Goal: Task Accomplishment & Management: Use online tool/utility

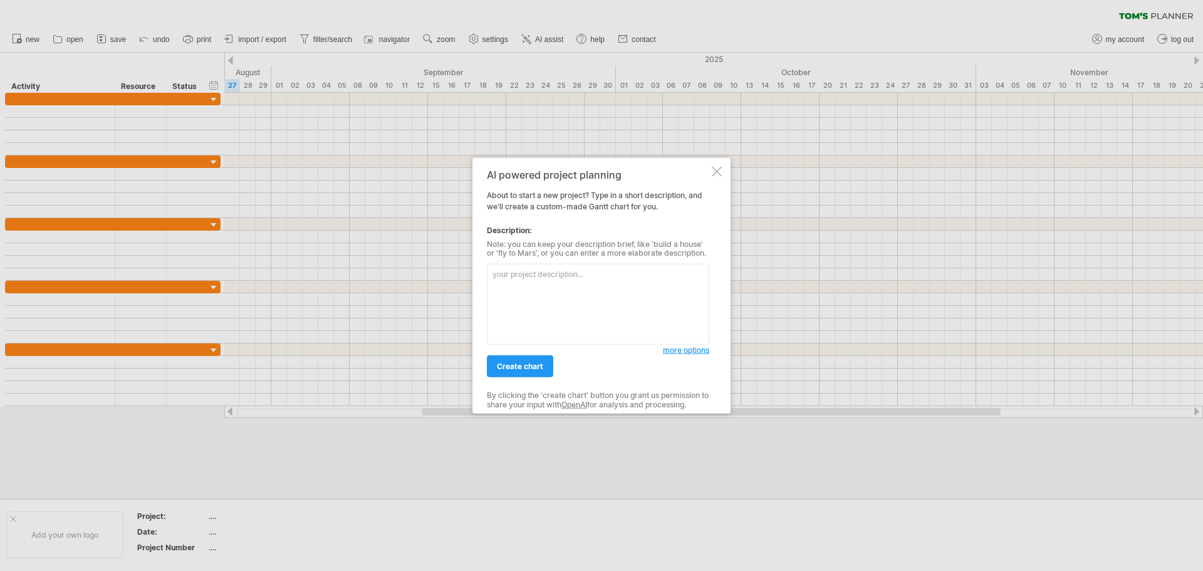
click at [564, 274] on textarea at bounding box center [598, 304] width 222 height 81
click at [560, 274] on textarea at bounding box center [598, 304] width 222 height 81
click at [581, 287] on textarea at bounding box center [598, 304] width 222 height 81
click at [601, 281] on textarea at bounding box center [598, 304] width 222 height 81
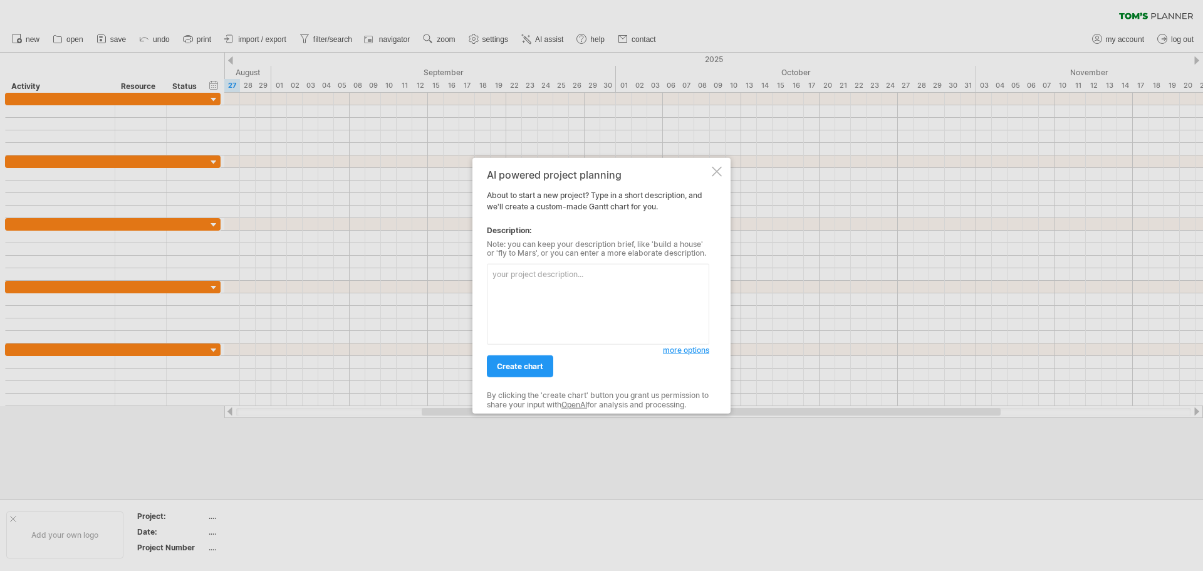
type textarea "5"
type textarea "專"
click at [568, 294] on textarea "專案分成4大階段 1. Learning" at bounding box center [598, 304] width 222 height 81
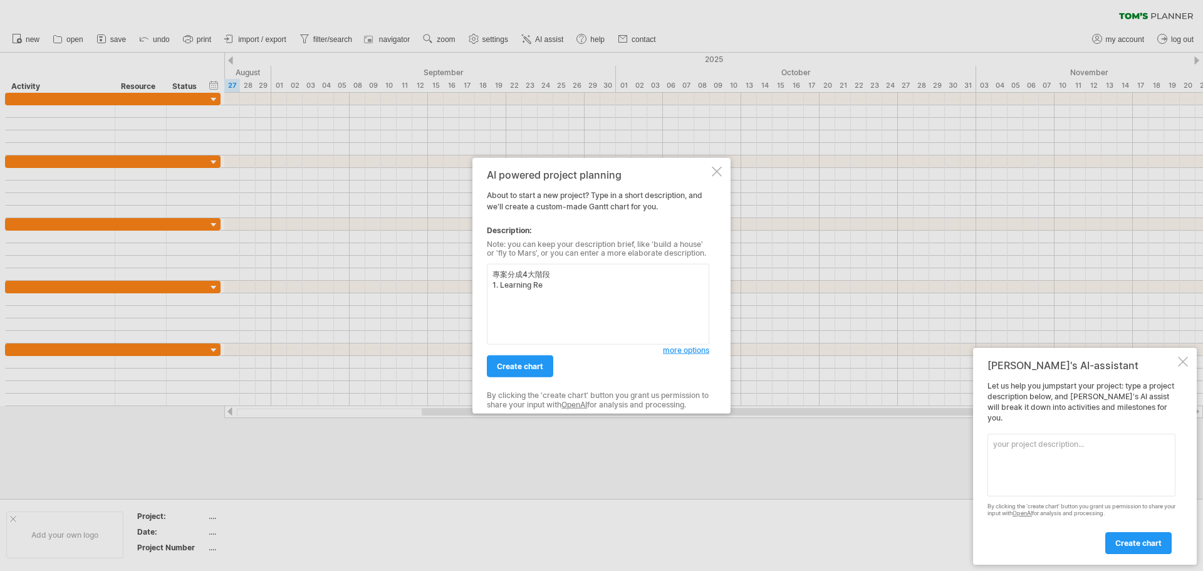
drag, startPoint x: 562, startPoint y: 299, endPoint x: 554, endPoint y: 288, distance: 13.9
click at [561, 298] on textarea "專案分成4大階段 1. Learning Re" at bounding box center [598, 304] width 222 height 81
drag, startPoint x: 552, startPoint y: 288, endPoint x: 482, endPoint y: 287, distance: 69.5
click at [482, 287] on div "AI powered project planning About to start a new project? Type in a short descr…" at bounding box center [601, 285] width 258 height 256
paste textarea "Reserved Need RP OBS Dispose WSCZ WIP Report Monthly2 Report Presentation"
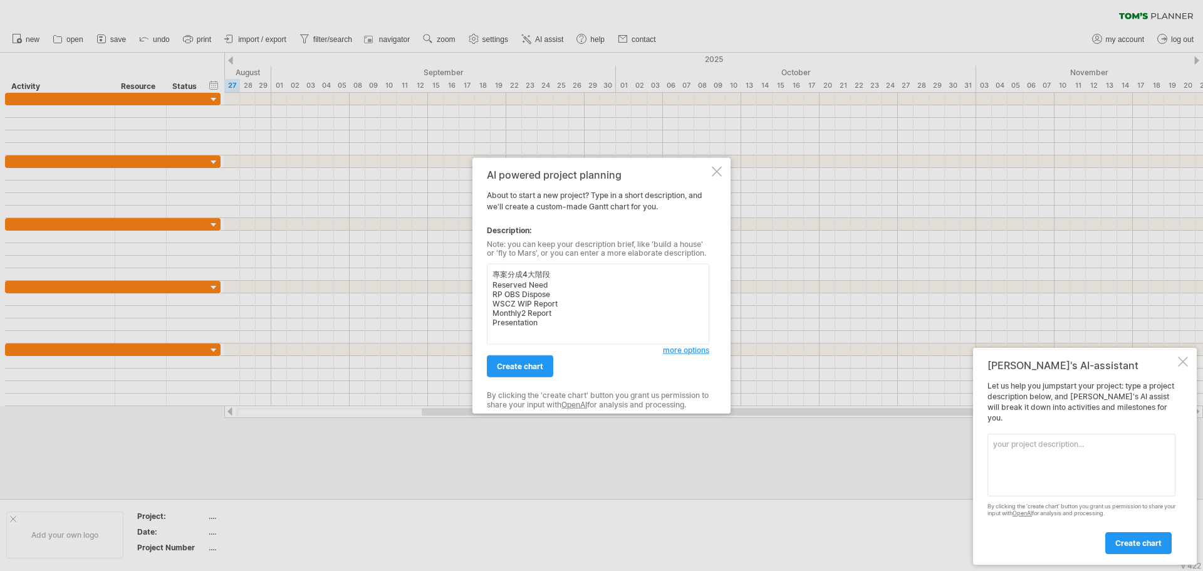
click at [492, 286] on textarea "專案分成4大階段 Reserved Need RP OBS Dispose WSCZ WIP Report Monthly2 Report Presentat…" at bounding box center [598, 304] width 222 height 81
click at [527, 276] on textarea "專案分成4大階段 1. Reserved Need 2. RP OBS Dispose 3. WSCZ WIP Report 4. Monthly2 Repo…" at bounding box center [598, 304] width 222 height 81
click at [576, 291] on textarea "專案分成5大階段 1. Reserved Need 2. RP OBS Dispose 3. WSCZ WIP Report 4. Monthly2 Repo…" at bounding box center [598, 304] width 222 height 81
click at [578, 279] on textarea "專案分成5大階段 1. Reserved Need 2. RP OBS Dispose 3. WSCZ WIP Report 4. Monthly2 Repo…" at bounding box center [598, 304] width 222 height 81
click at [581, 285] on textarea "專案分成5大階段 1. Reserved Need 2. RP OBS Dispose 3. WSCZ WIP Report 4. Monthly2 Repo…" at bounding box center [598, 304] width 222 height 81
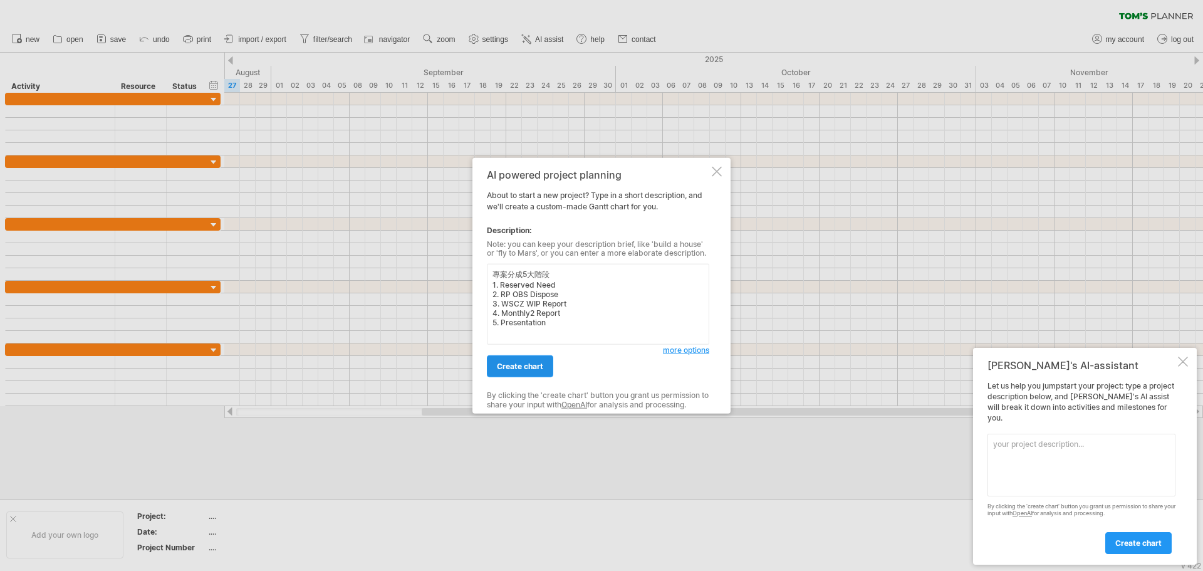
type textarea "專案分成5大階段 1. Reserved Need 2. RP OBS Dispose 3. WSCZ WIP Report 4. Monthly2 Repo…"
click at [528, 368] on span "create chart" at bounding box center [520, 365] width 46 height 9
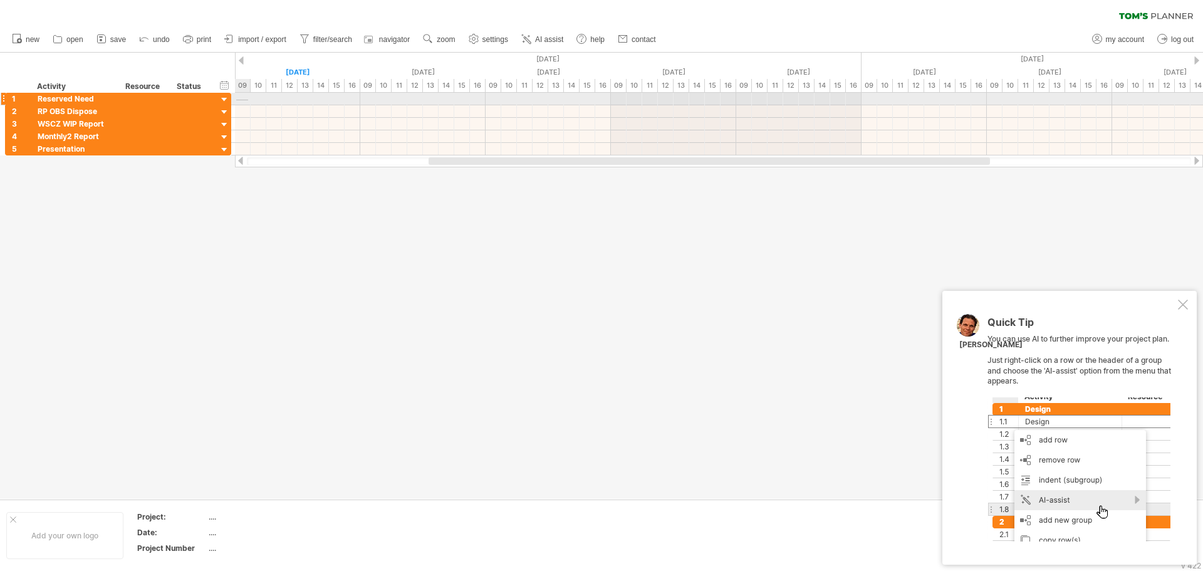
drag, startPoint x: 236, startPoint y: 100, endPoint x: 248, endPoint y: 100, distance: 11.9
click at [248, 100] on div at bounding box center [719, 99] width 968 height 13
click at [231, 98] on div "**********" at bounding box center [118, 99] width 226 height 13
drag, startPoint x: 235, startPoint y: 98, endPoint x: 252, endPoint y: 98, distance: 17.5
click at [252, 98] on div at bounding box center [719, 99] width 968 height 13
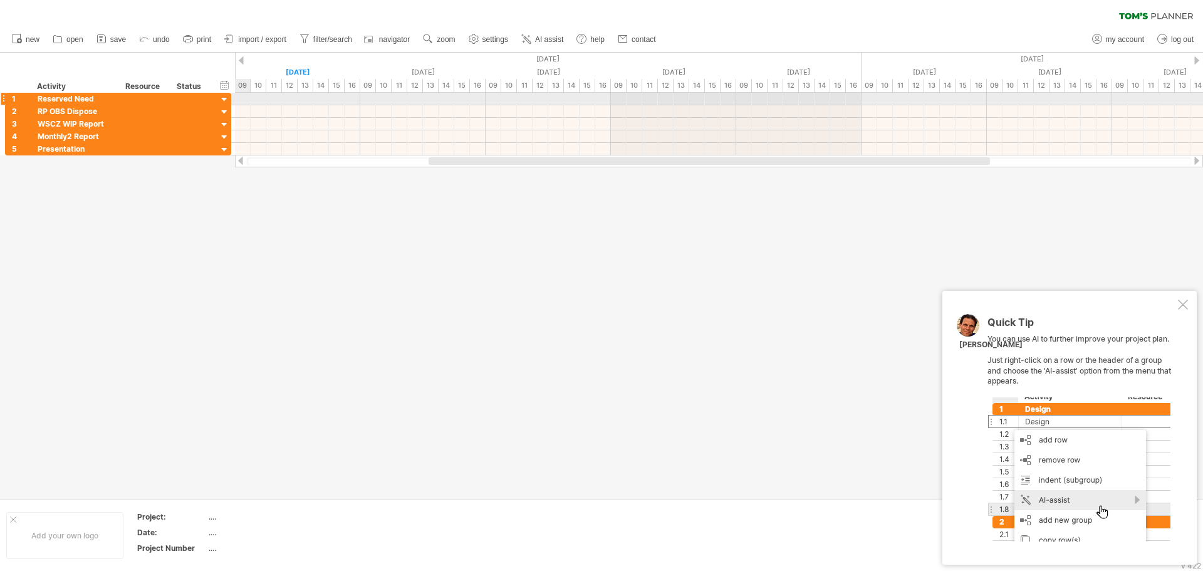
click at [243, 98] on div at bounding box center [719, 99] width 968 height 13
click at [222, 83] on div "hide start/end/duration show start/end/duration" at bounding box center [225, 84] width 12 height 13
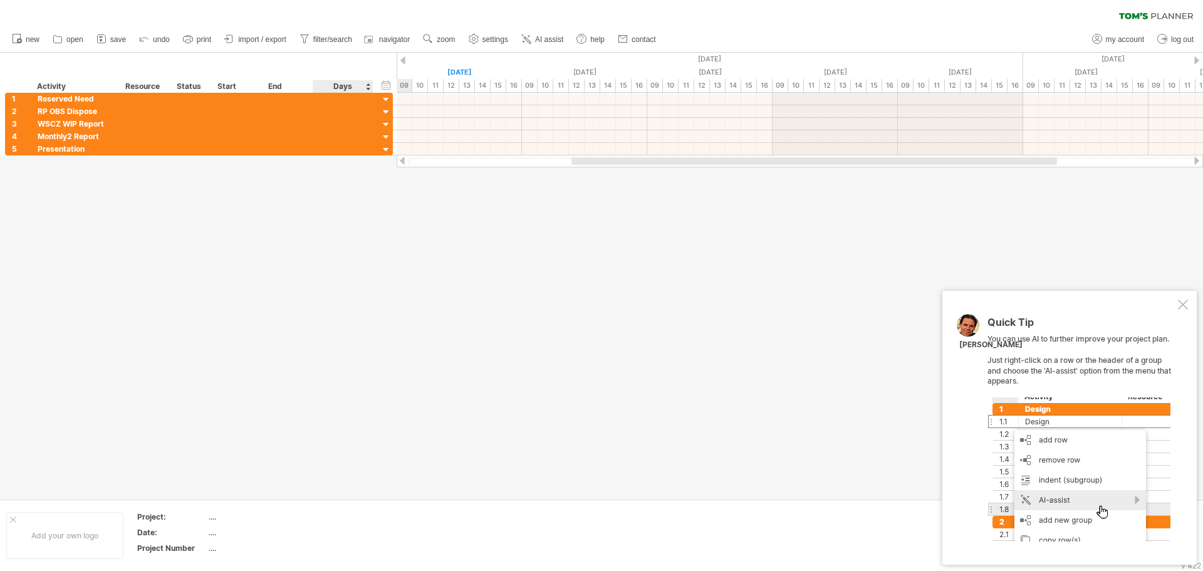
click at [369, 87] on div "Days" at bounding box center [343, 86] width 60 height 13
click at [248, 88] on div "Start" at bounding box center [236, 86] width 38 height 13
click at [259, 85] on div "Start" at bounding box center [236, 86] width 51 height 13
click at [256, 89] on div at bounding box center [256, 86] width 5 height 13
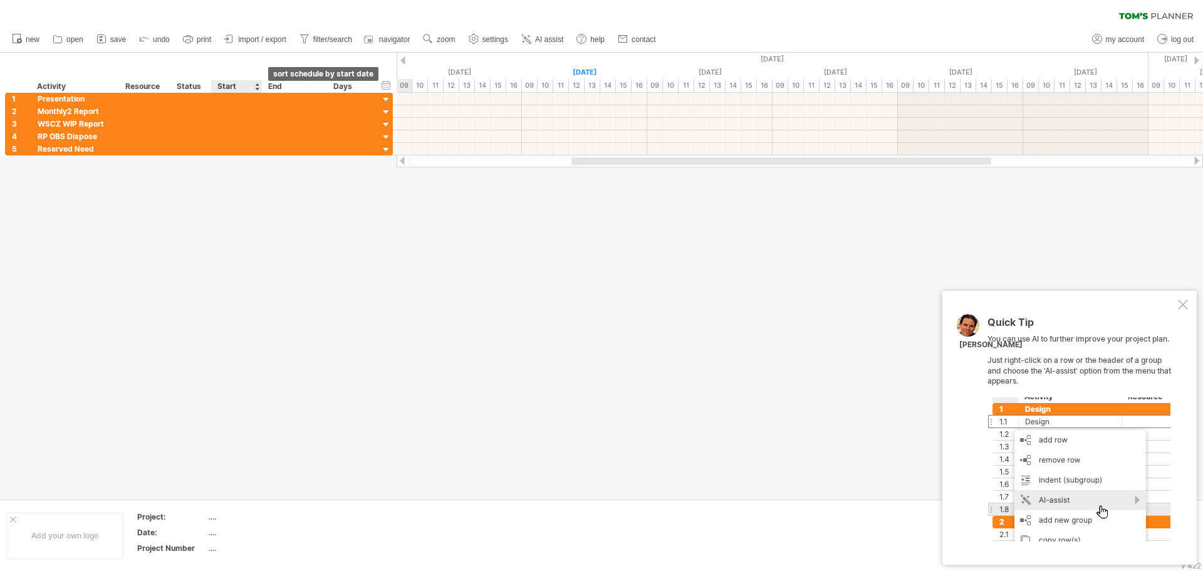
click at [258, 83] on div at bounding box center [256, 86] width 5 height 13
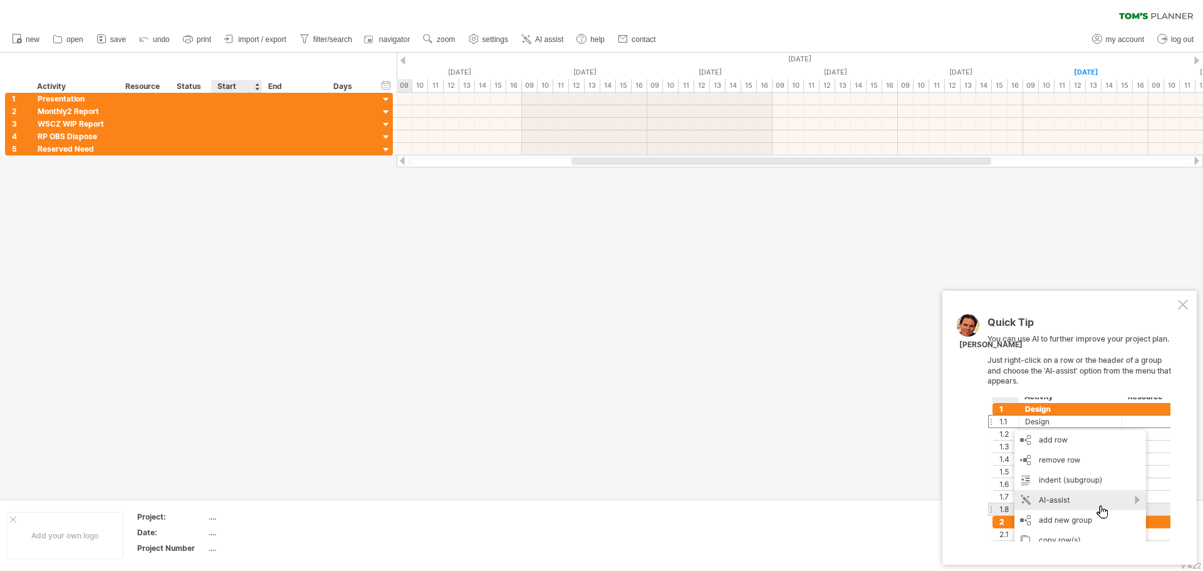
click at [258, 83] on div at bounding box center [256, 86] width 5 height 13
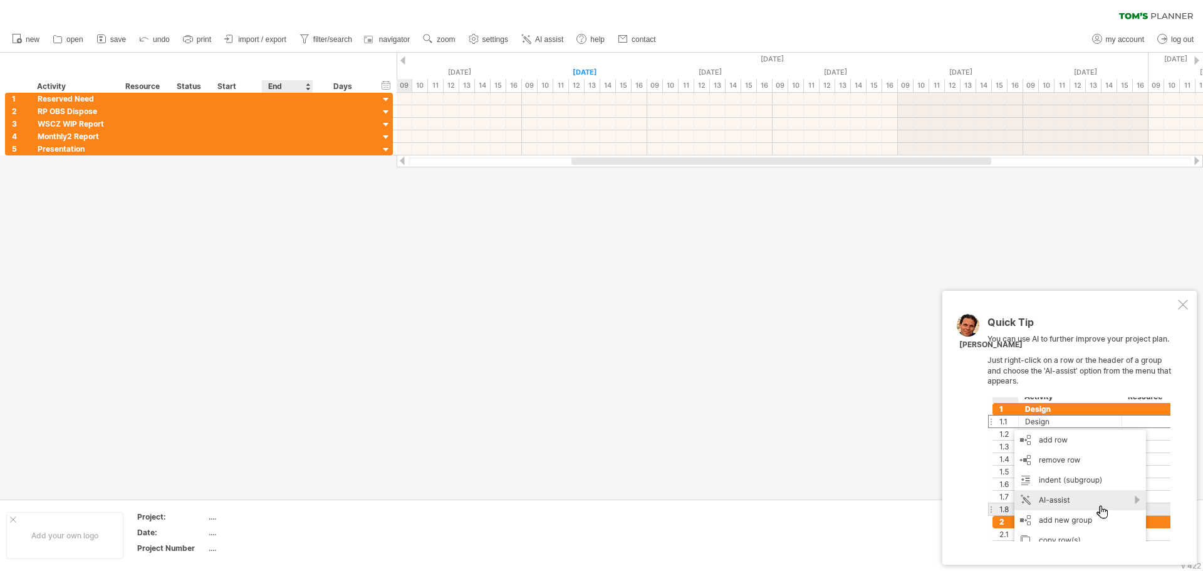
click at [282, 88] on div "End" at bounding box center [287, 86] width 38 height 13
click at [356, 88] on div "Days" at bounding box center [343, 86] width 60 height 13
click at [383, 86] on div "hide start/end/duration show start/end/duration" at bounding box center [386, 84] width 12 height 13
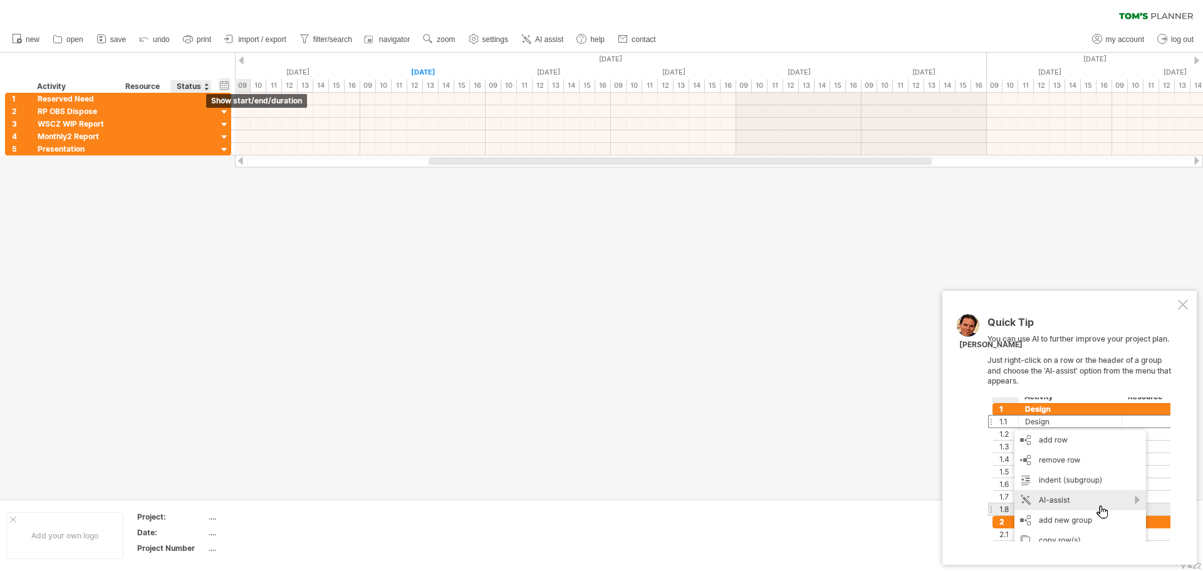
click at [220, 86] on div "hide start/end/duration show start/end/duration" at bounding box center [225, 84] width 12 height 13
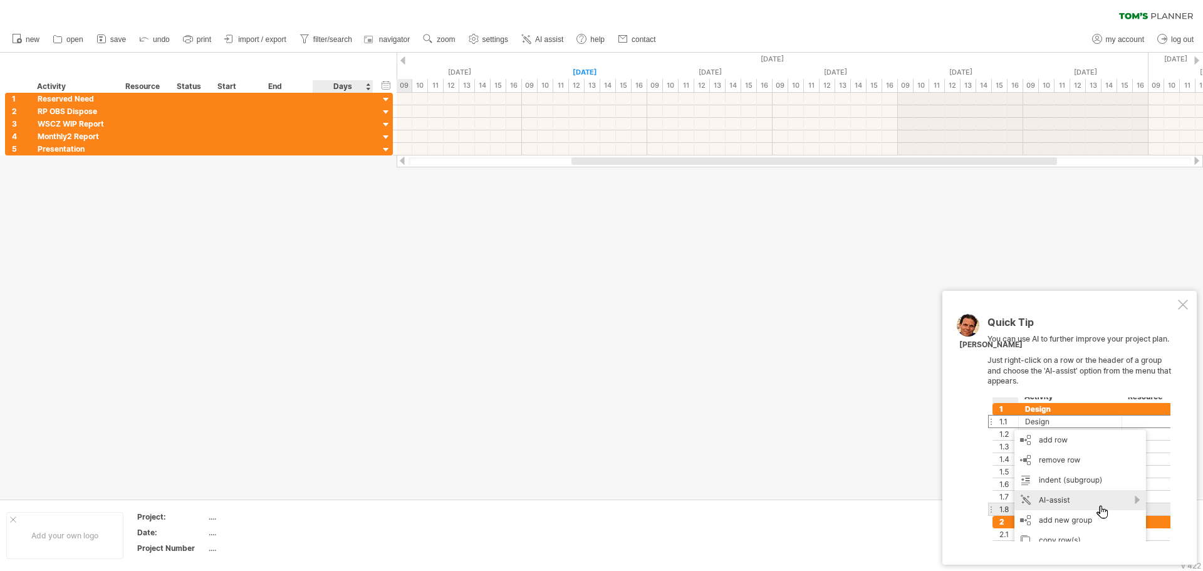
click at [366, 88] on div "Days" at bounding box center [343, 86] width 60 height 13
click at [369, 88] on div "Days" at bounding box center [343, 86] width 60 height 13
click at [367, 85] on div "Days" at bounding box center [343, 86] width 60 height 13
click at [388, 100] on div at bounding box center [386, 100] width 12 height 12
click at [386, 100] on div at bounding box center [386, 100] width 12 height 12
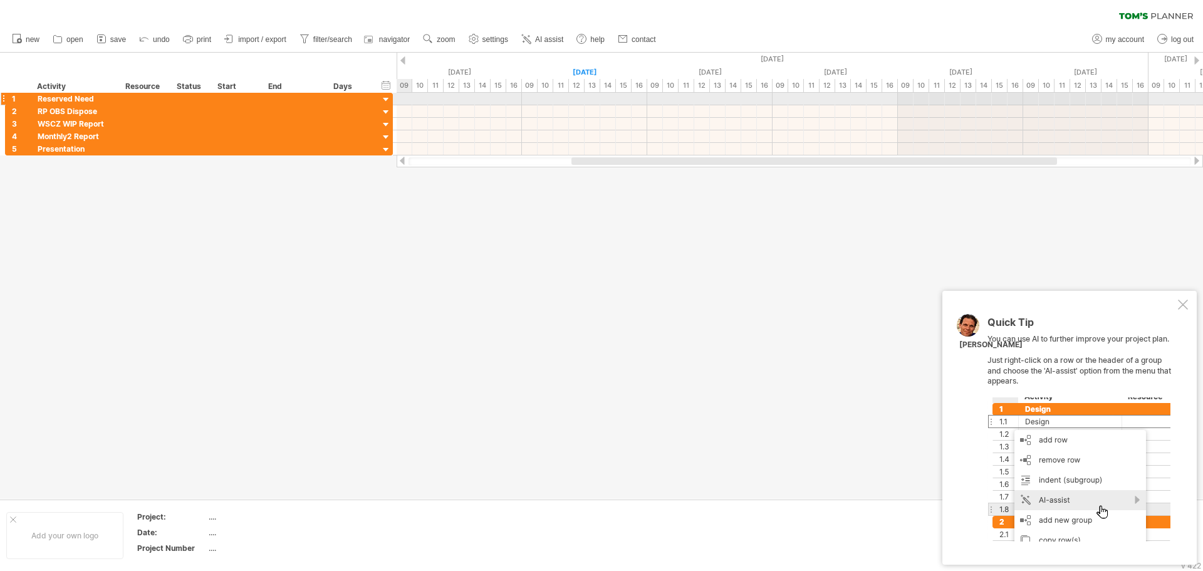
click at [386, 100] on div at bounding box center [386, 100] width 12 height 12
click at [421, 98] on div at bounding box center [799, 99] width 806 height 13
click at [429, 98] on div at bounding box center [799, 99] width 806 height 13
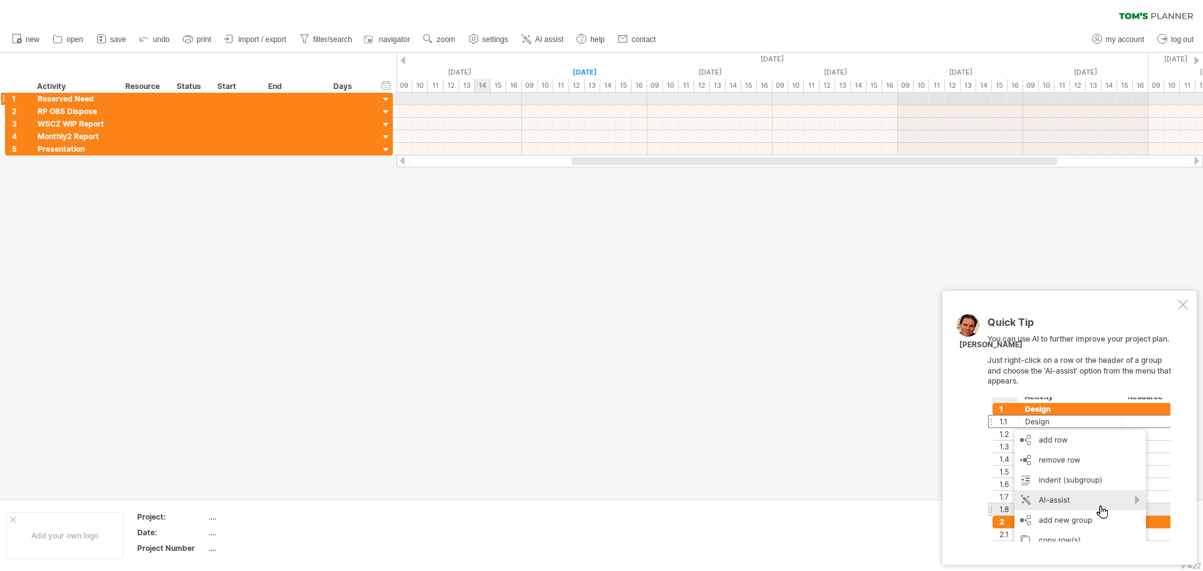
click at [478, 101] on div at bounding box center [799, 99] width 806 height 13
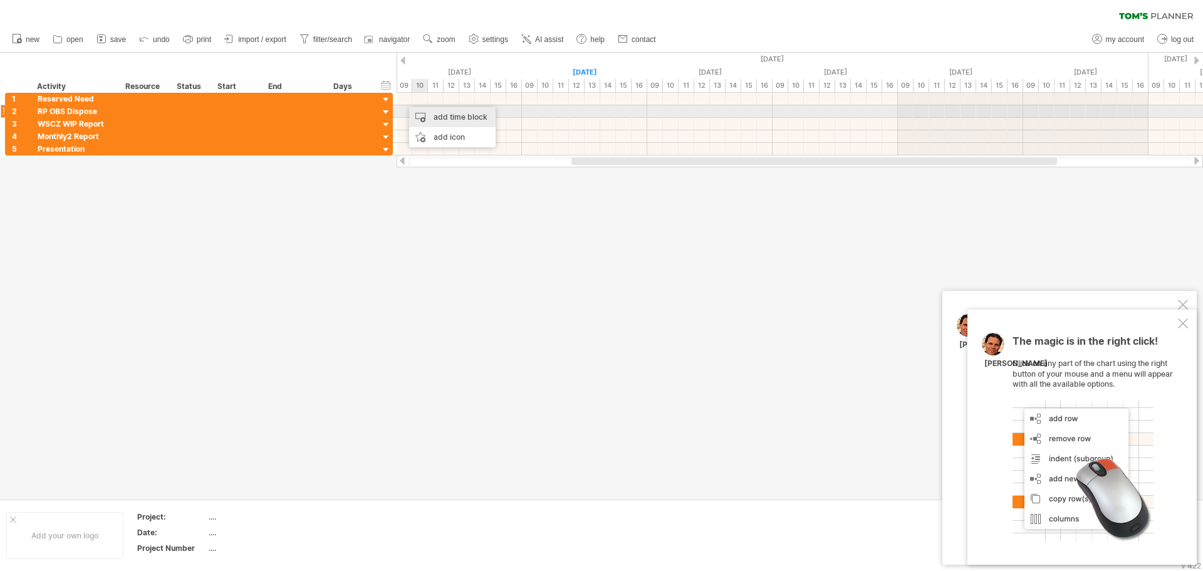
click at [447, 115] on div "add time block" at bounding box center [452, 117] width 86 height 20
drag, startPoint x: 421, startPoint y: 250, endPoint x: 422, endPoint y: 239, distance: 10.7
click at [421, 249] on div at bounding box center [601, 276] width 1203 height 446
click at [404, 60] on div at bounding box center [402, 60] width 5 height 8
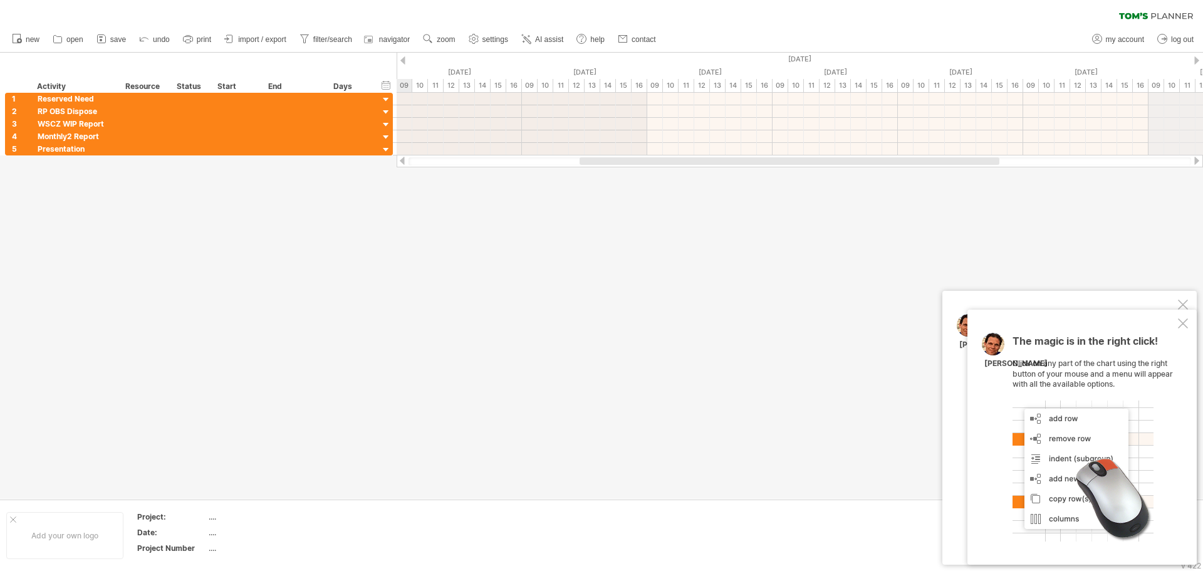
click at [1194, 62] on div at bounding box center [1196, 60] width 5 height 8
drag, startPoint x: 1169, startPoint y: 160, endPoint x: 1096, endPoint y: 162, distance: 72.7
click at [1096, 162] on div at bounding box center [970, 161] width 440 height 8
drag, startPoint x: 1096, startPoint y: 162, endPoint x: 552, endPoint y: 162, distance: 543.7
click at [807, 162] on div at bounding box center [799, 161] width 782 height 8
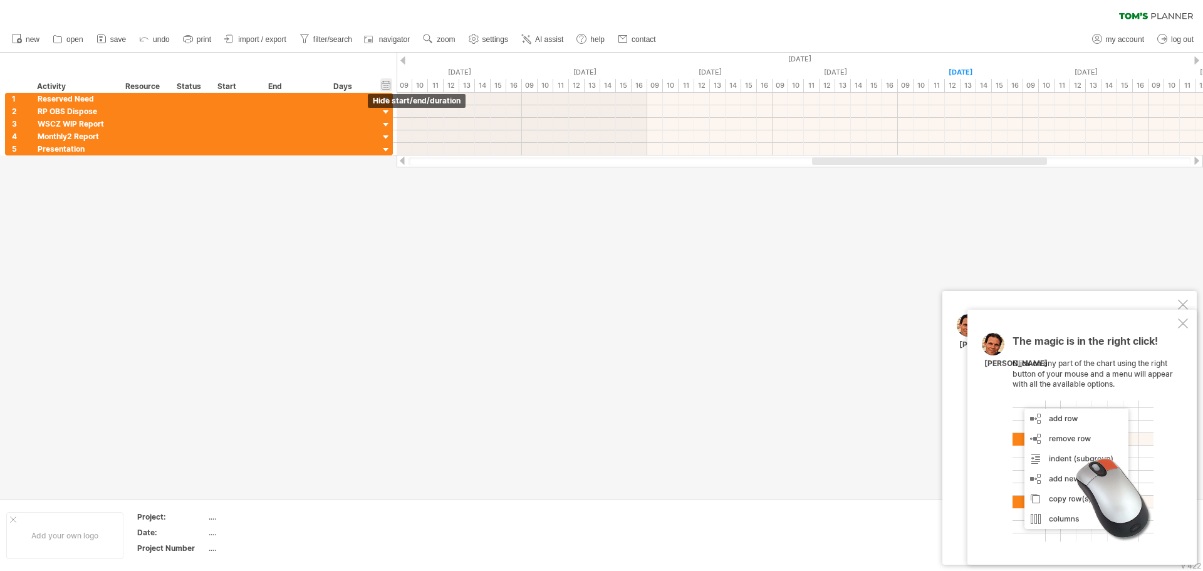
click at [385, 86] on div "hide start/end/duration show start/end/duration" at bounding box center [386, 84] width 12 height 13
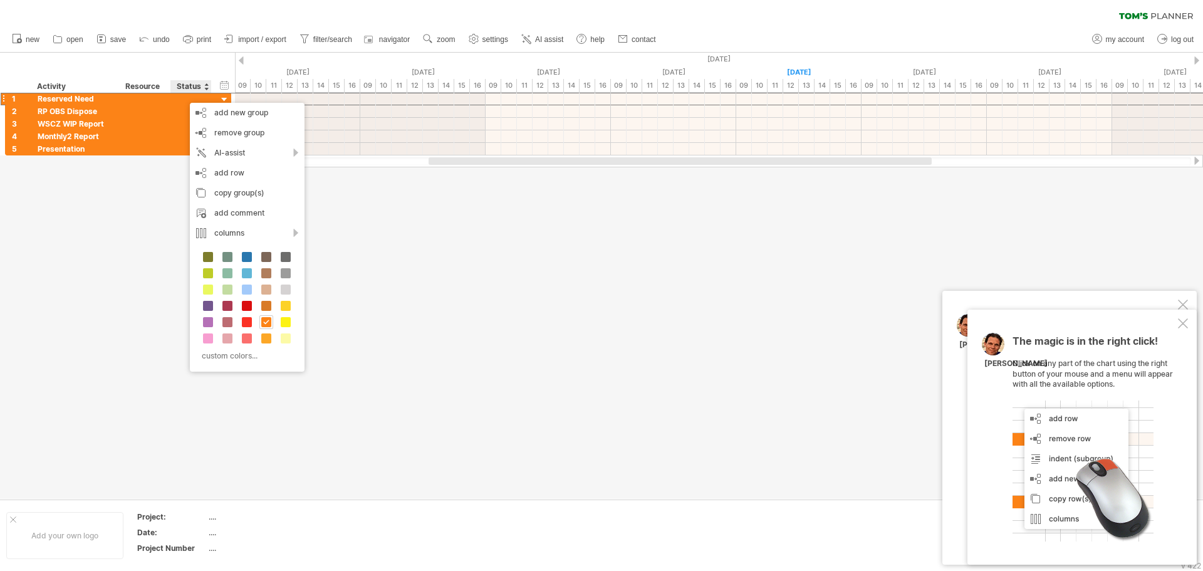
click at [168, 217] on div at bounding box center [601, 276] width 1203 height 446
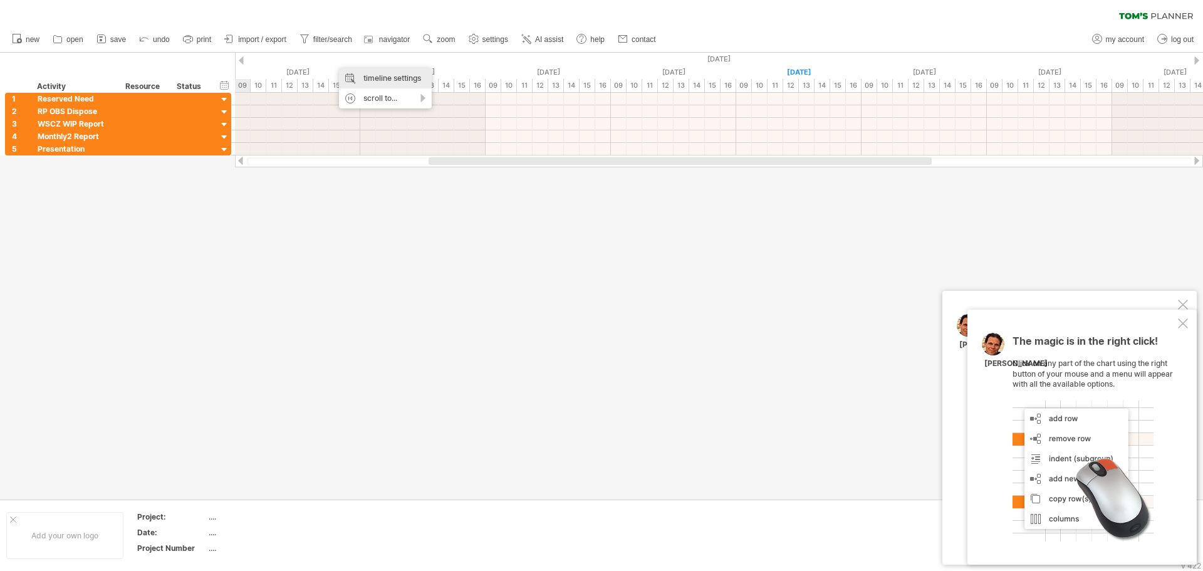
click at [411, 82] on div "timeline settings" at bounding box center [385, 78] width 93 height 20
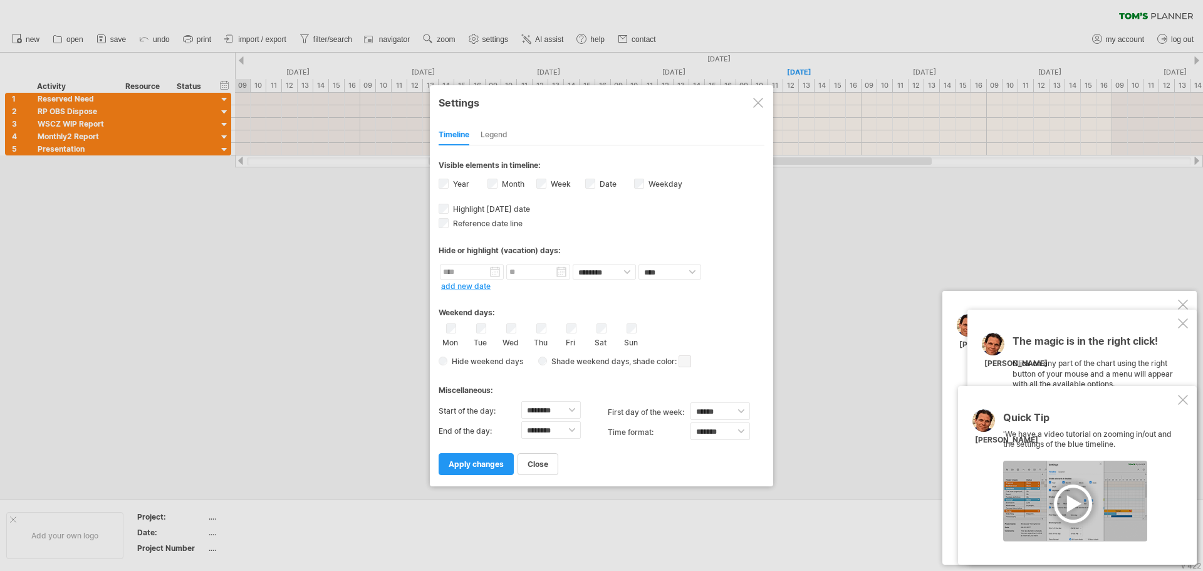
click at [475, 474] on link "apply changes" at bounding box center [475, 464] width 75 height 22
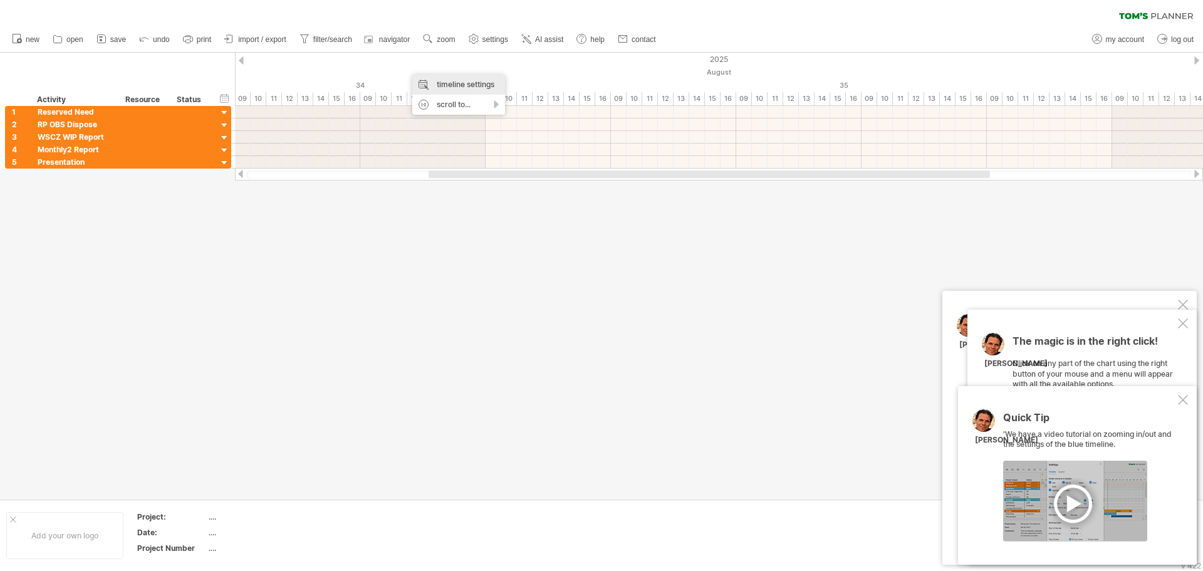
click at [469, 89] on div "timeline settings" at bounding box center [458, 85] width 93 height 20
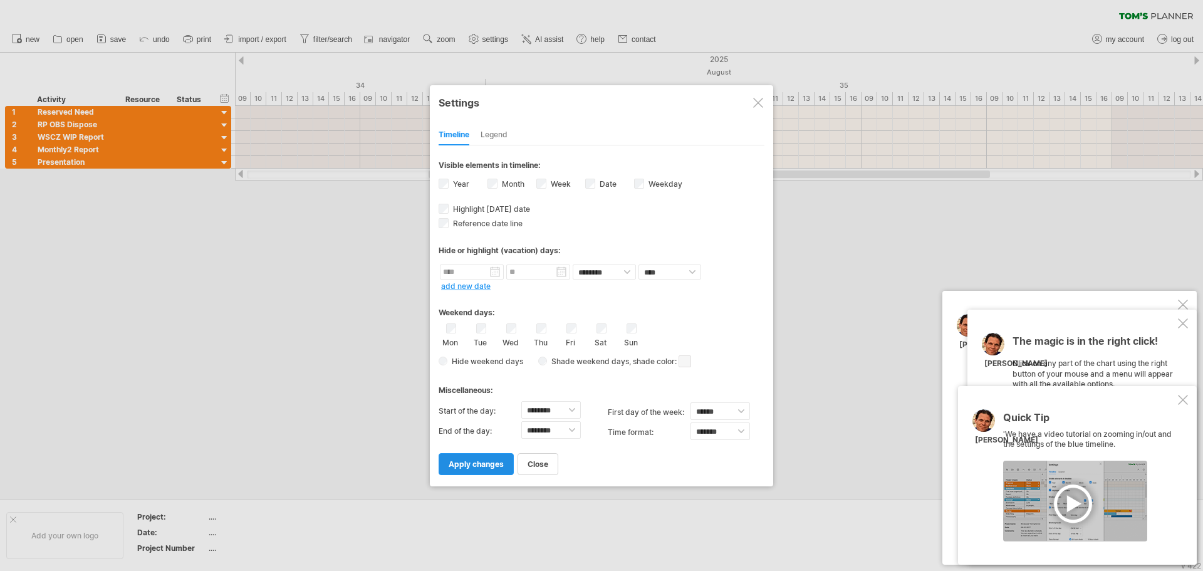
click at [492, 462] on span "apply changes" at bounding box center [475, 463] width 55 height 9
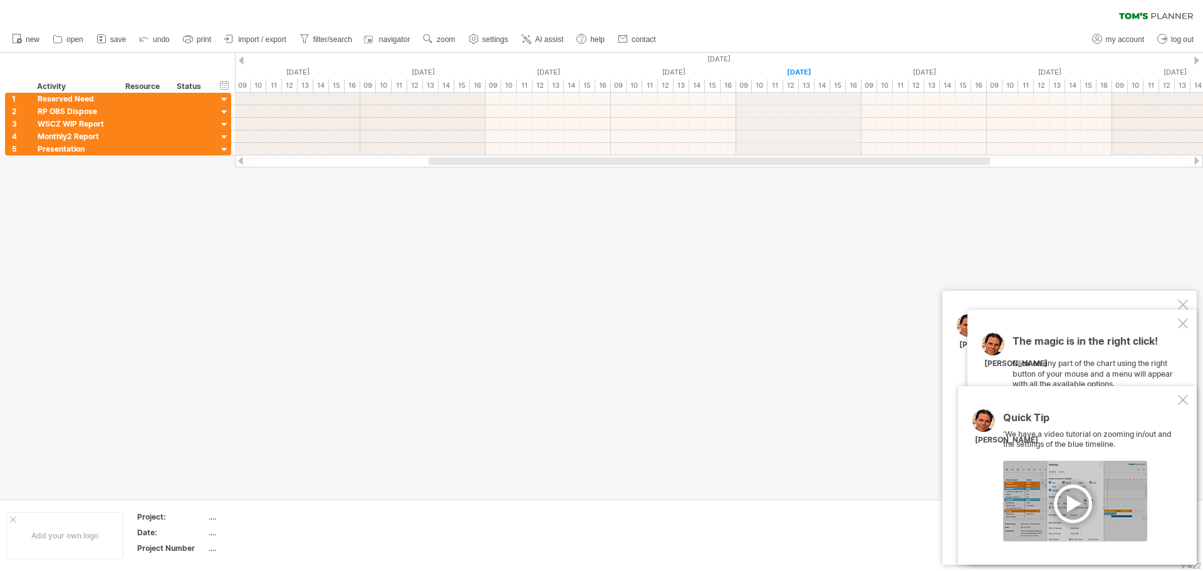
click at [804, 70] on div "[DATE]" at bounding box center [798, 72] width 125 height 13
click at [887, 91] on div "scroll to..." at bounding box center [862, 90] width 93 height 20
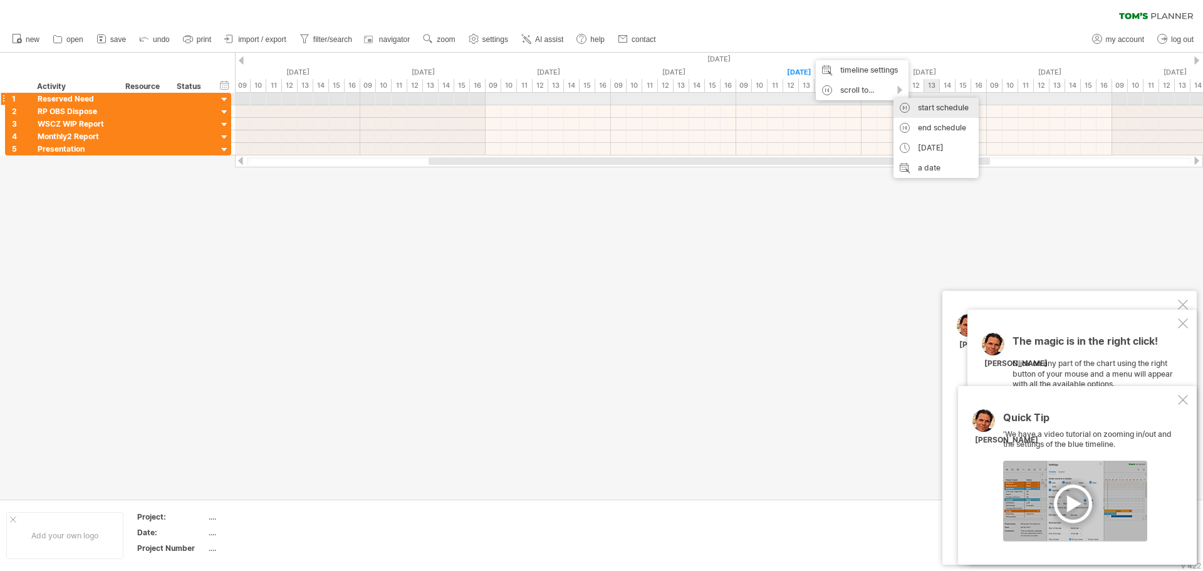
click at [936, 105] on div "start schedule" at bounding box center [935, 108] width 85 height 20
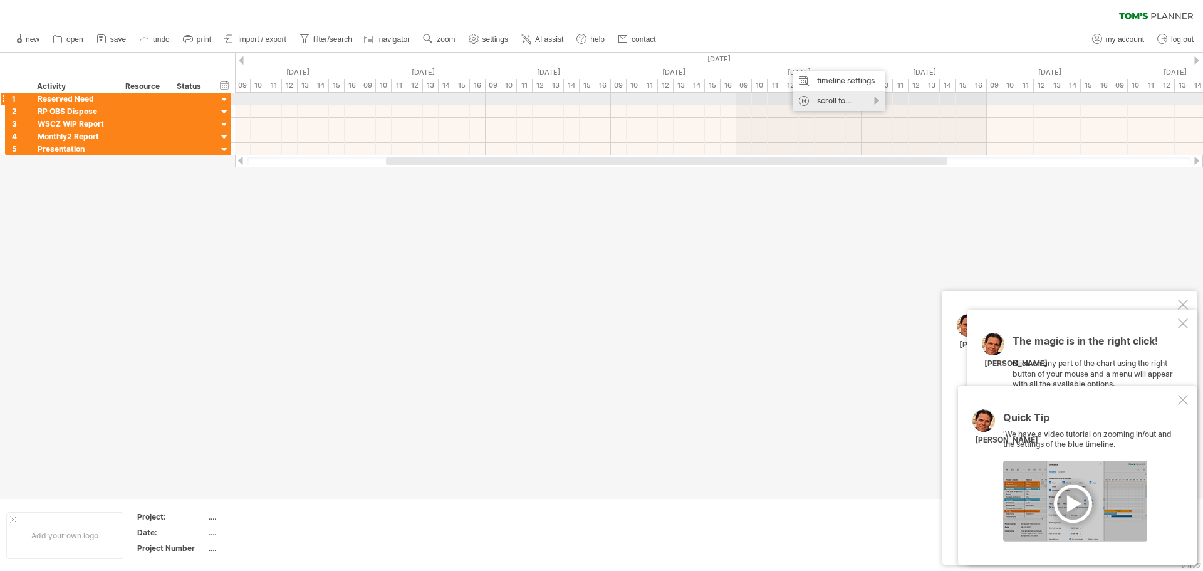
click at [835, 104] on div "scroll to..." at bounding box center [838, 101] width 93 height 20
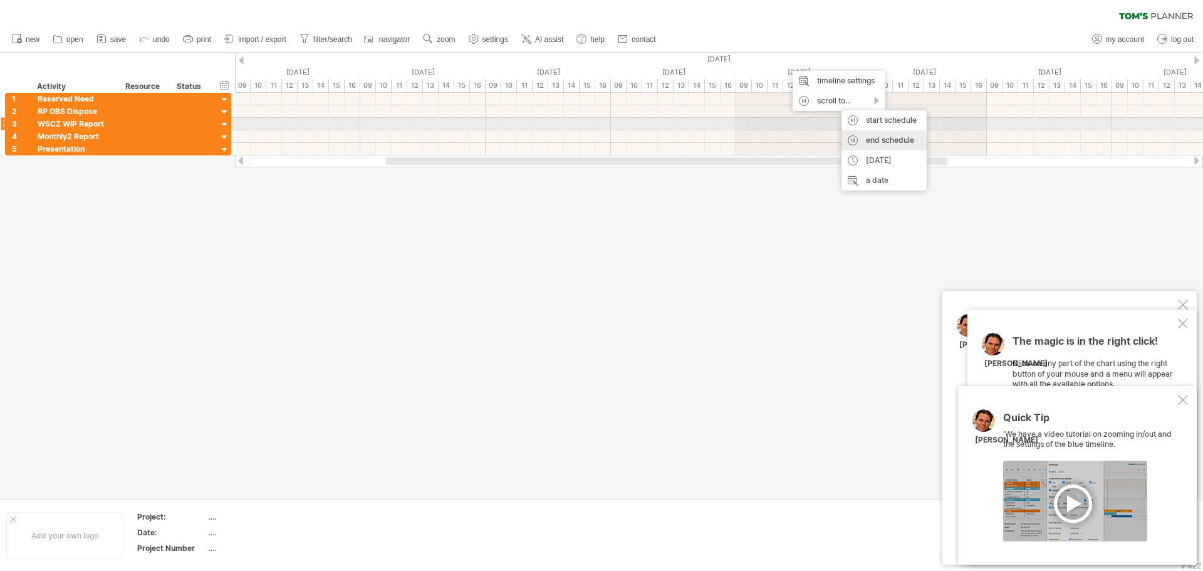
click at [891, 137] on div "end schedule" at bounding box center [883, 140] width 85 height 20
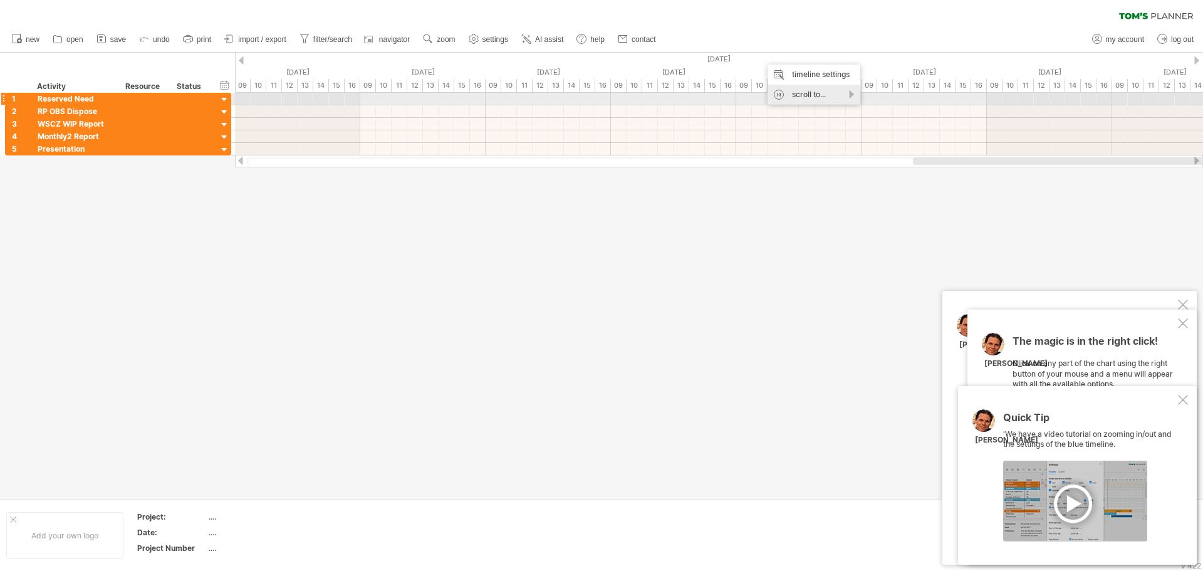
click at [843, 97] on div "scroll to..." at bounding box center [813, 95] width 93 height 20
click at [892, 116] on div "start schedule" at bounding box center [891, 113] width 85 height 20
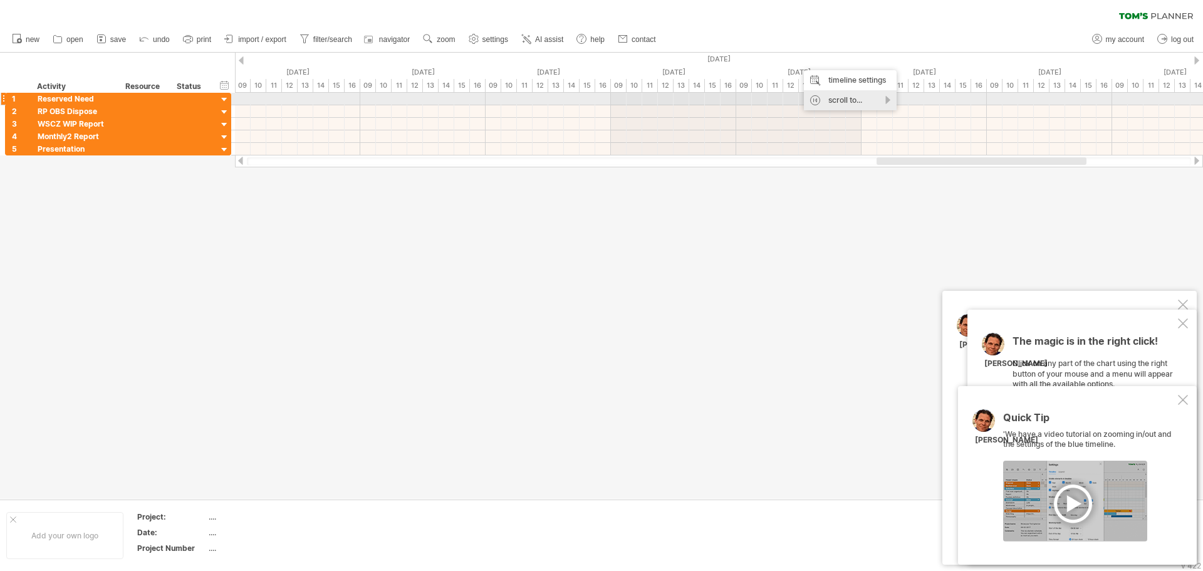
click at [868, 102] on div "scroll to..." at bounding box center [850, 100] width 93 height 20
click at [938, 156] on div "[DATE]" at bounding box center [916, 158] width 85 height 20
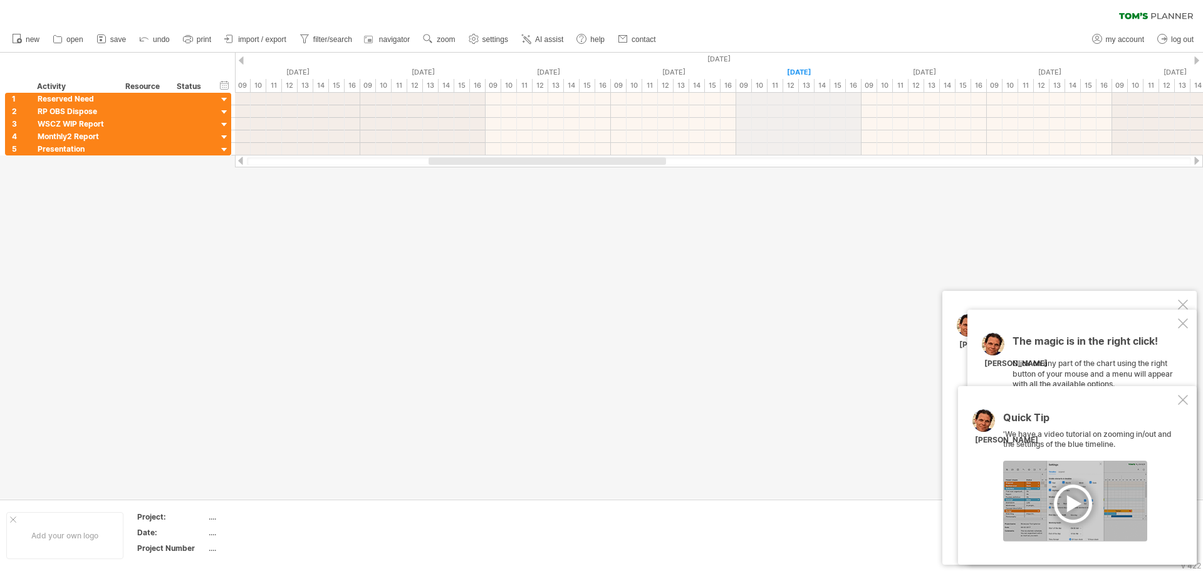
click at [819, 70] on div "[DATE]" at bounding box center [798, 72] width 125 height 13
click at [797, 101] on div at bounding box center [719, 99] width 968 height 13
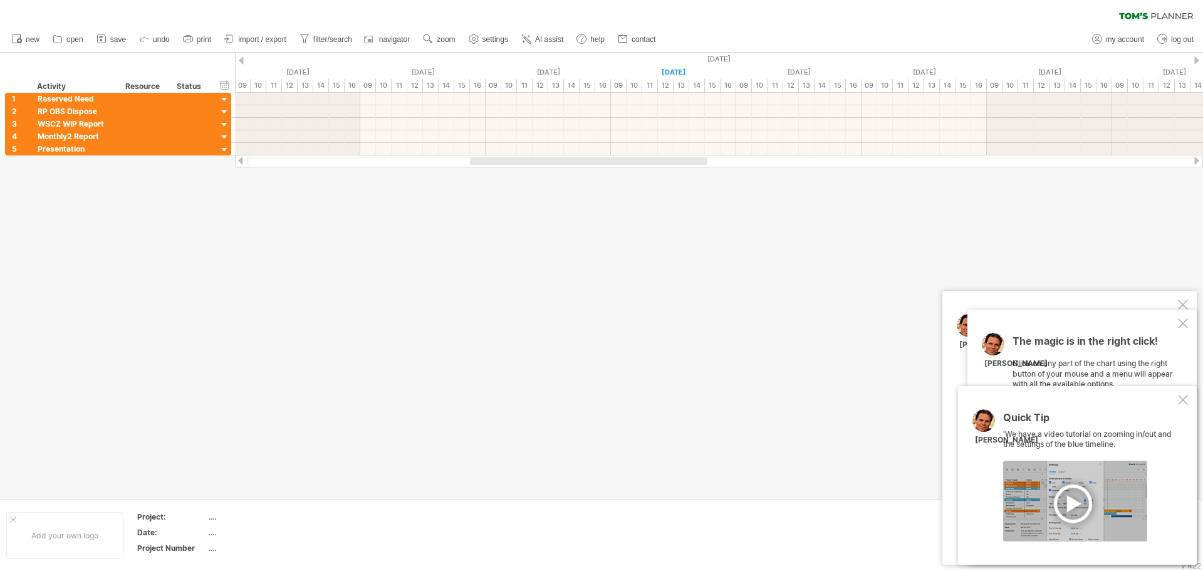
drag, startPoint x: 632, startPoint y: 163, endPoint x: 697, endPoint y: 156, distance: 65.6
click at [697, 156] on div at bounding box center [719, 161] width 968 height 13
click at [747, 75] on div "timeline settings" at bounding box center [753, 75] width 93 height 20
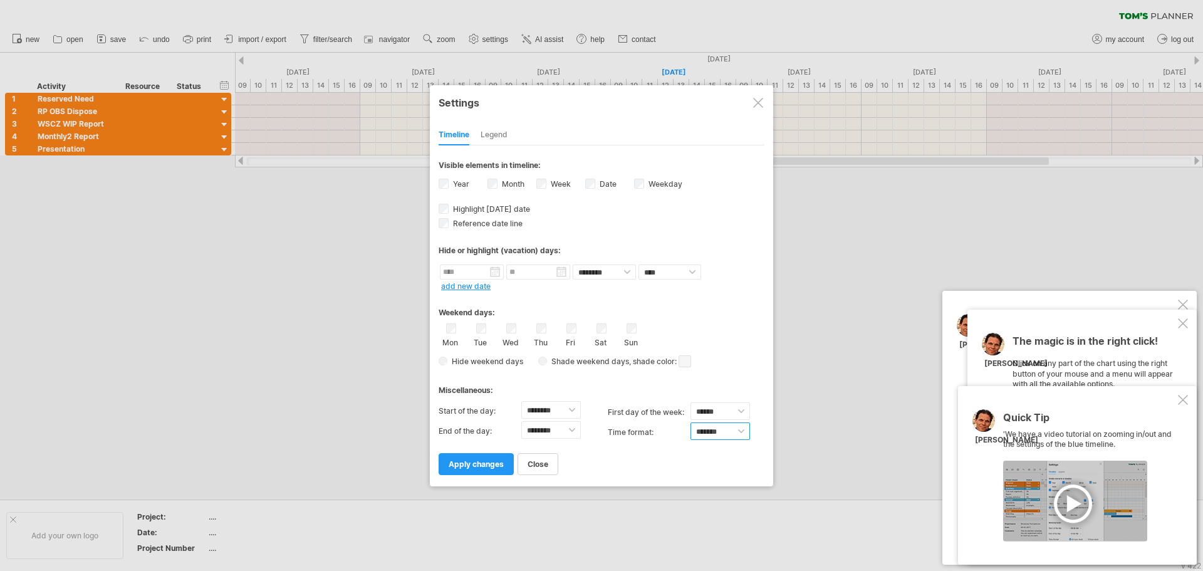
click at [710, 430] on select "******* *******" at bounding box center [720, 431] width 60 height 18
select select "******"
click at [690, 422] on select "******* *******" at bounding box center [720, 431] width 60 height 18
click at [476, 459] on span "apply changes" at bounding box center [475, 463] width 55 height 9
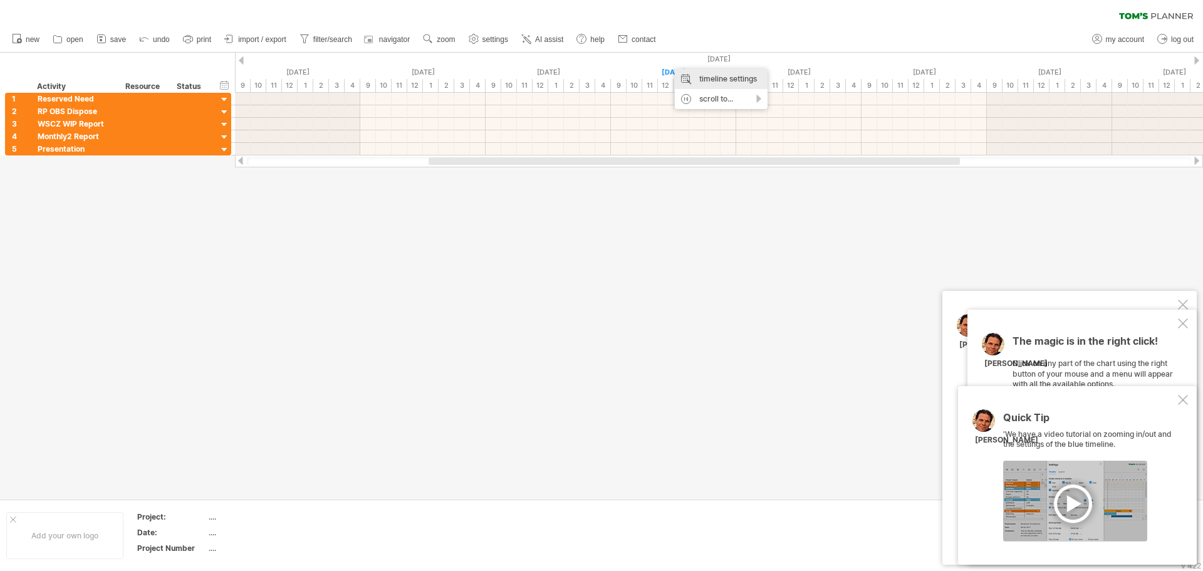
click at [711, 83] on div "timeline settings" at bounding box center [721, 79] width 93 height 20
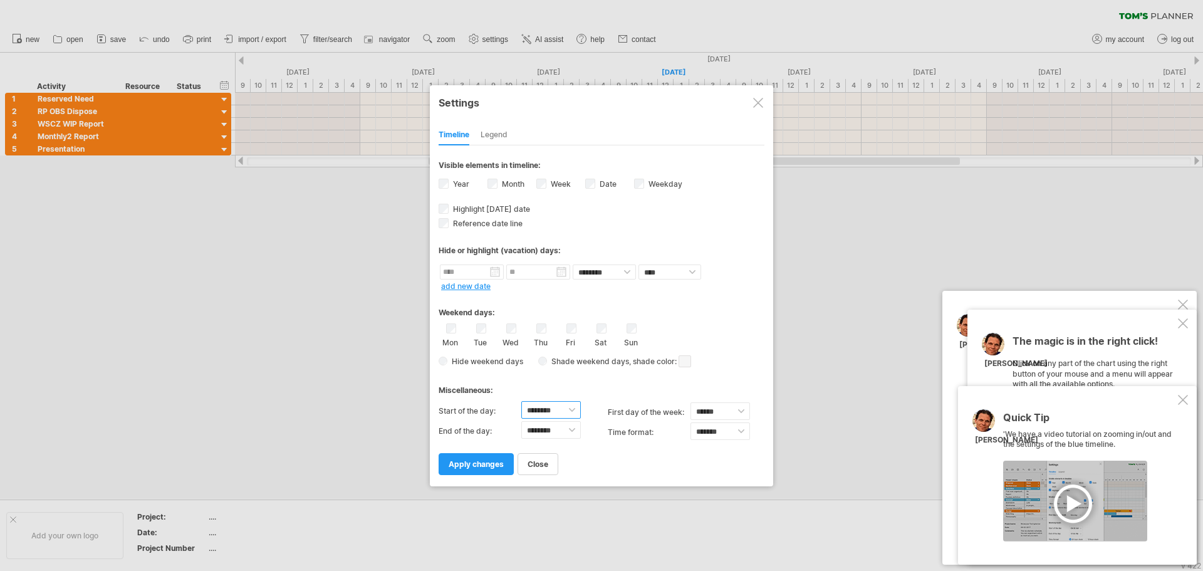
click at [567, 410] on select "******** ******** ******** ******** ******** ******** ******** ******** *******…" at bounding box center [551, 410] width 60 height 18
click at [738, 381] on div "Miscellaneous:" at bounding box center [601, 385] width 326 height 24
click at [501, 142] on div "Legend" at bounding box center [493, 135] width 27 height 20
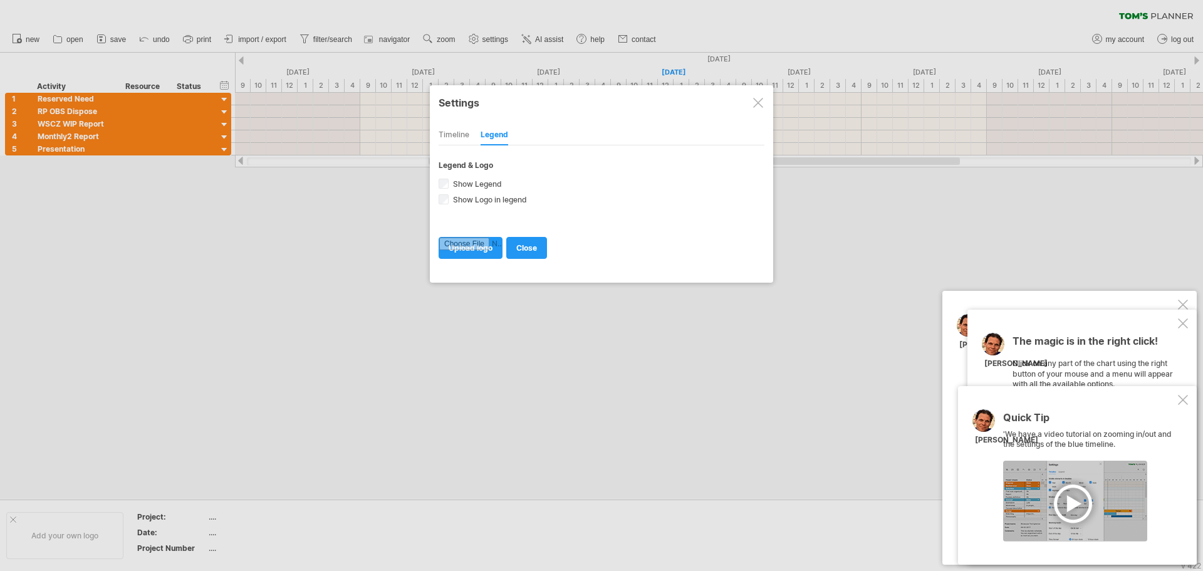
click at [455, 138] on div "Timeline" at bounding box center [453, 135] width 31 height 20
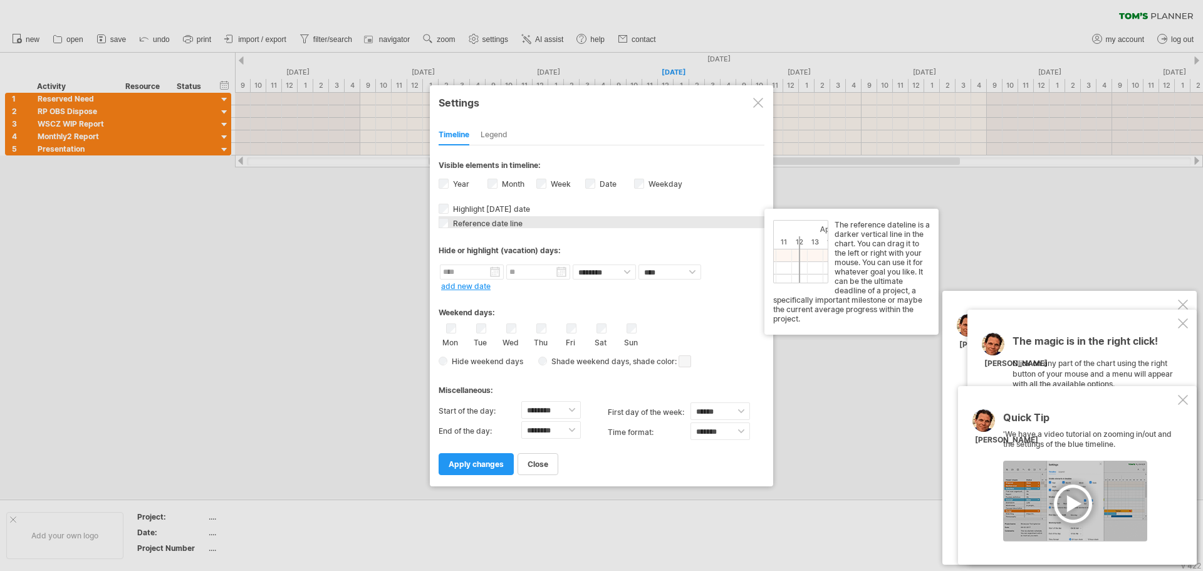
click at [517, 224] on span "Reference date line" at bounding box center [486, 223] width 72 height 9
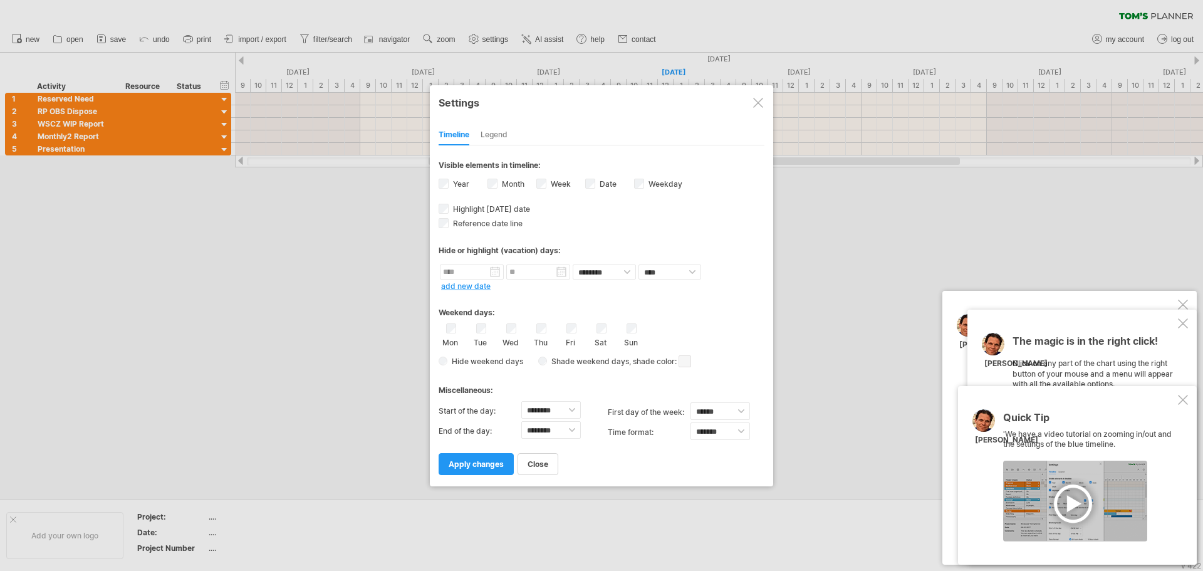
click at [489, 467] on span "apply changes" at bounding box center [475, 463] width 55 height 9
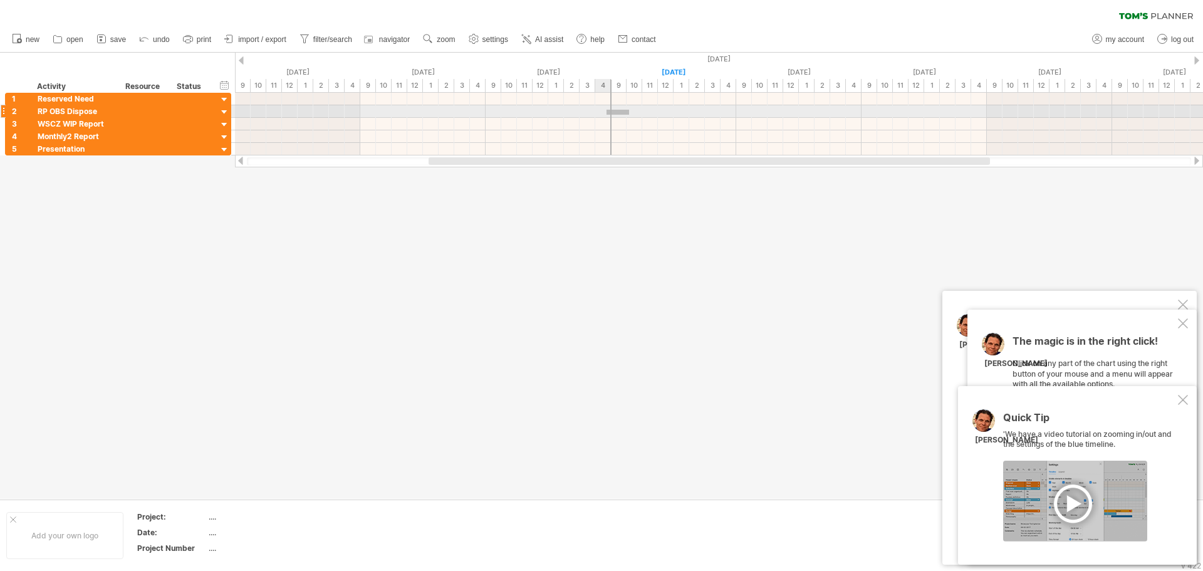
drag, startPoint x: 629, startPoint y: 110, endPoint x: 599, endPoint y: 116, distance: 30.7
click at [599, 116] on div at bounding box center [719, 111] width 968 height 13
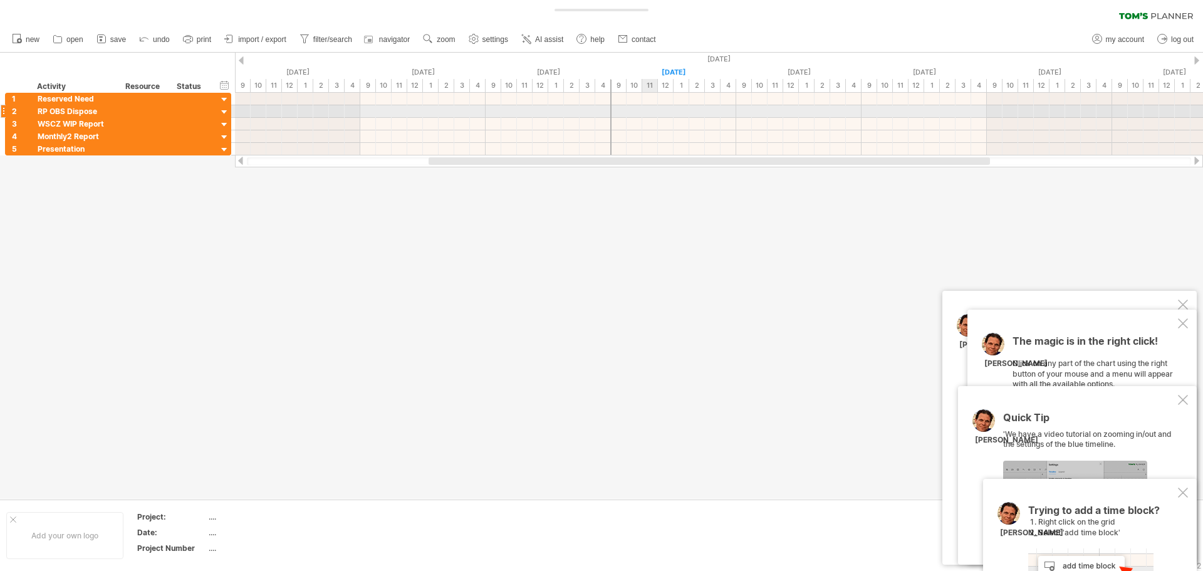
click at [653, 110] on div at bounding box center [719, 111] width 968 height 13
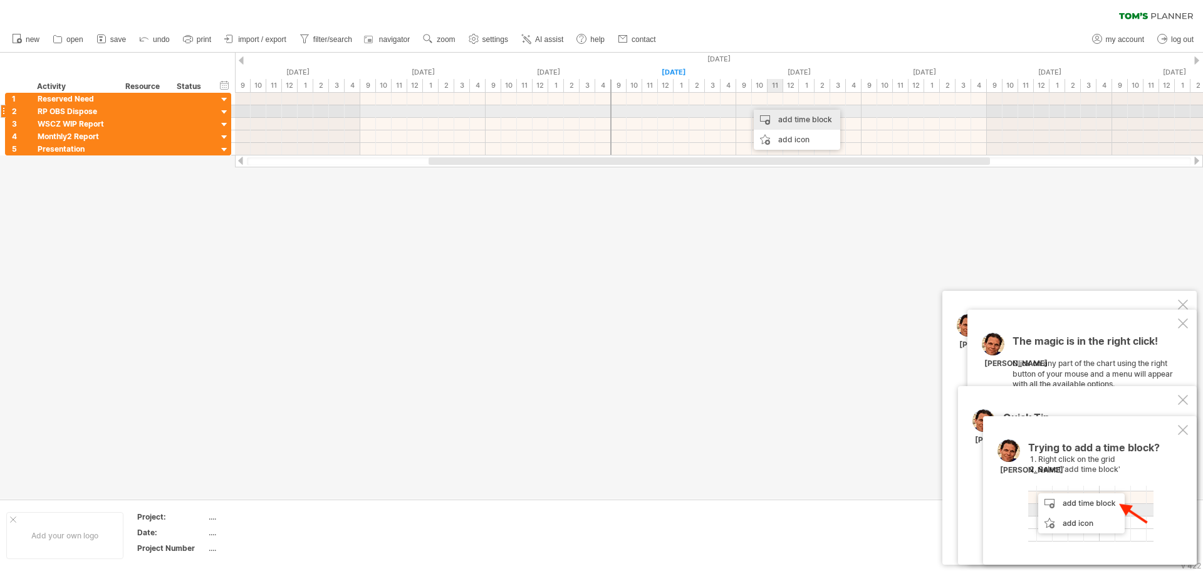
click at [788, 118] on div "add time block" at bounding box center [797, 120] width 86 height 20
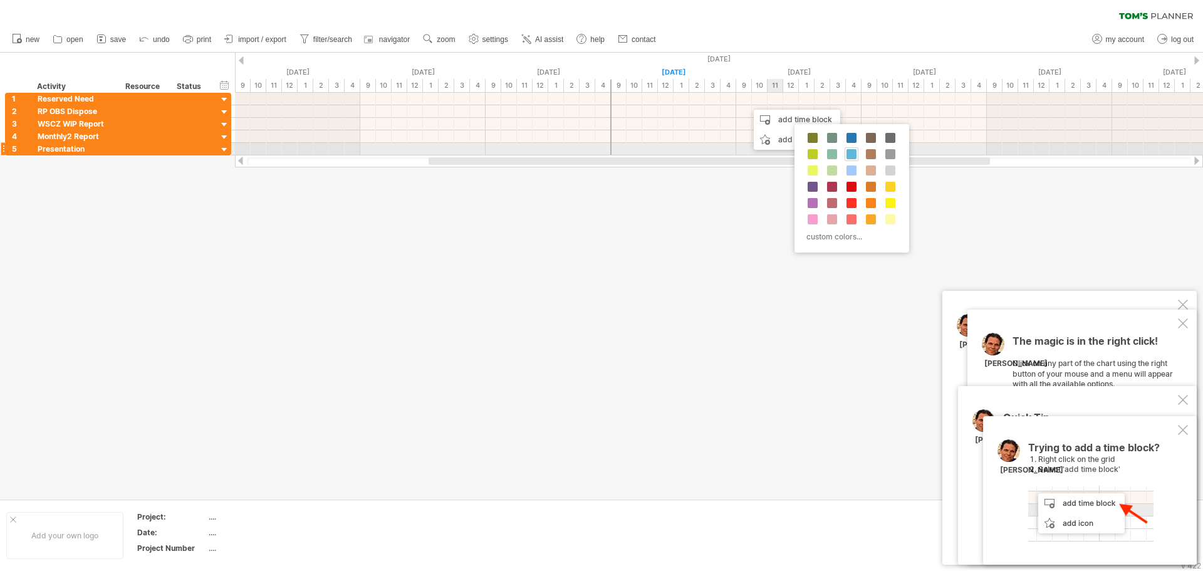
click at [851, 150] on span at bounding box center [851, 154] width 10 height 10
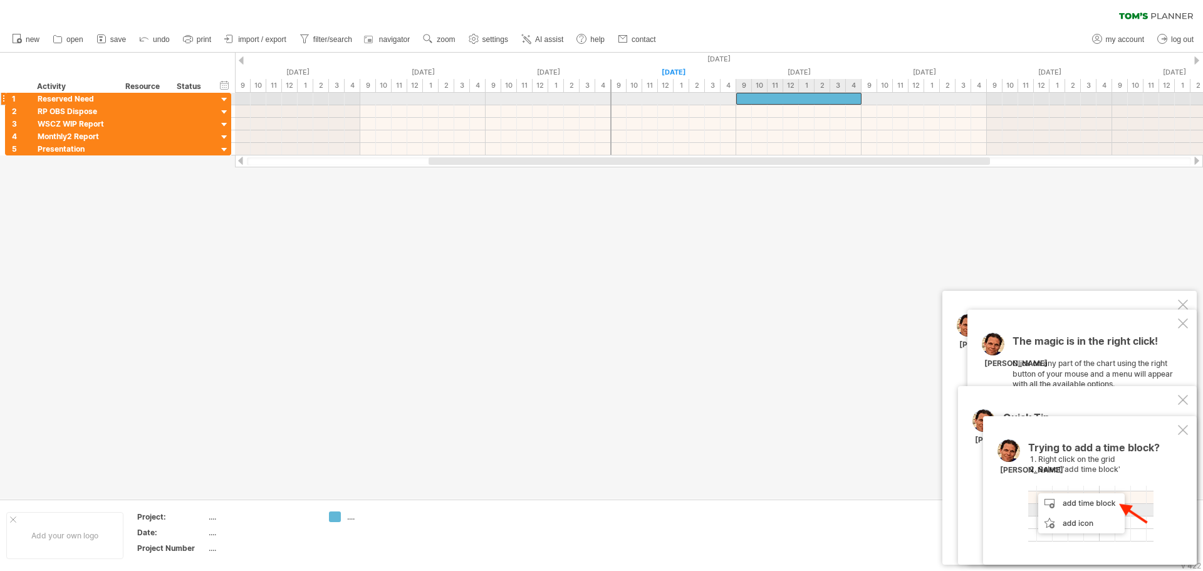
click at [807, 96] on div at bounding box center [798, 99] width 125 height 12
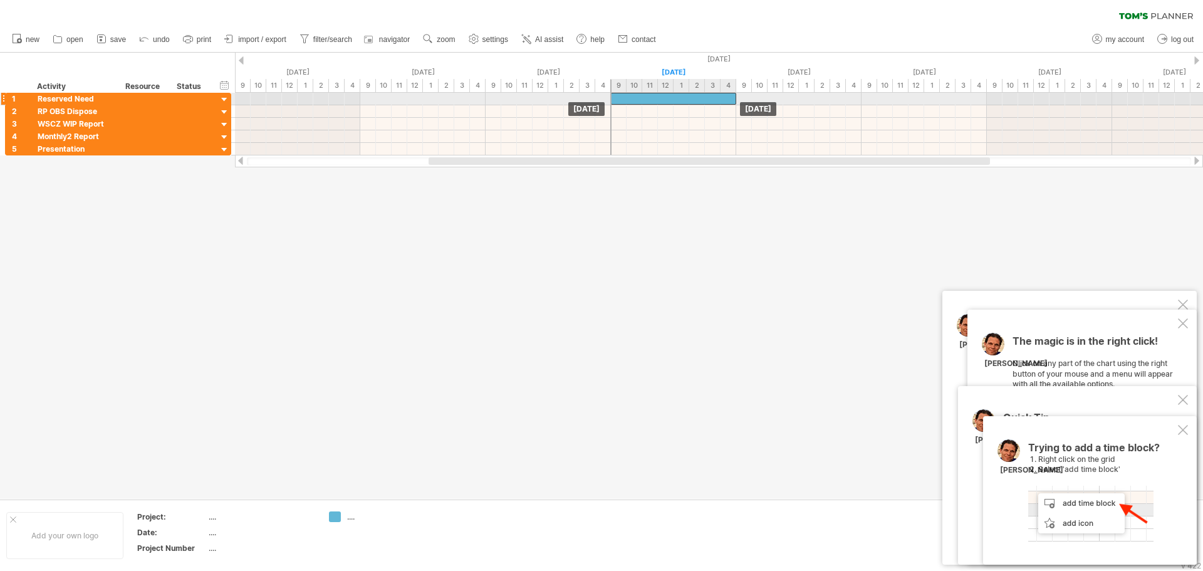
drag, startPoint x: 809, startPoint y: 95, endPoint x: 689, endPoint y: 99, distance: 120.3
click at [689, 99] on div at bounding box center [673, 99] width 125 height 12
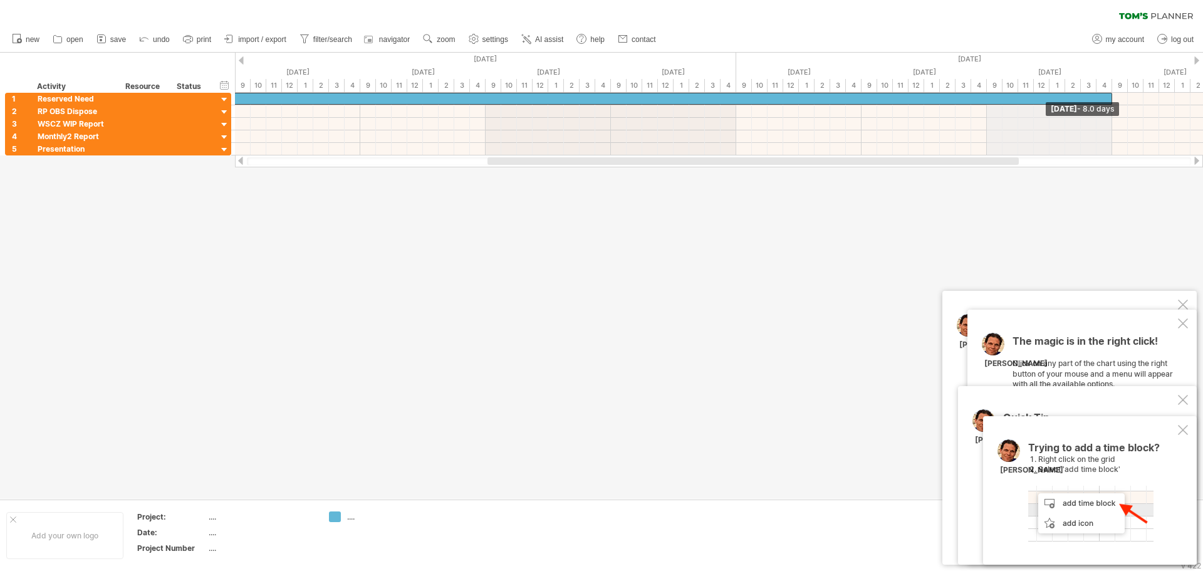
drag, startPoint x: 735, startPoint y: 95, endPoint x: 1089, endPoint y: 91, distance: 353.9
click at [1089, 91] on div "Trying to reach [DOMAIN_NAME] Connected again... 0% clear filter new 1" at bounding box center [601, 285] width 1203 height 571
click at [1136, 83] on div "10" at bounding box center [1135, 85] width 16 height 13
click at [1121, 83] on div "9" at bounding box center [1120, 85] width 16 height 13
click at [1054, 85] on div "1" at bounding box center [1057, 85] width 16 height 13
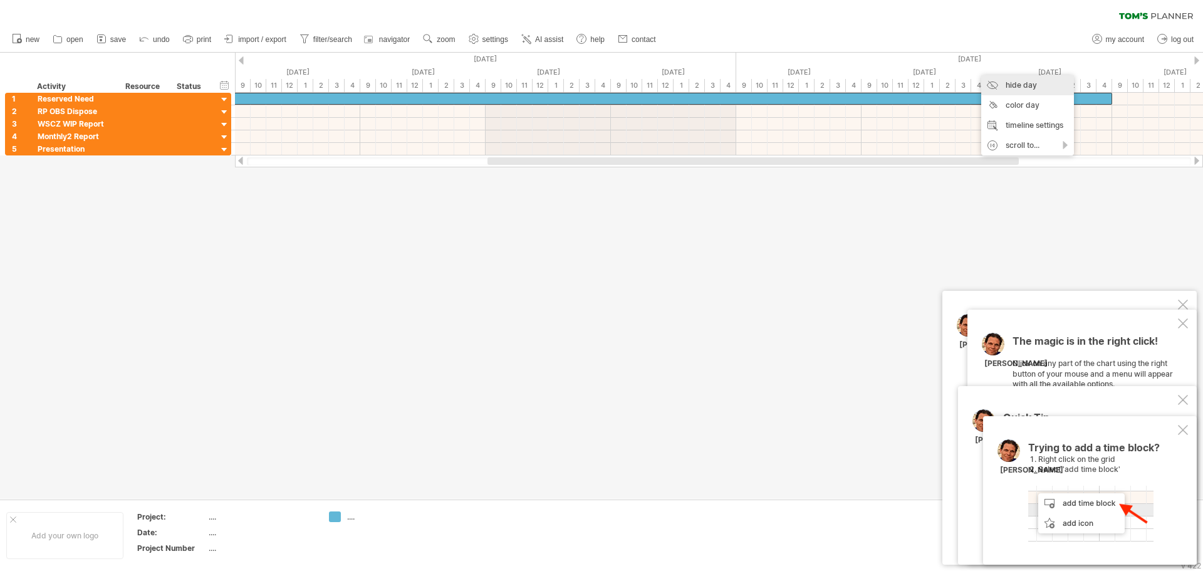
click at [1041, 85] on div "hide day" at bounding box center [1027, 85] width 93 height 20
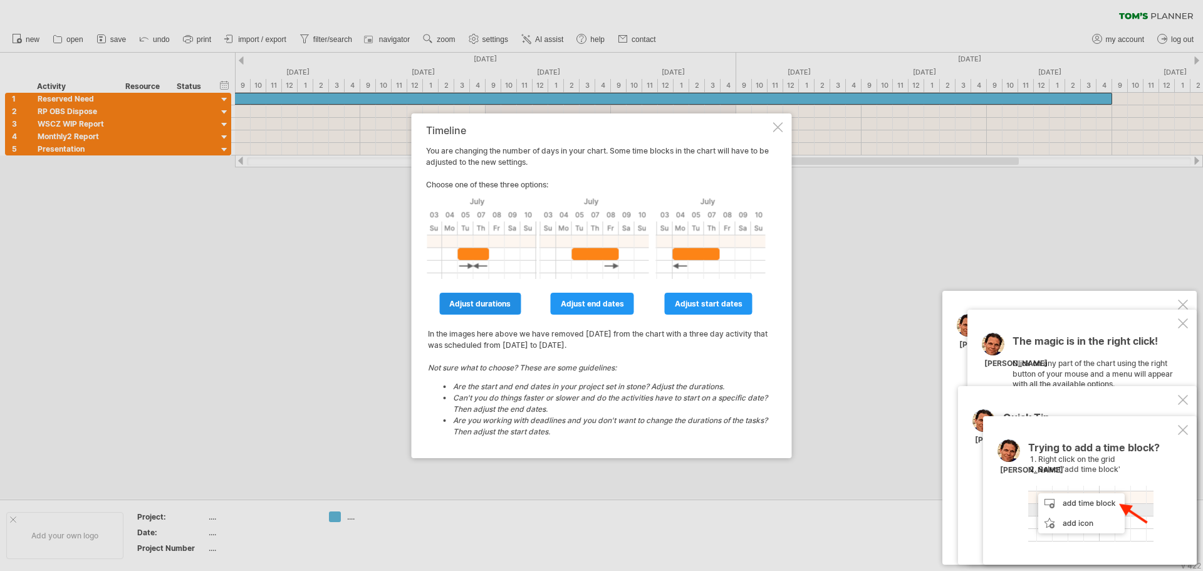
click at [499, 302] on span "adjust durations" at bounding box center [479, 303] width 61 height 9
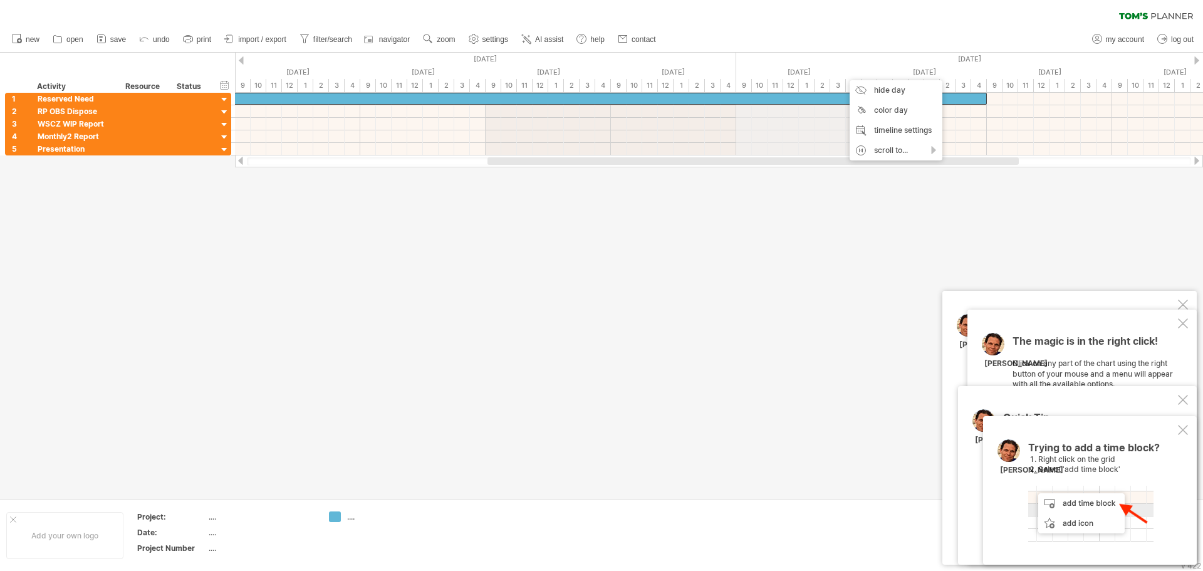
click at [801, 73] on div "[DATE]" at bounding box center [798, 72] width 125 height 13
click at [847, 84] on div "hide day" at bounding box center [854, 83] width 93 height 20
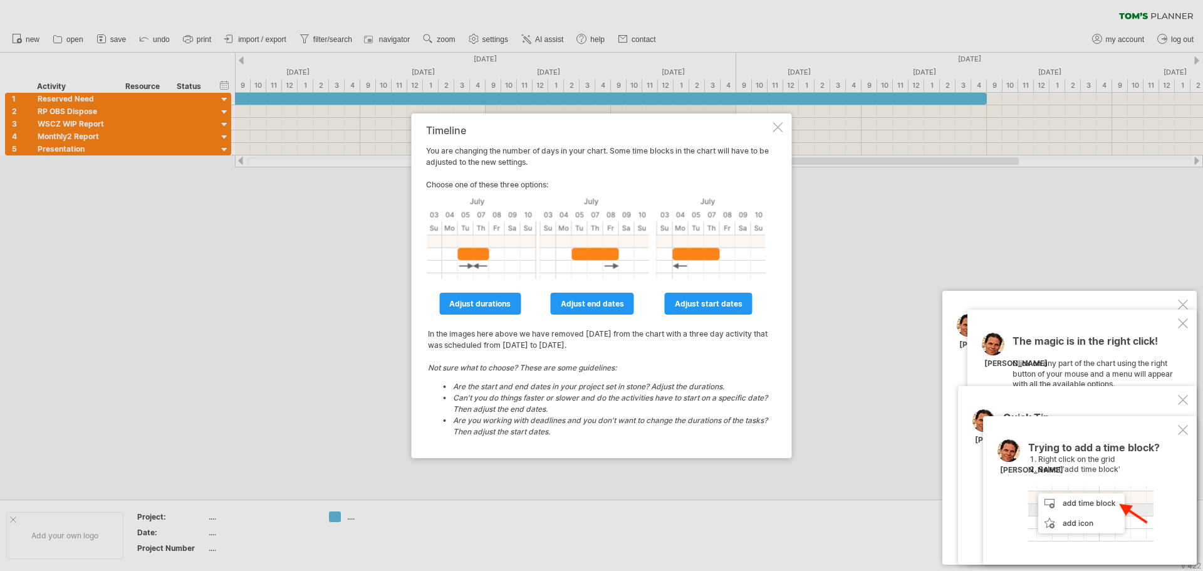
click at [779, 133] on div "Timeline You are changing the number of days in your chart. Some time blocks in…" at bounding box center [602, 285] width 380 height 345
click at [779, 120] on div "Timeline You are changing the number of days in your chart. Some time blocks in…" at bounding box center [602, 285] width 380 height 345
click at [778, 125] on div at bounding box center [778, 127] width 10 height 10
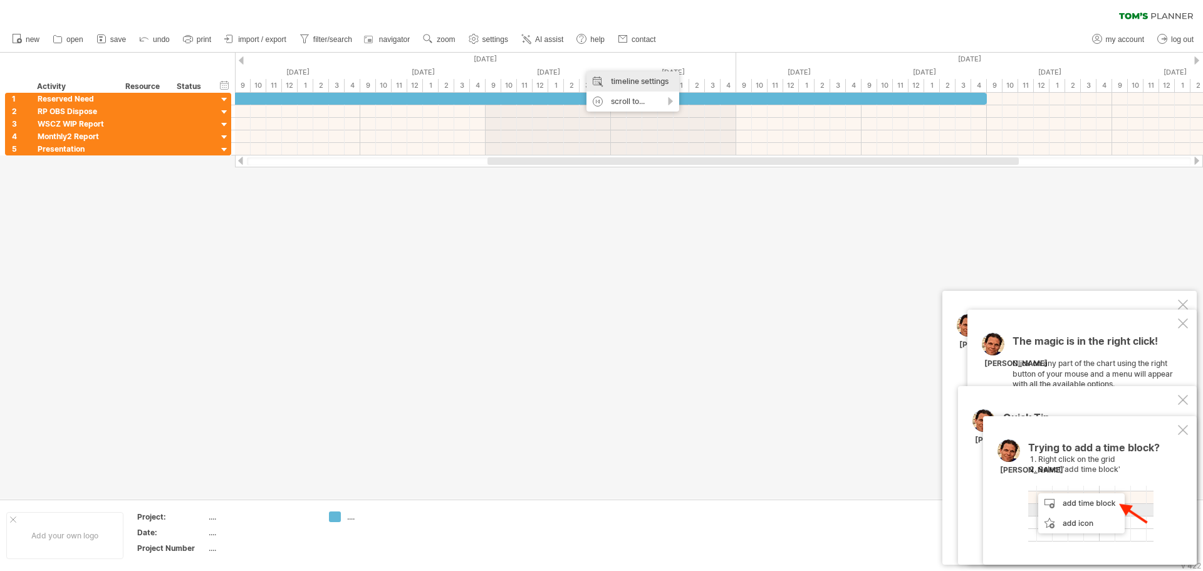
click at [647, 85] on div "timeline settings" at bounding box center [632, 81] width 93 height 20
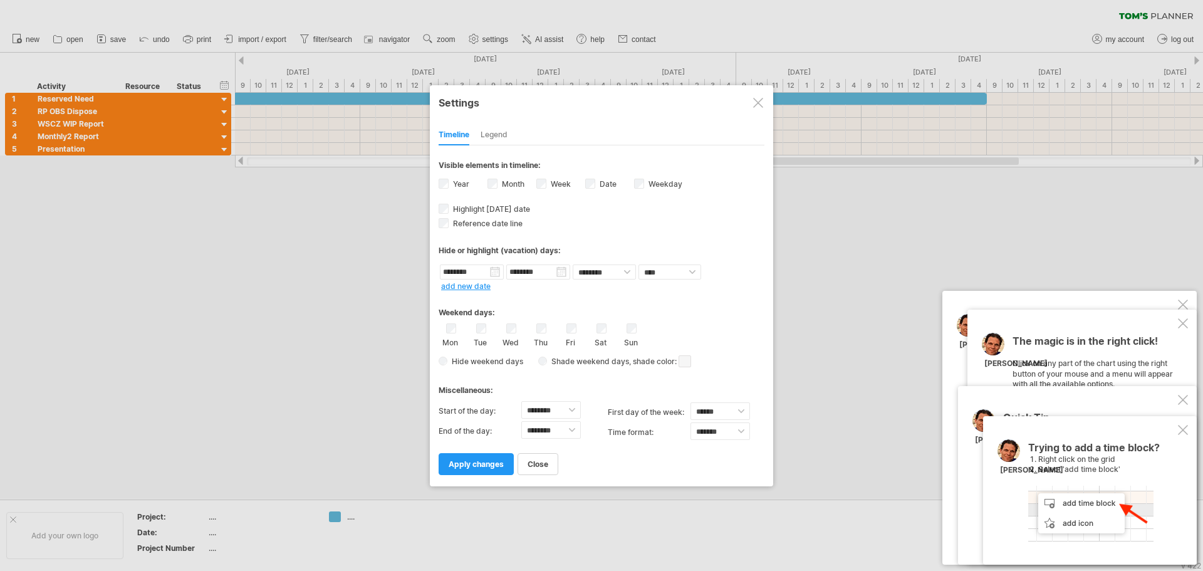
click at [502, 361] on span "Hide weekend days" at bounding box center [485, 360] width 76 height 9
click at [495, 365] on span "Hide weekend days" at bounding box center [485, 360] width 76 height 9
click at [445, 365] on div "Hide weekend days Shade weekend days , shade color: You can choose to shade the…" at bounding box center [601, 361] width 326 height 18
click at [486, 464] on span "apply changes" at bounding box center [475, 463] width 55 height 9
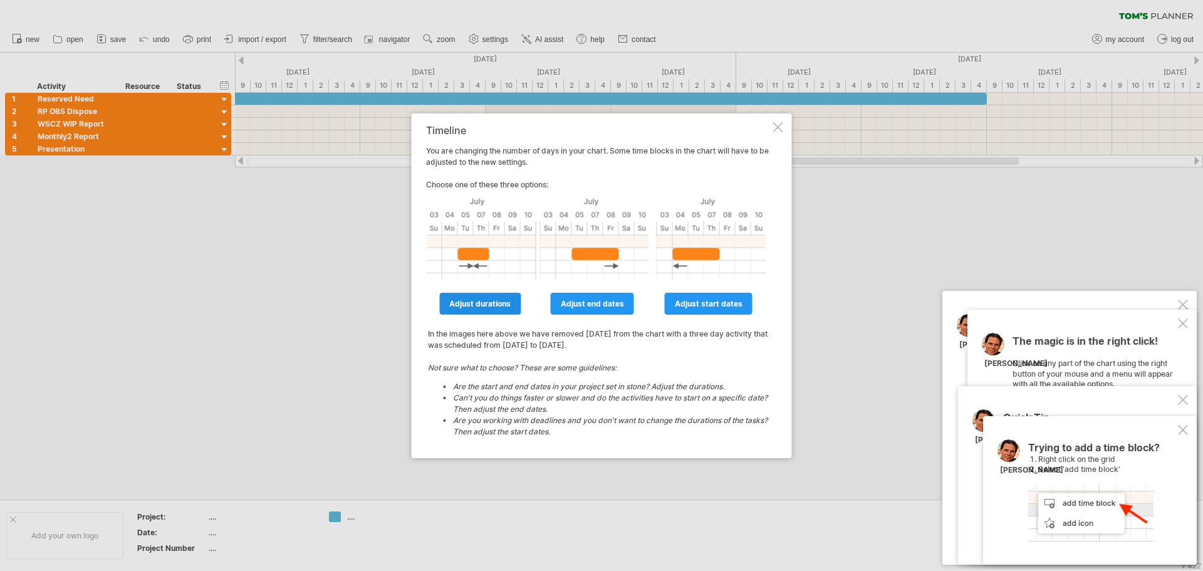
click at [479, 303] on span "adjust durations" at bounding box center [479, 303] width 61 height 9
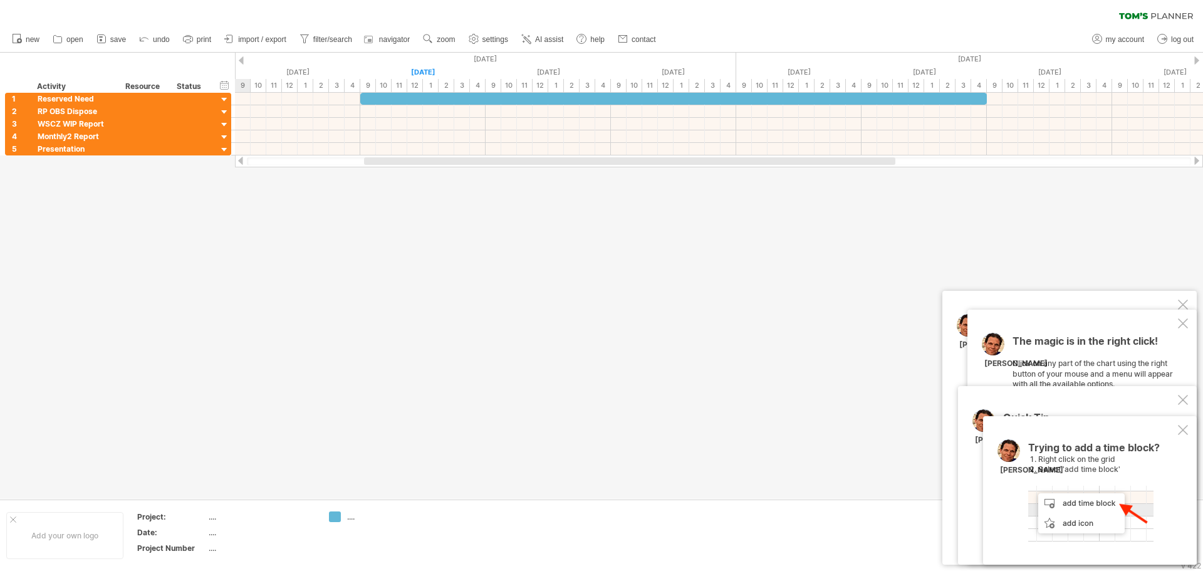
drag, startPoint x: 700, startPoint y: 160, endPoint x: 577, endPoint y: 175, distance: 124.2
click at [577, 175] on div "Trying to reach [DOMAIN_NAME] Connected again... 0% clear filter new 1" at bounding box center [601, 285] width 1203 height 571
click at [426, 71] on div "[DATE]" at bounding box center [422, 72] width 125 height 13
click at [427, 83] on div "1" at bounding box center [431, 85] width 16 height 13
click at [516, 102] on div "timeline settings" at bounding box center [505, 99] width 93 height 20
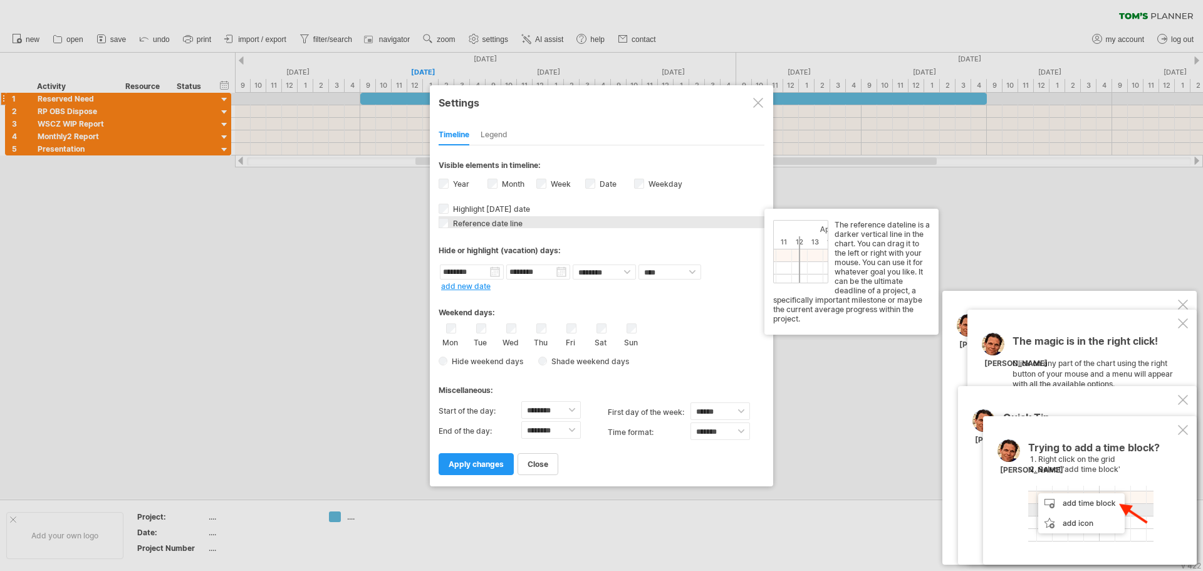
click at [500, 222] on span "Reference date line" at bounding box center [486, 223] width 72 height 9
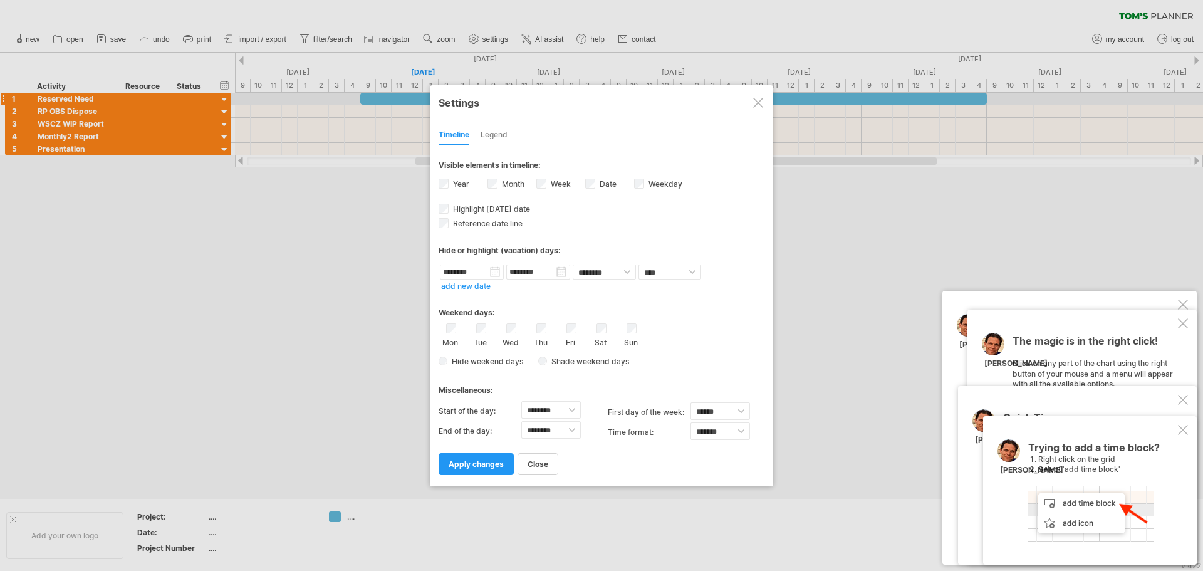
click at [496, 467] on span "apply changes" at bounding box center [475, 463] width 55 height 9
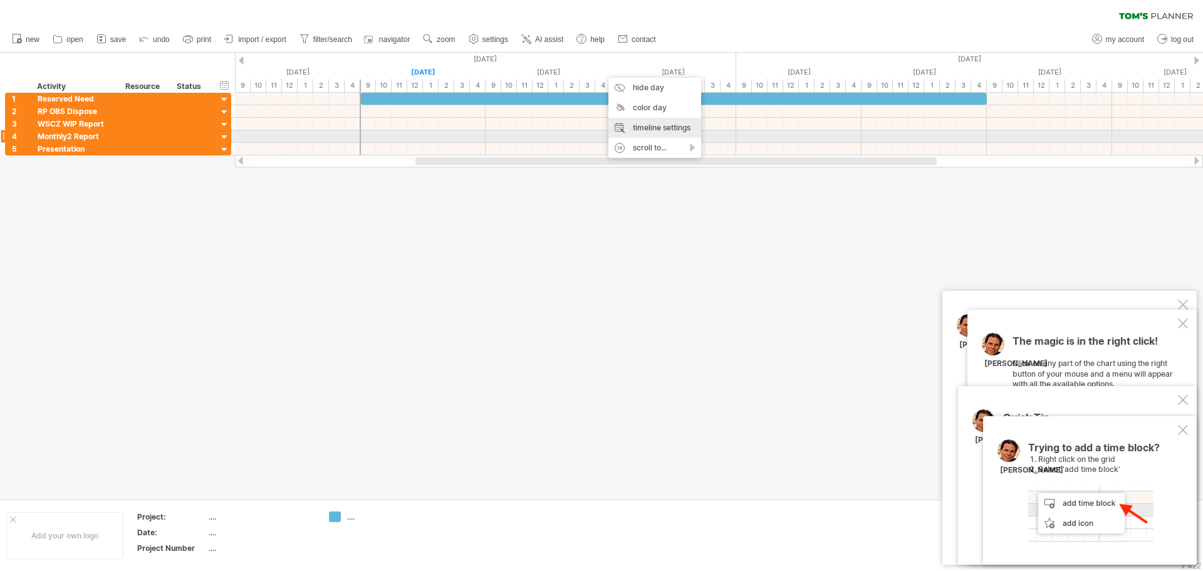
click at [680, 132] on div "timeline settings" at bounding box center [654, 128] width 93 height 20
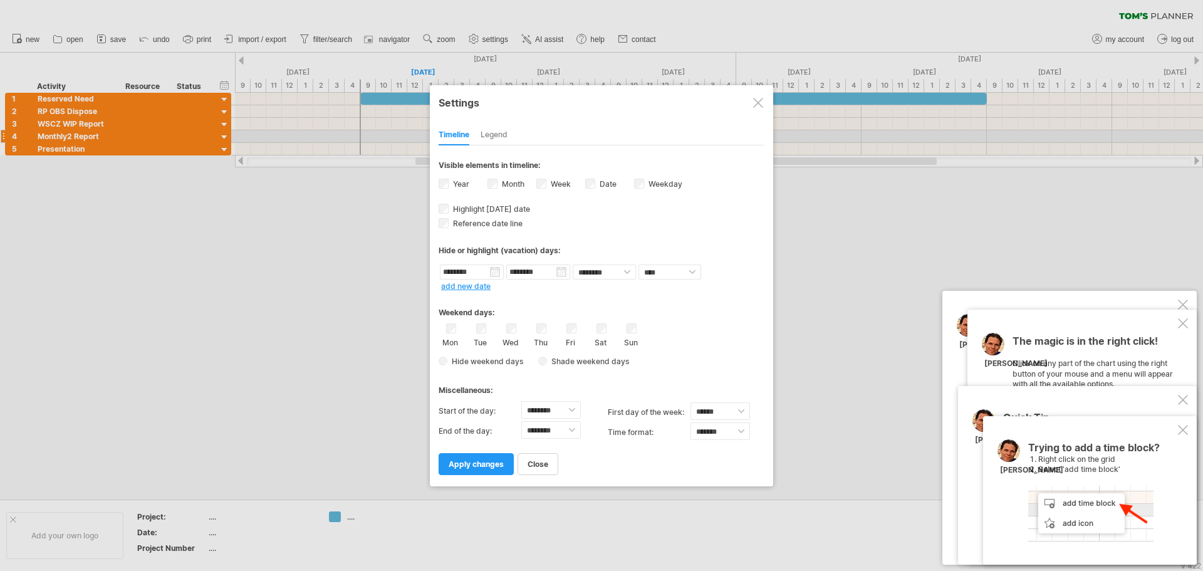
click at [477, 285] on link "add new date" at bounding box center [465, 285] width 49 height 9
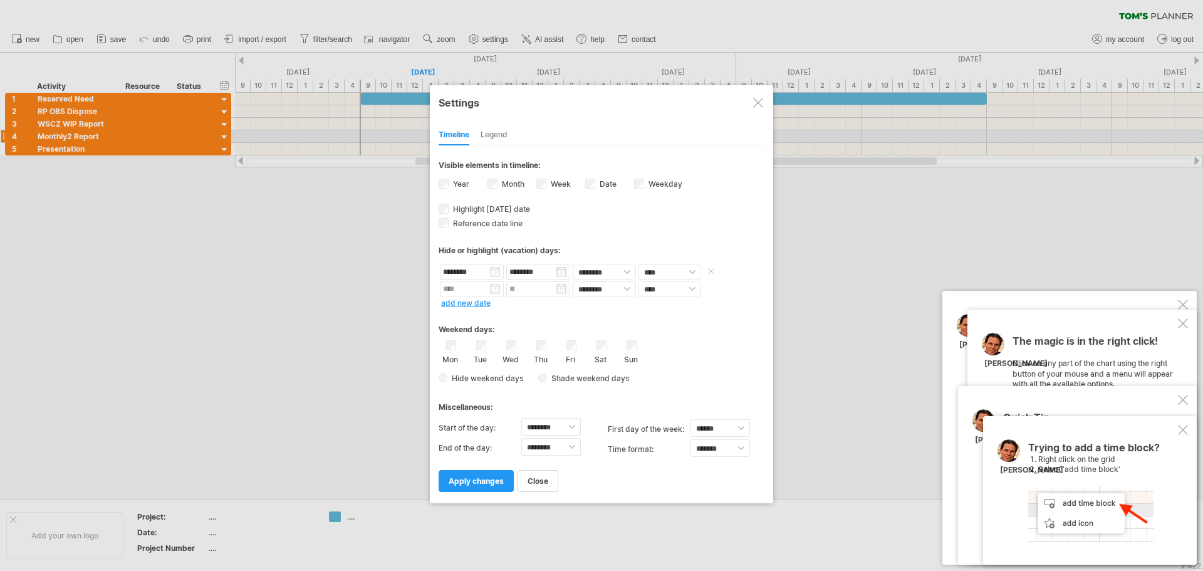
click at [713, 272] on span at bounding box center [711, 271] width 13 height 9
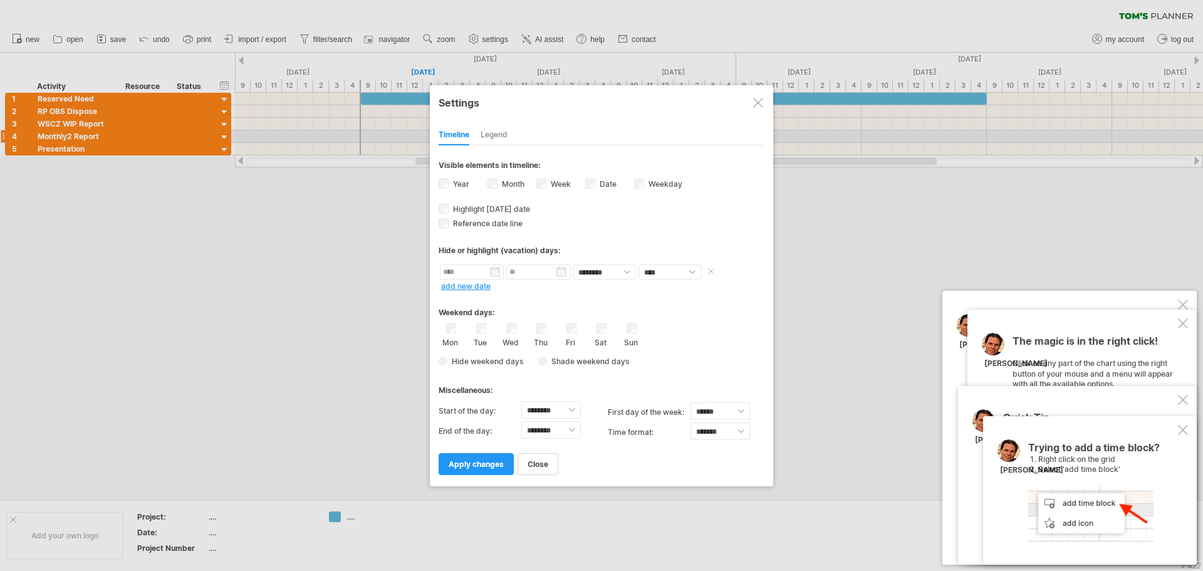
click at [708, 269] on span at bounding box center [711, 271] width 13 height 9
click at [481, 465] on span "apply changes" at bounding box center [475, 463] width 55 height 9
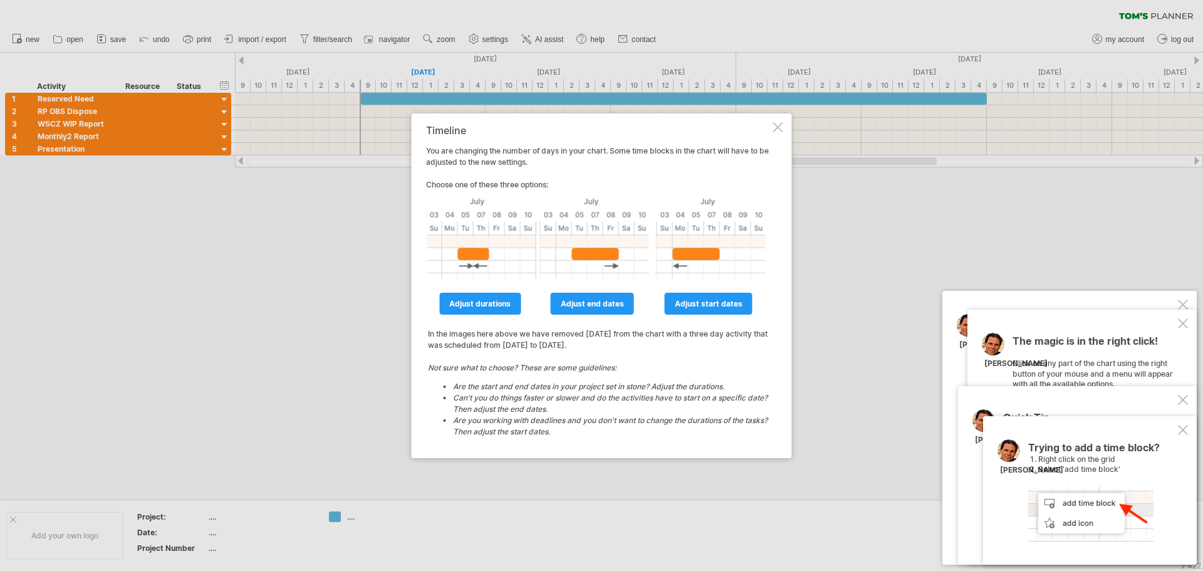
click at [490, 297] on link "adjust durations" at bounding box center [479, 304] width 81 height 22
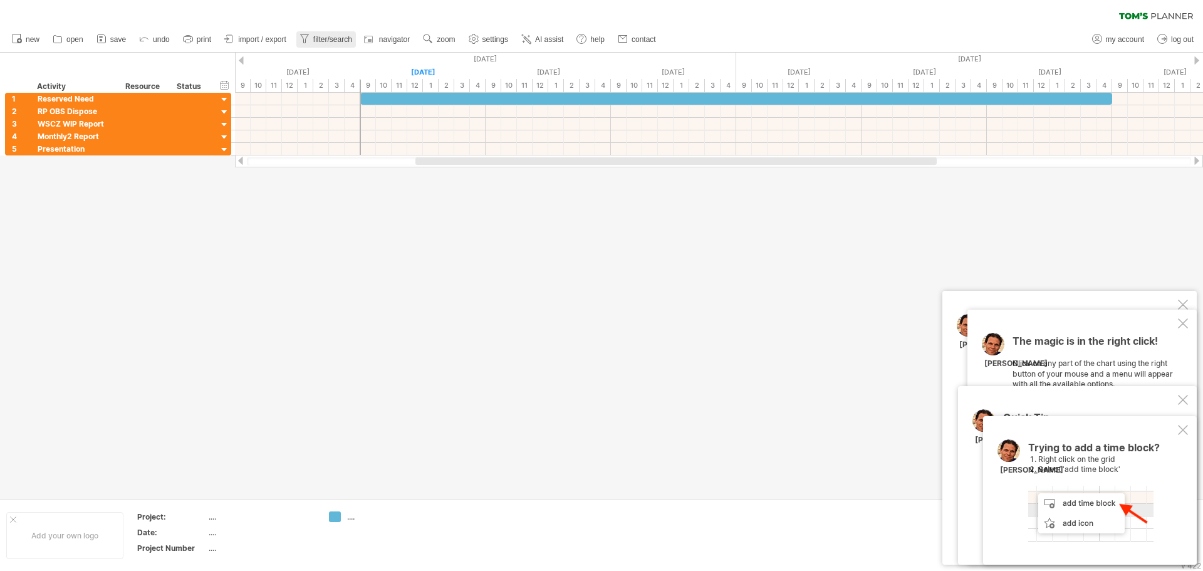
click at [336, 41] on span "filter/search" at bounding box center [332, 39] width 39 height 9
type input "**********"
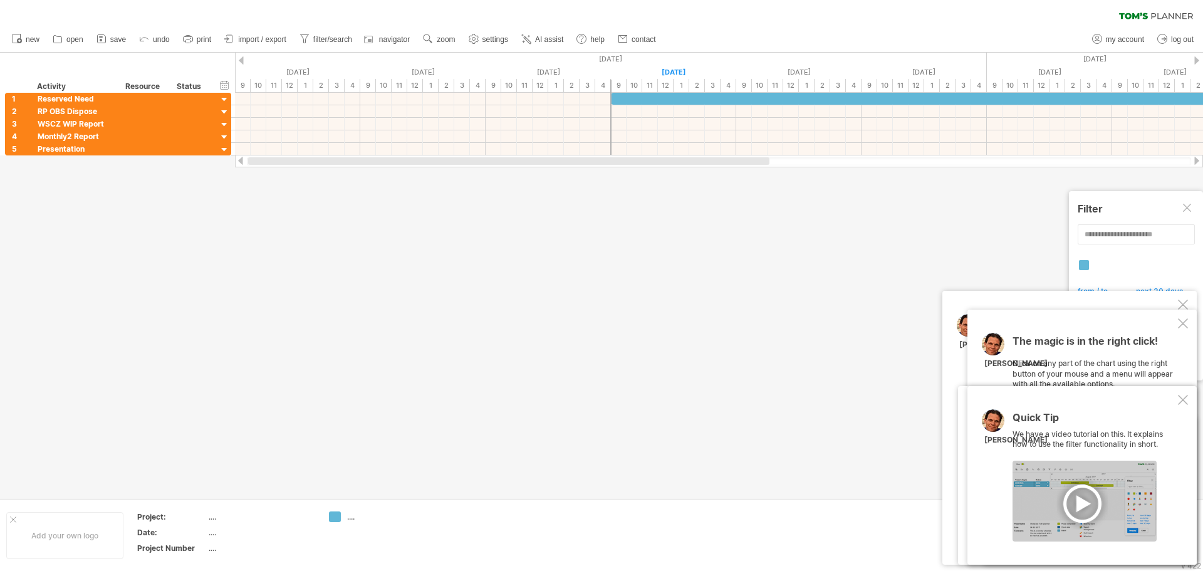
drag, startPoint x: 568, startPoint y: 163, endPoint x: 391, endPoint y: 162, distance: 177.3
click at [397, 163] on div at bounding box center [508, 161] width 521 height 8
click at [395, 83] on div "11" at bounding box center [399, 85] width 16 height 13
click at [395, 82] on div "11" at bounding box center [399, 85] width 16 height 13
click at [517, 148] on div "scroll to..." at bounding box center [496, 149] width 93 height 20
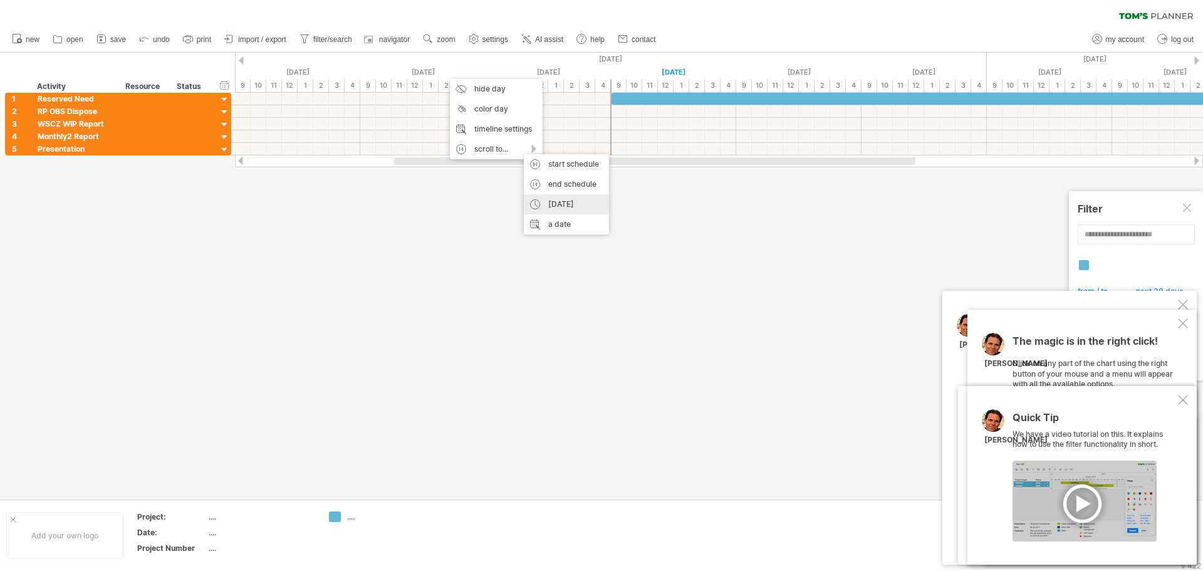
click at [579, 205] on div "[DATE]" at bounding box center [566, 204] width 85 height 20
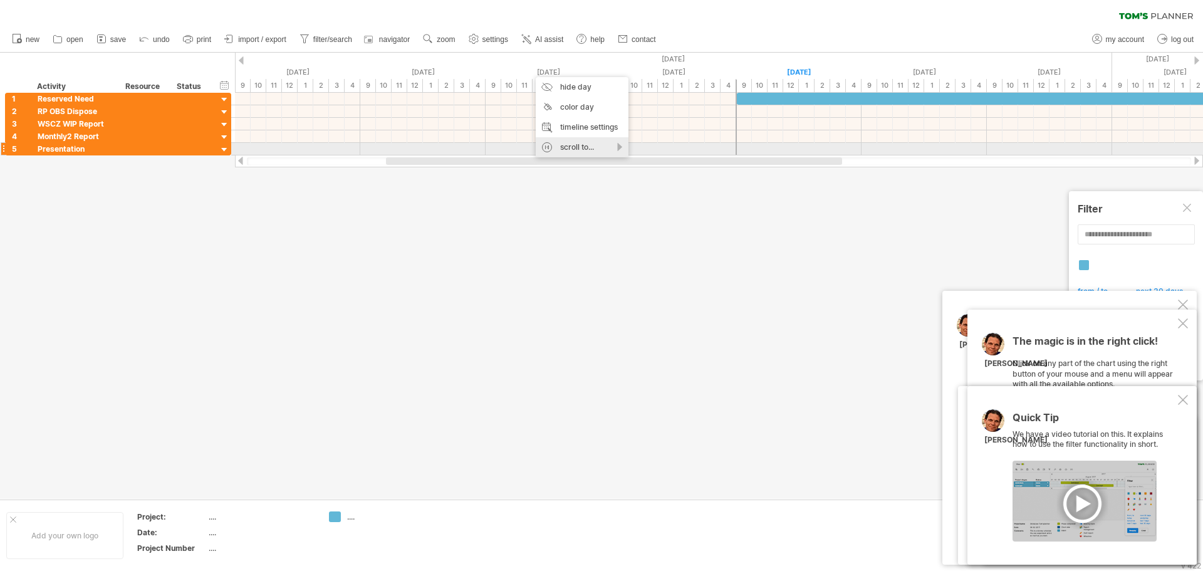
click at [604, 146] on div "scroll to..." at bounding box center [582, 147] width 93 height 20
click at [680, 222] on div "a date" at bounding box center [652, 222] width 85 height 20
click at [669, 184] on div "end schedule" at bounding box center [652, 182] width 85 height 20
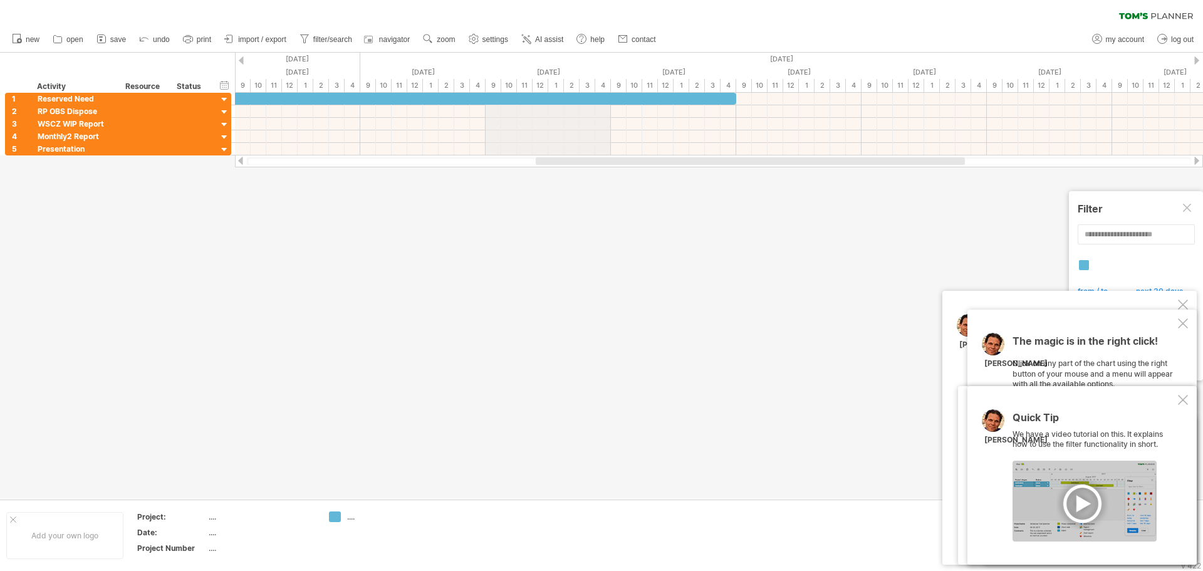
click at [227, 84] on div "hide start/end/duration show start/end/duration" at bounding box center [225, 84] width 12 height 13
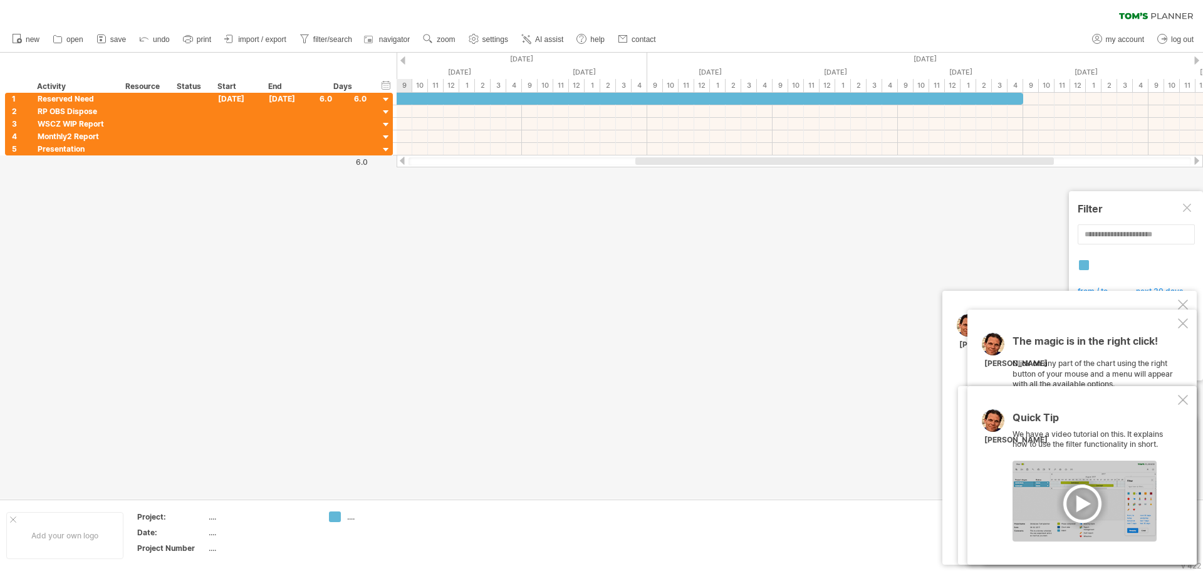
drag, startPoint x: 697, startPoint y: 160, endPoint x: 661, endPoint y: 170, distance: 36.7
click at [661, 170] on div "Trying to reach [DOMAIN_NAME] Connected again... 0% clear filter new 1" at bounding box center [601, 285] width 1203 height 571
click at [802, 76] on div "[DATE]" at bounding box center [834, 72] width 125 height 13
click at [383, 97] on div at bounding box center [386, 100] width 12 height 12
click at [405, 60] on div at bounding box center [402, 60] width 5 height 8
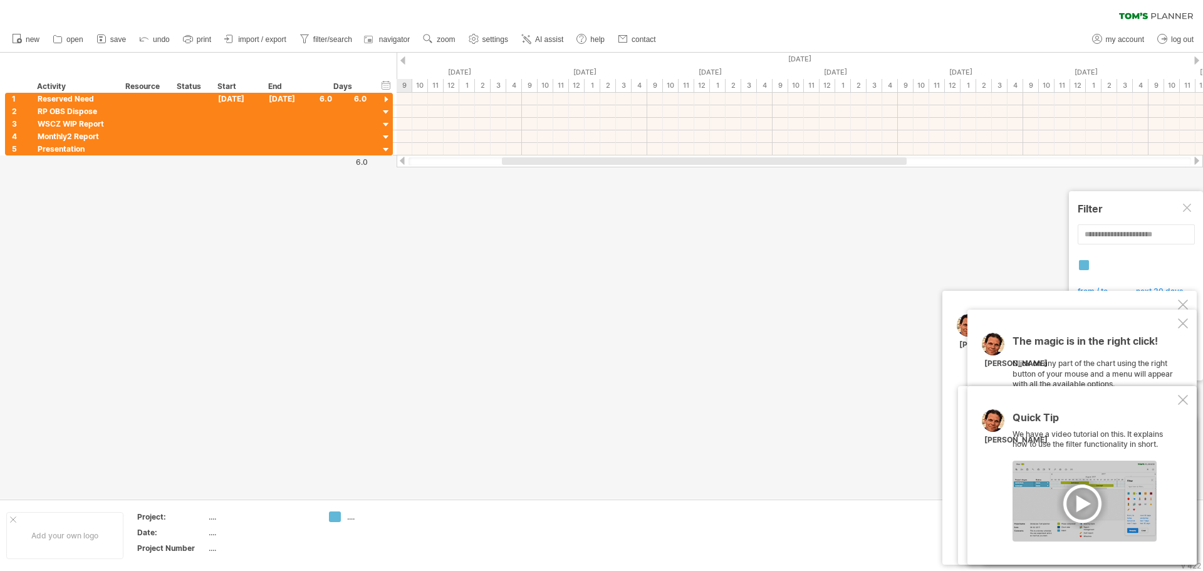
click at [1196, 62] on div at bounding box center [1196, 60] width 5 height 8
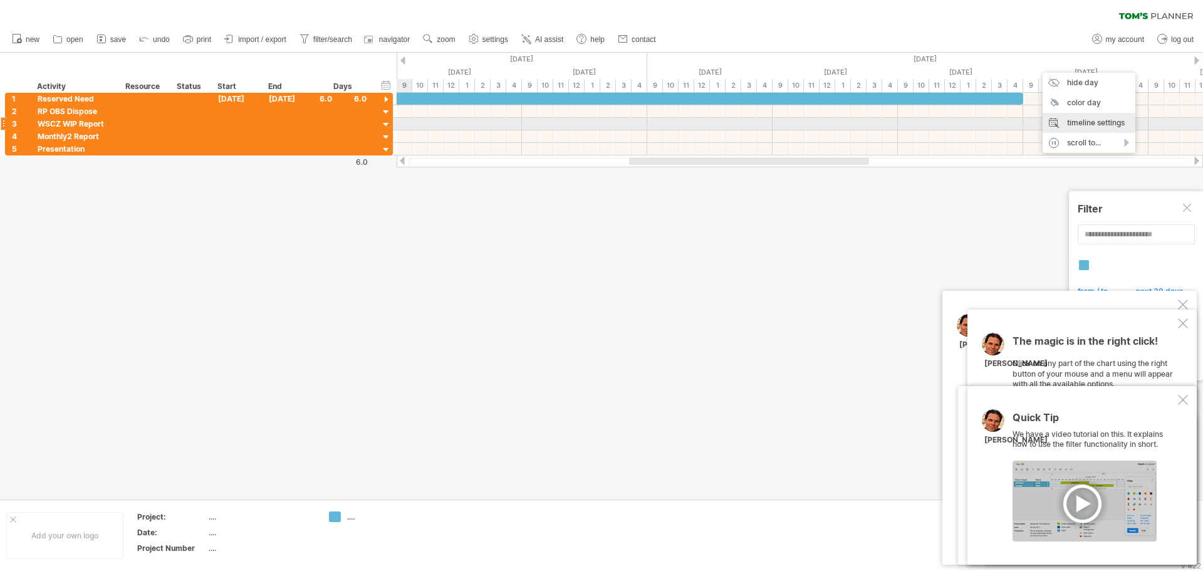
click at [1102, 120] on div "timeline settings" at bounding box center [1088, 123] width 93 height 20
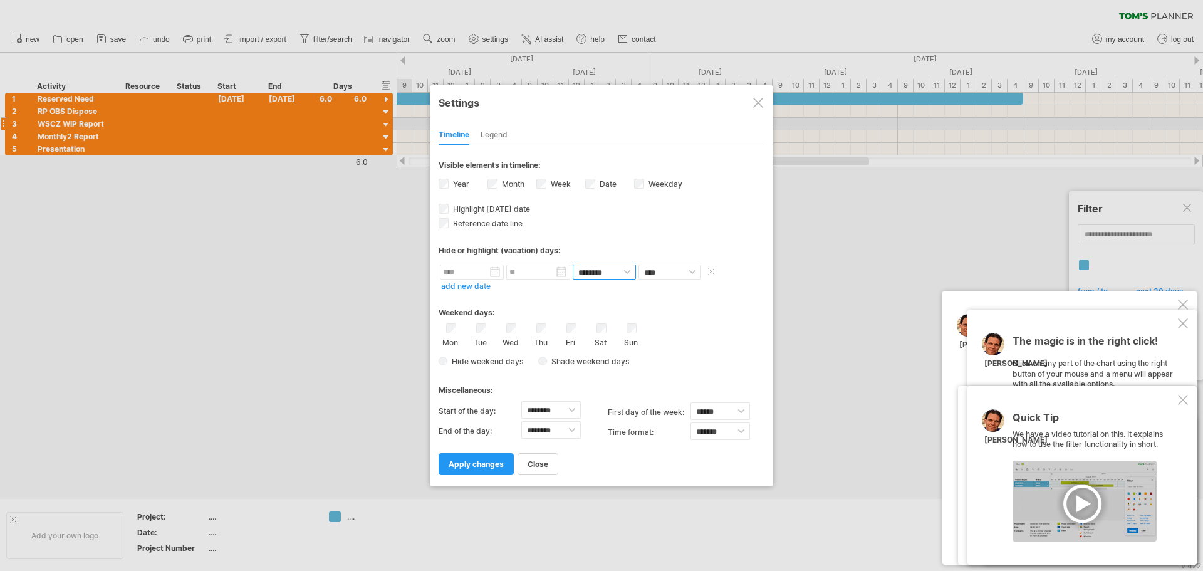
click at [628, 274] on select "******** ********" at bounding box center [604, 271] width 63 height 15
click at [562, 412] on select "******** ******** ******** ******** ******** ******** ******** ******** *******…" at bounding box center [551, 410] width 60 height 18
select select "*"
click at [521, 401] on select "******** ******** ******** ******** ******** ******** ******** ******** *******…" at bounding box center [551, 410] width 60 height 18
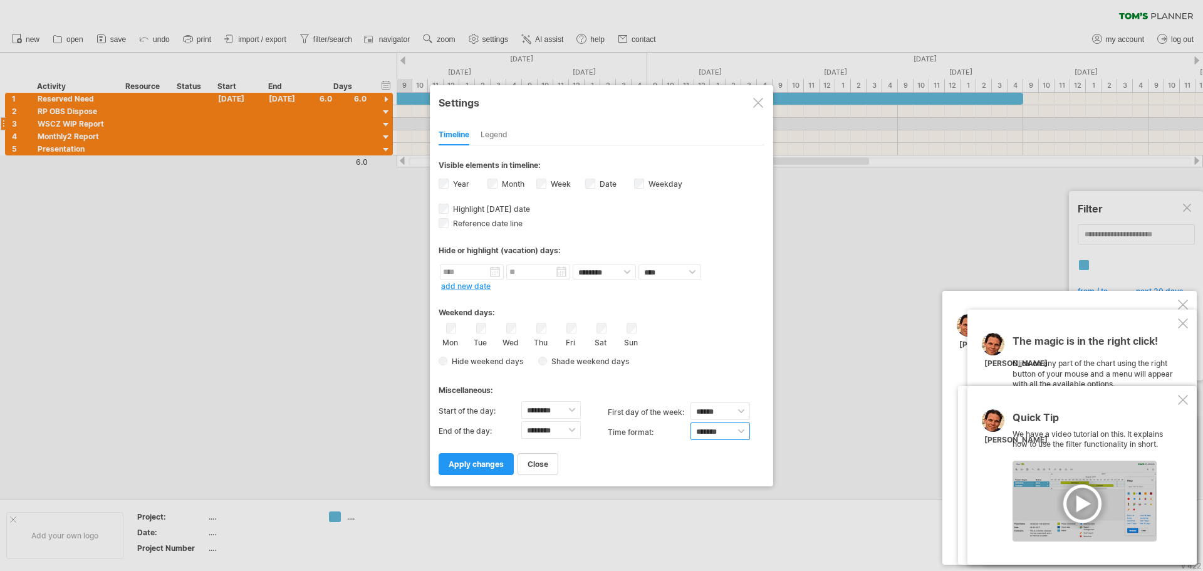
click at [718, 433] on select "******* *******" at bounding box center [720, 431] width 60 height 18
click at [720, 433] on select "******* *******" at bounding box center [720, 431] width 60 height 18
click at [728, 413] on select "****** ****** ********" at bounding box center [720, 411] width 60 height 18
click at [728, 410] on select "****** ****** ********" at bounding box center [720, 411] width 60 height 18
click at [479, 458] on link "apply changes" at bounding box center [475, 464] width 75 height 22
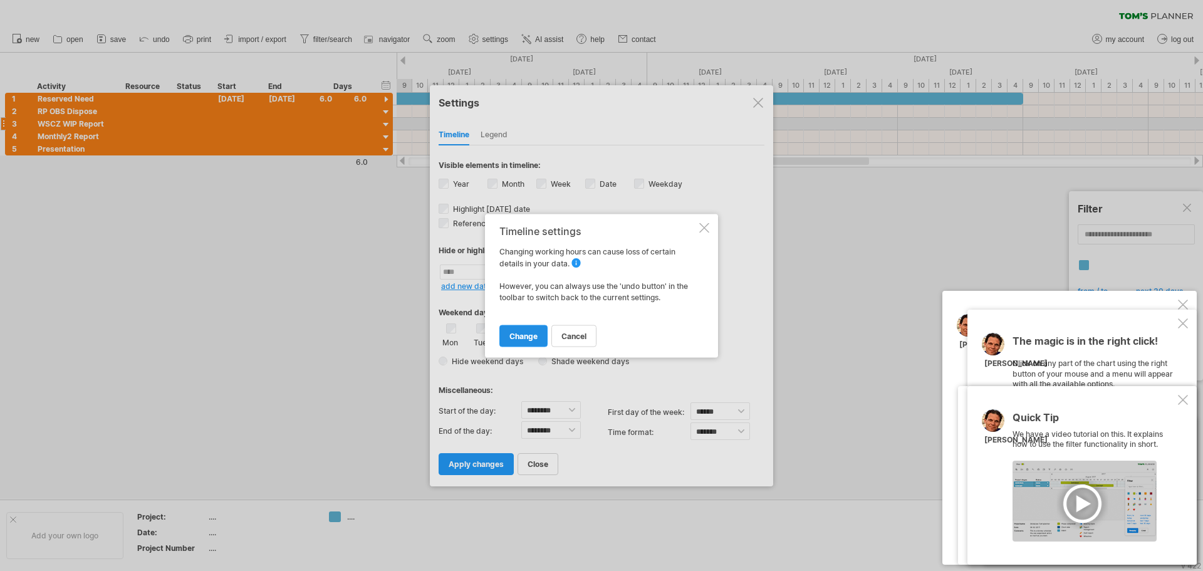
click at [526, 332] on span "change" at bounding box center [523, 335] width 28 height 9
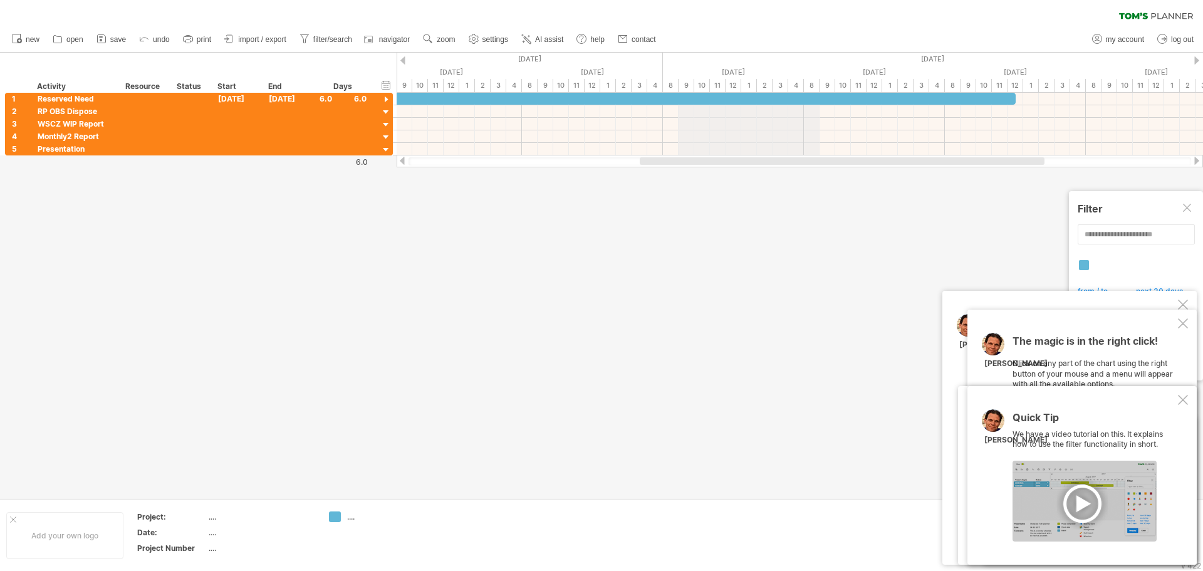
click at [810, 86] on div "8" at bounding box center [812, 85] width 16 height 13
click at [814, 89] on div "8" at bounding box center [812, 85] width 16 height 13
click at [747, 75] on div "[DATE]" at bounding box center [733, 72] width 141 height 13
click at [696, 67] on div "[DATE]" at bounding box center [733, 72] width 141 height 13
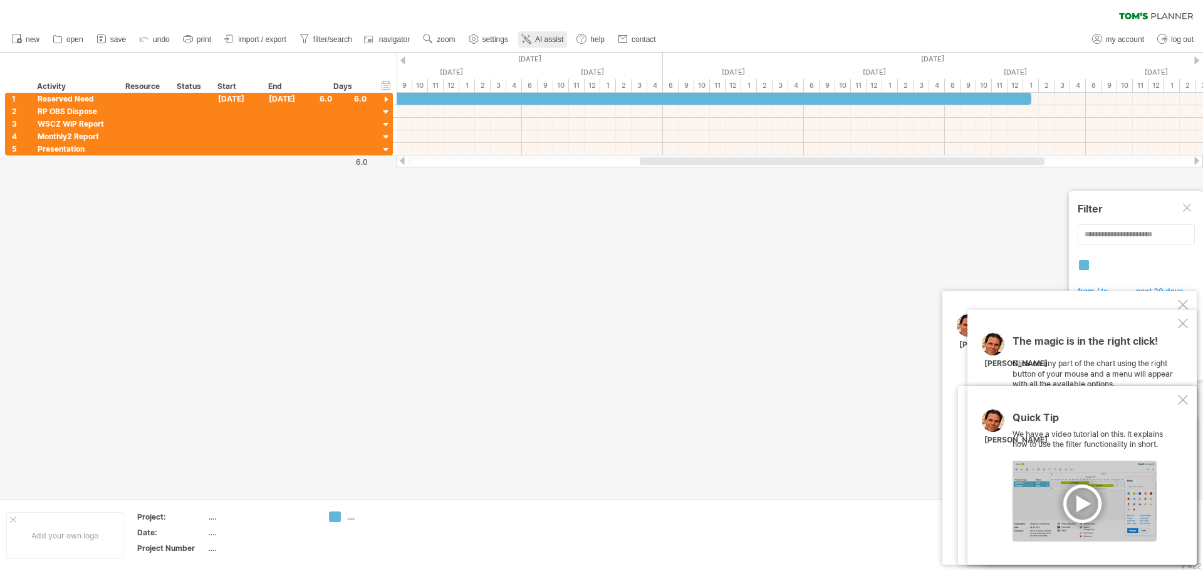
click at [545, 38] on span "AI assist" at bounding box center [549, 39] width 28 height 9
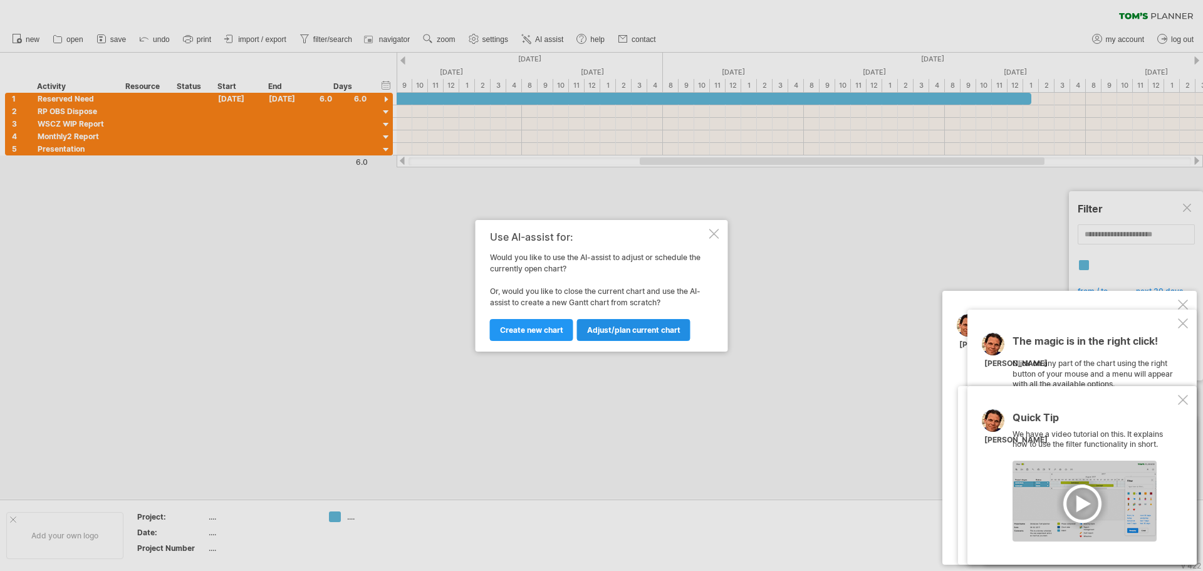
click at [650, 329] on span "Adjust/plan current chart" at bounding box center [633, 329] width 93 height 9
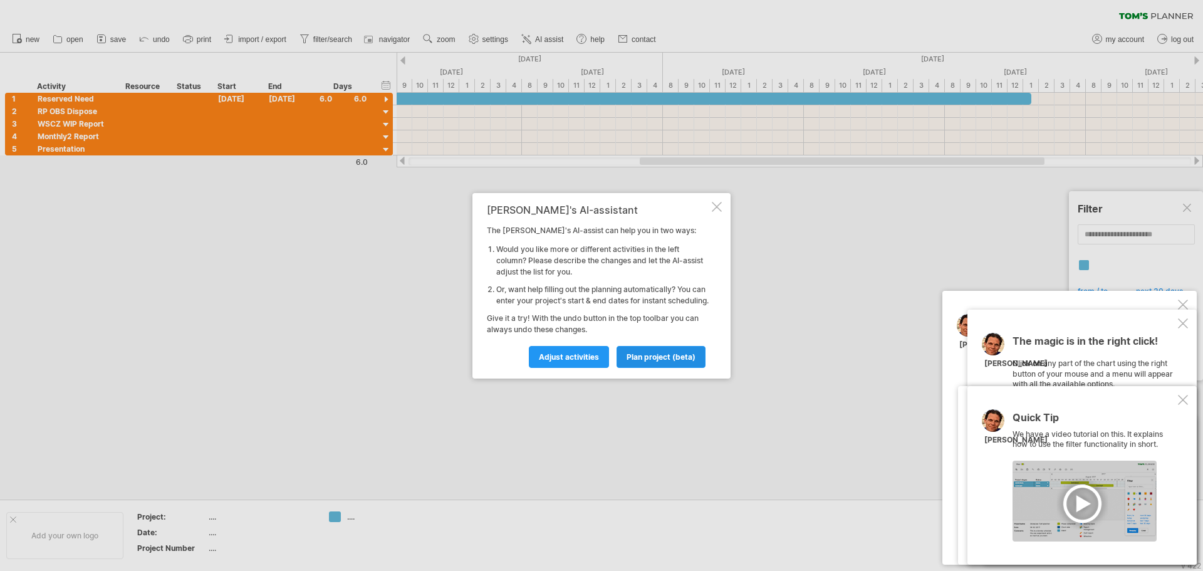
click at [677, 361] on span "plan project (beta)" at bounding box center [660, 356] width 69 height 9
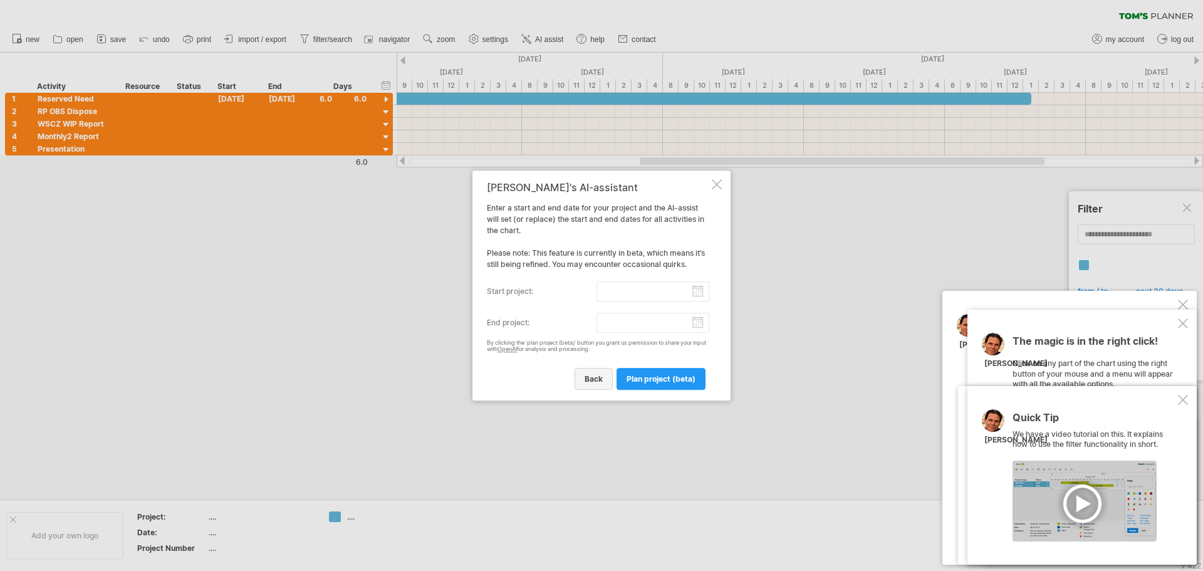
click at [592, 385] on link "back" at bounding box center [593, 379] width 38 height 22
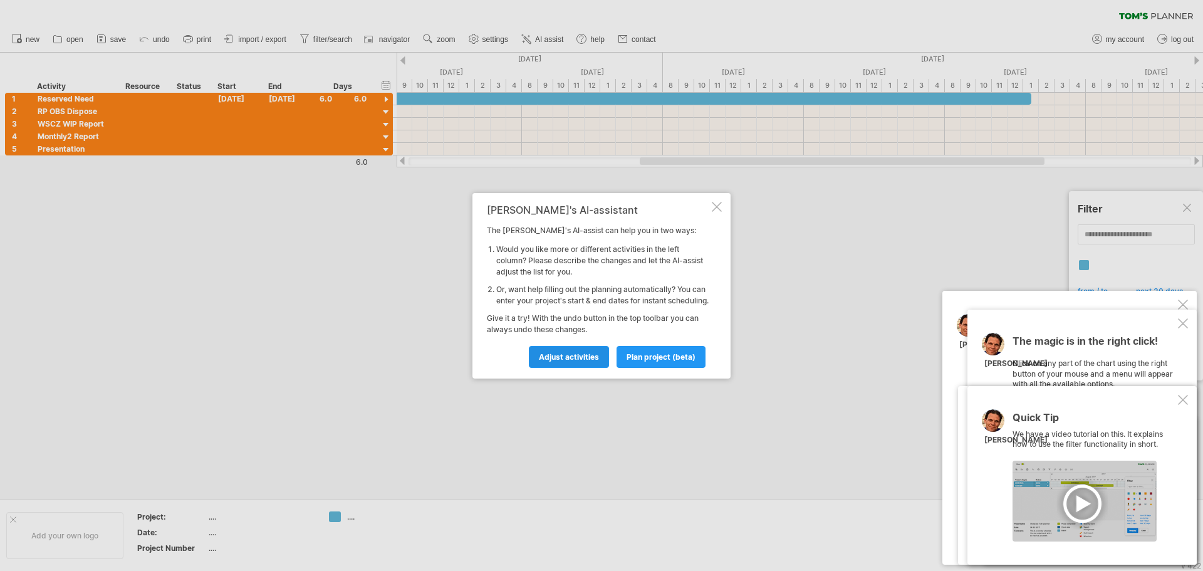
click at [589, 361] on span "Adjust activities" at bounding box center [569, 356] width 60 height 9
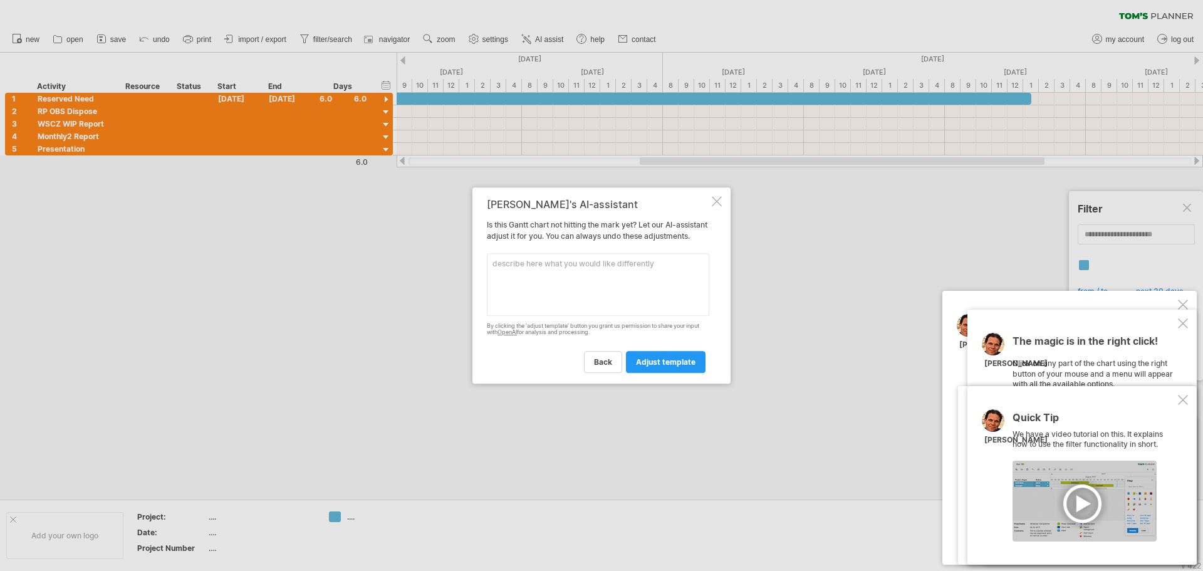
click at [592, 280] on textarea at bounding box center [598, 284] width 222 height 63
click at [715, 199] on div at bounding box center [717, 201] width 10 height 10
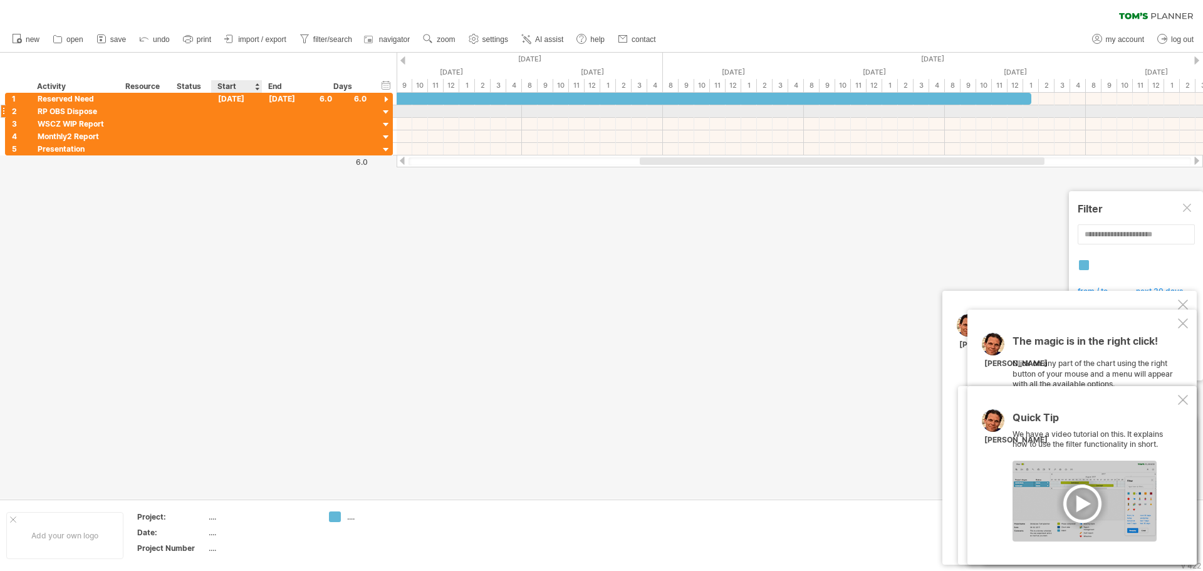
click at [228, 110] on div at bounding box center [237, 111] width 51 height 12
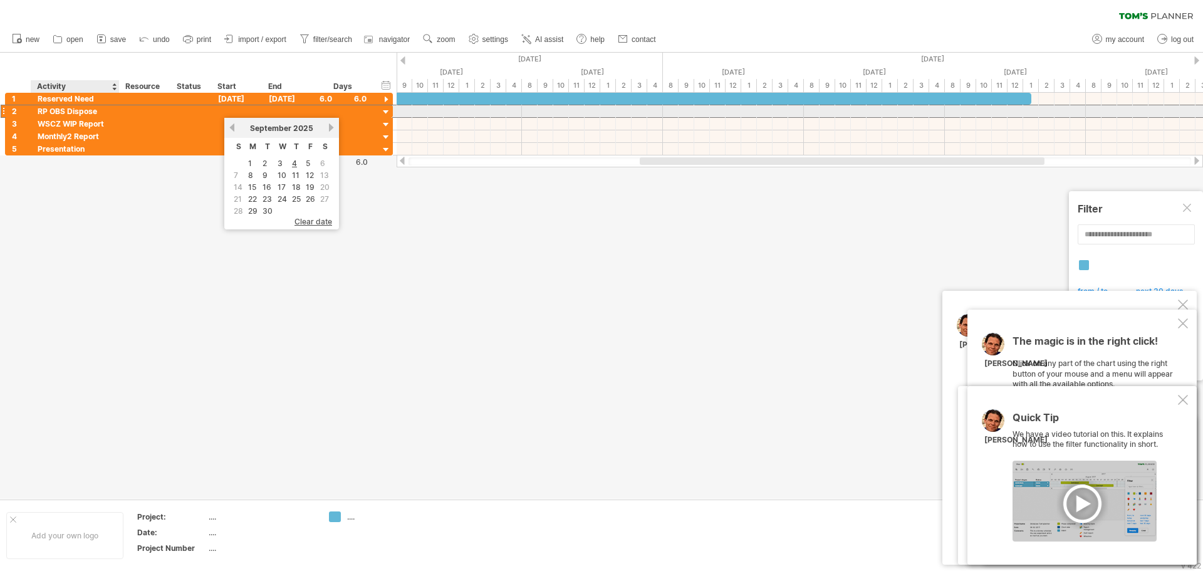
click at [78, 109] on div "RP OBS Dispose" at bounding box center [75, 111] width 75 height 12
click at [83, 111] on input "**********" at bounding box center [75, 111] width 75 height 12
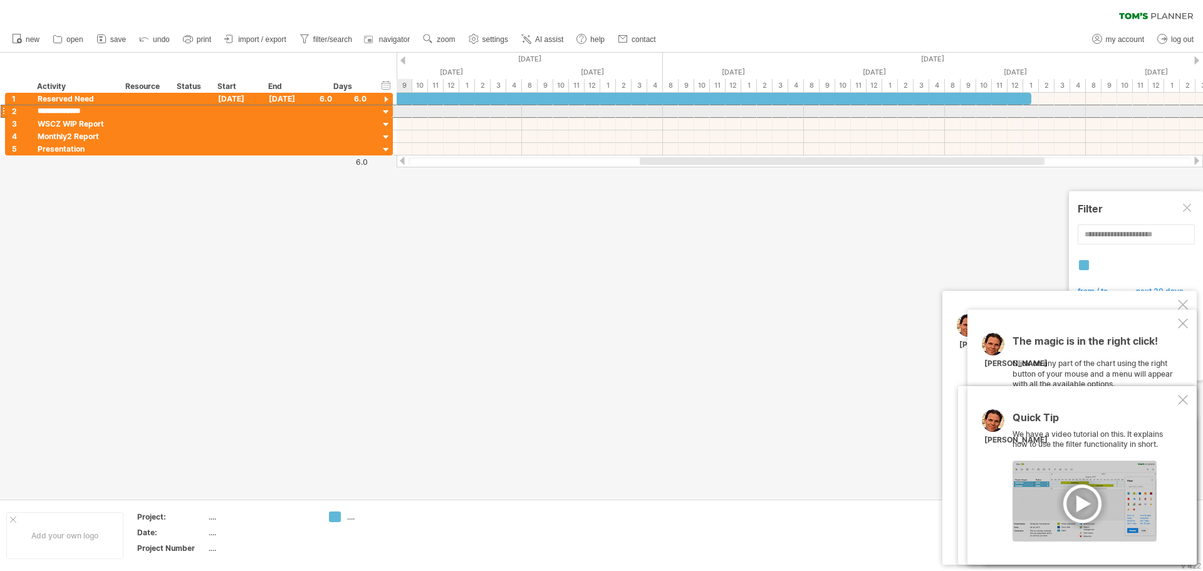
click at [381, 113] on div at bounding box center [386, 112] width 12 height 12
click at [335, 116] on div at bounding box center [342, 111] width 47 height 12
click at [231, 111] on div at bounding box center [237, 111] width 51 height 12
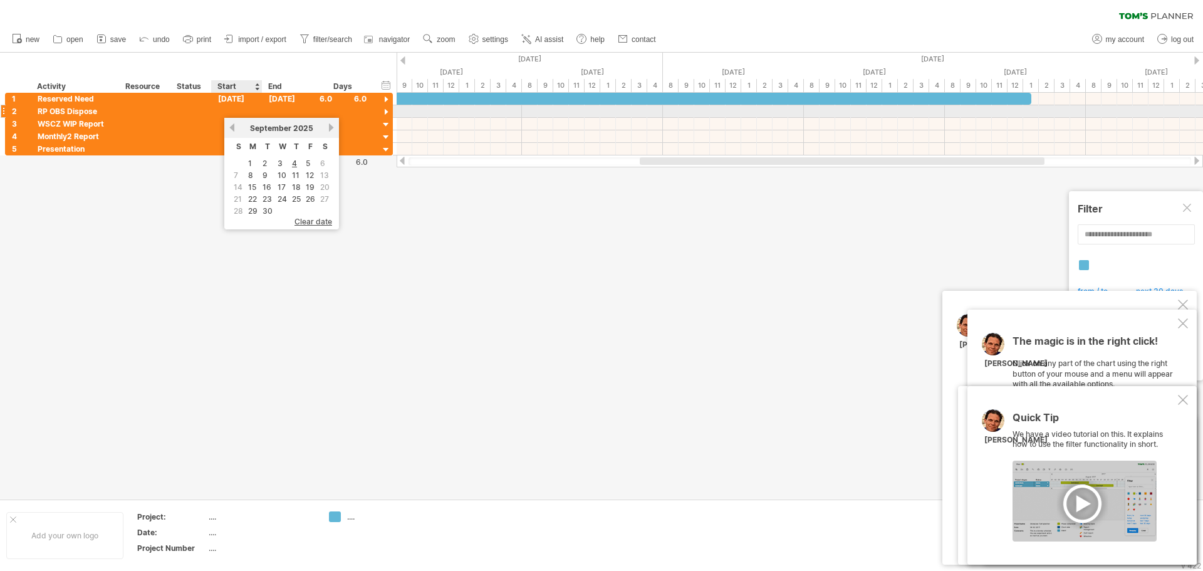
click at [231, 111] on div at bounding box center [237, 111] width 51 height 12
click at [247, 98] on div "[DATE]" at bounding box center [237, 99] width 51 height 12
click at [284, 203] on link "27" at bounding box center [280, 198] width 11 height 12
click at [242, 99] on div "[DATE]" at bounding box center [237, 99] width 51 height 12
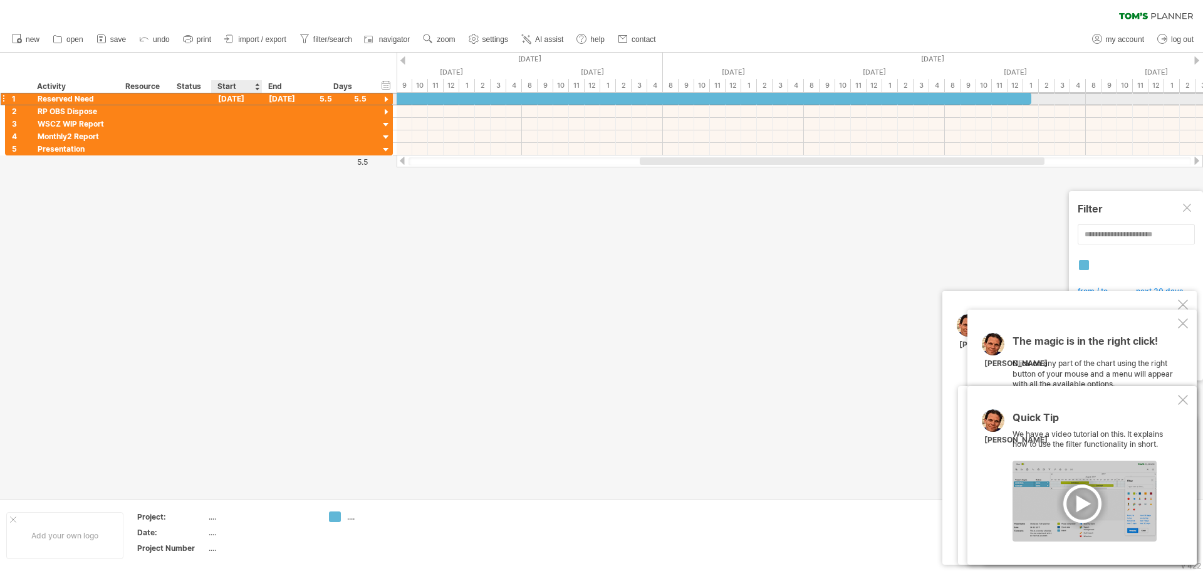
click at [242, 99] on div "[DATE]" at bounding box center [237, 99] width 51 height 12
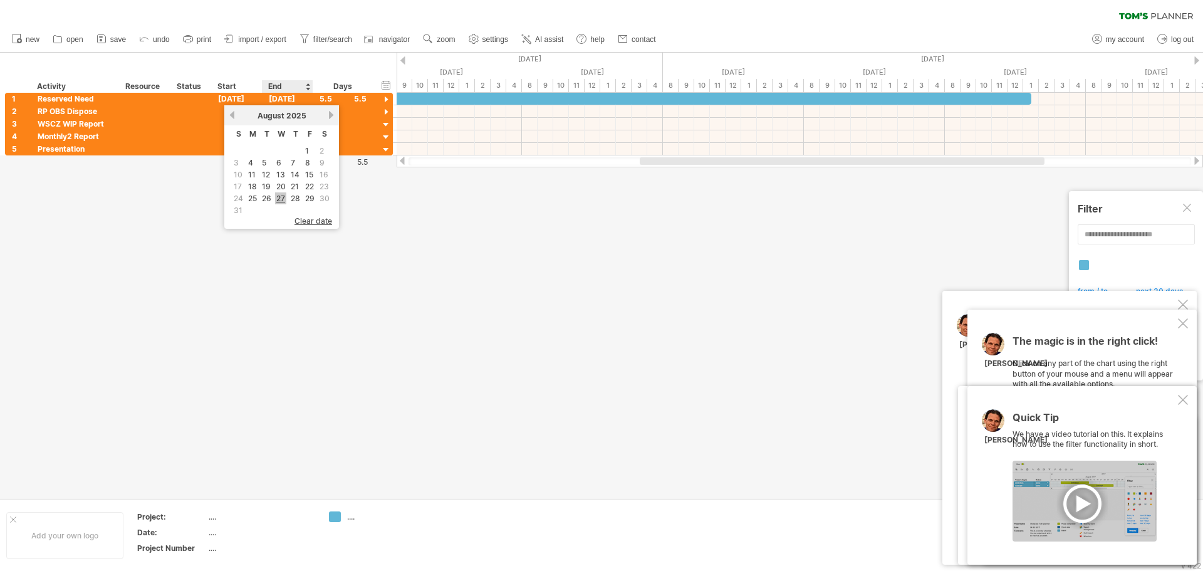
click at [282, 199] on link "27" at bounding box center [280, 198] width 11 height 12
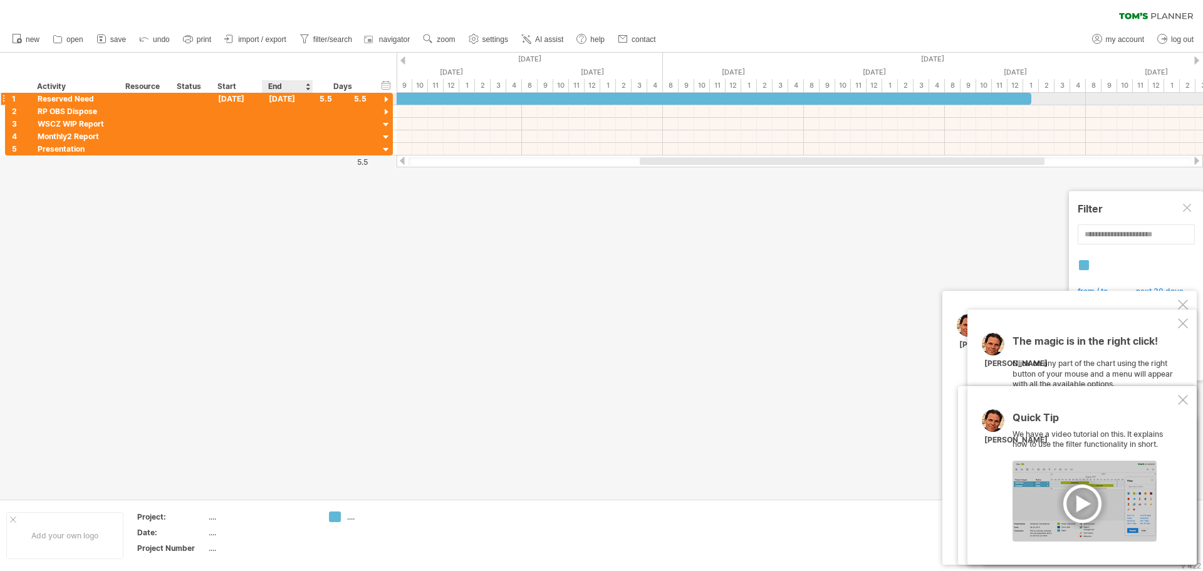
click at [299, 97] on div "[DATE]" at bounding box center [287, 99] width 51 height 12
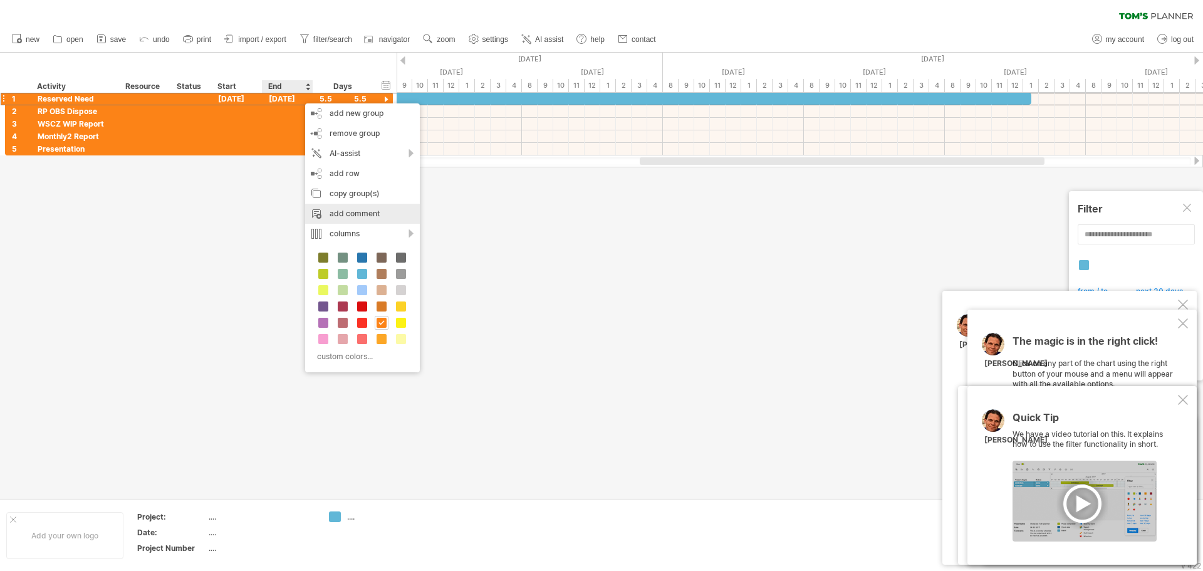
click at [366, 207] on div "add comment" at bounding box center [362, 214] width 115 height 20
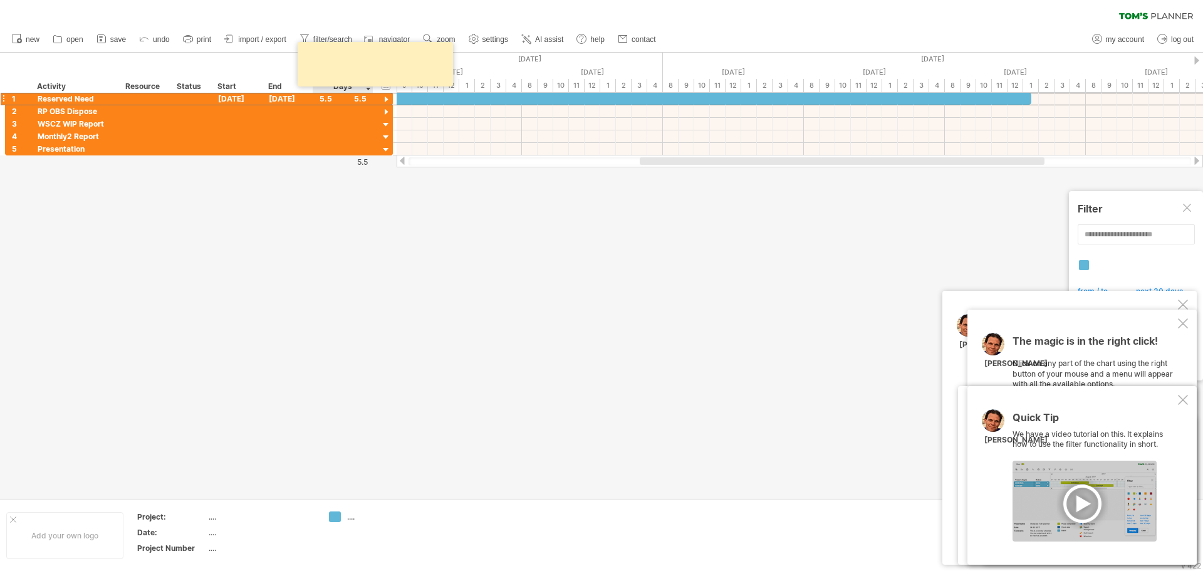
click at [342, 198] on div at bounding box center [601, 276] width 1203 height 446
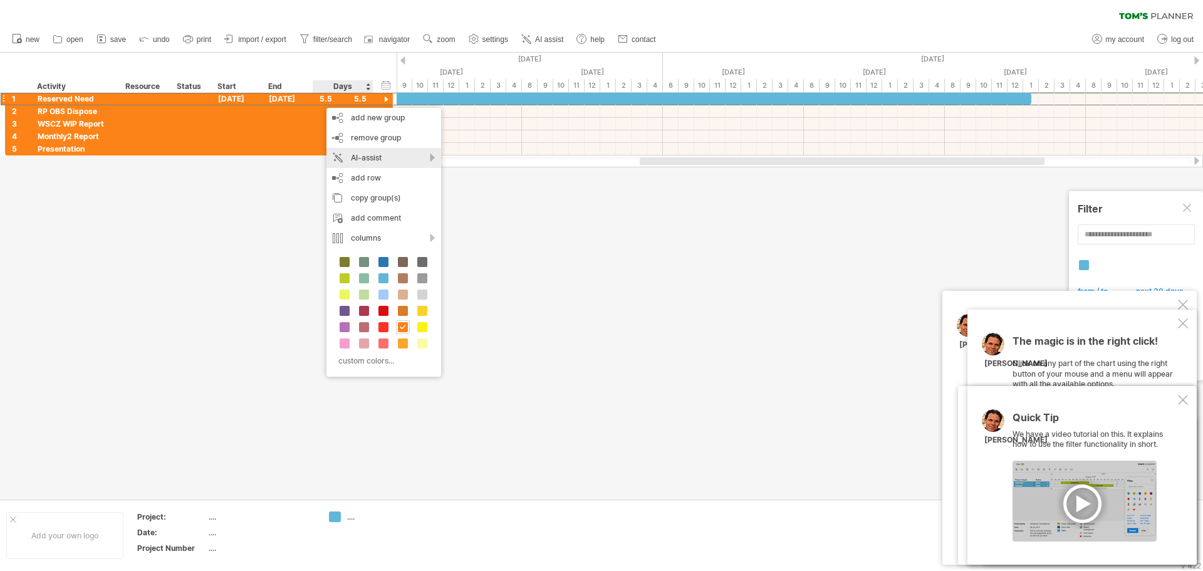
click at [402, 156] on div "AI-assist" at bounding box center [383, 158] width 115 height 20
click at [528, 192] on div "adjust group based on your instructions" at bounding box center [496, 192] width 176 height 20
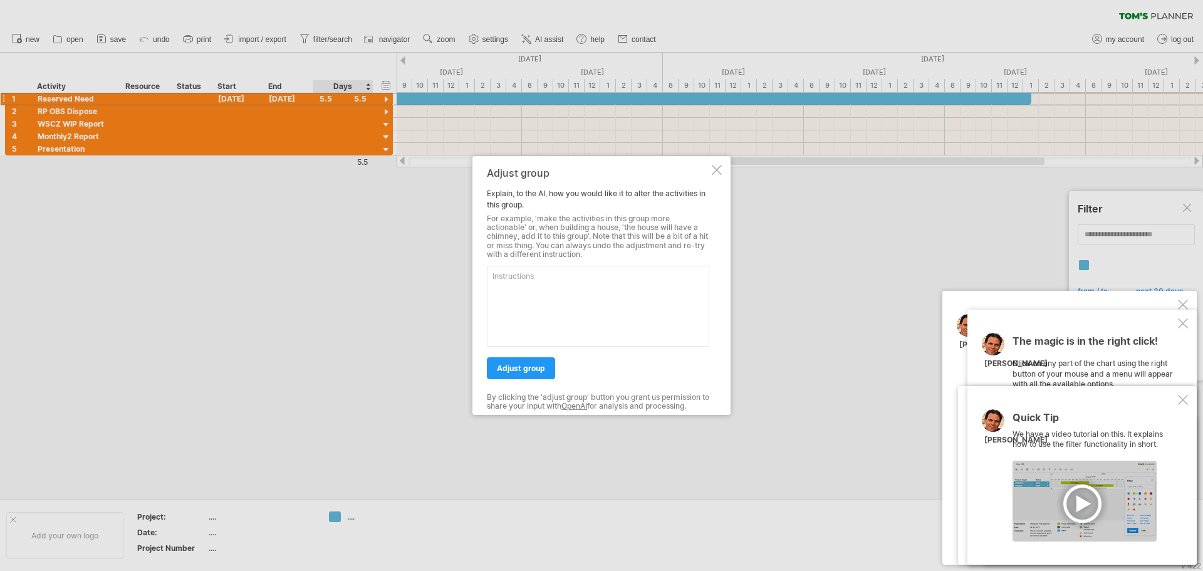
click at [720, 167] on div at bounding box center [717, 170] width 10 height 10
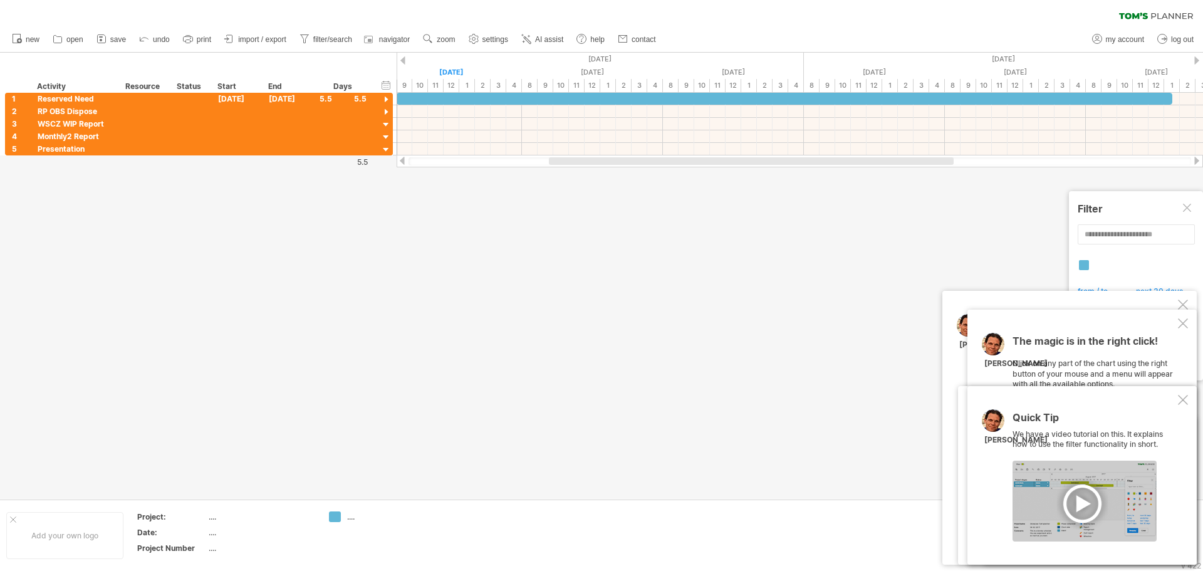
drag, startPoint x: 694, startPoint y: 160, endPoint x: 603, endPoint y: 162, distance: 90.8
click at [603, 162] on div at bounding box center [751, 161] width 405 height 8
click at [609, 159] on div at bounding box center [772, 161] width 397 height 8
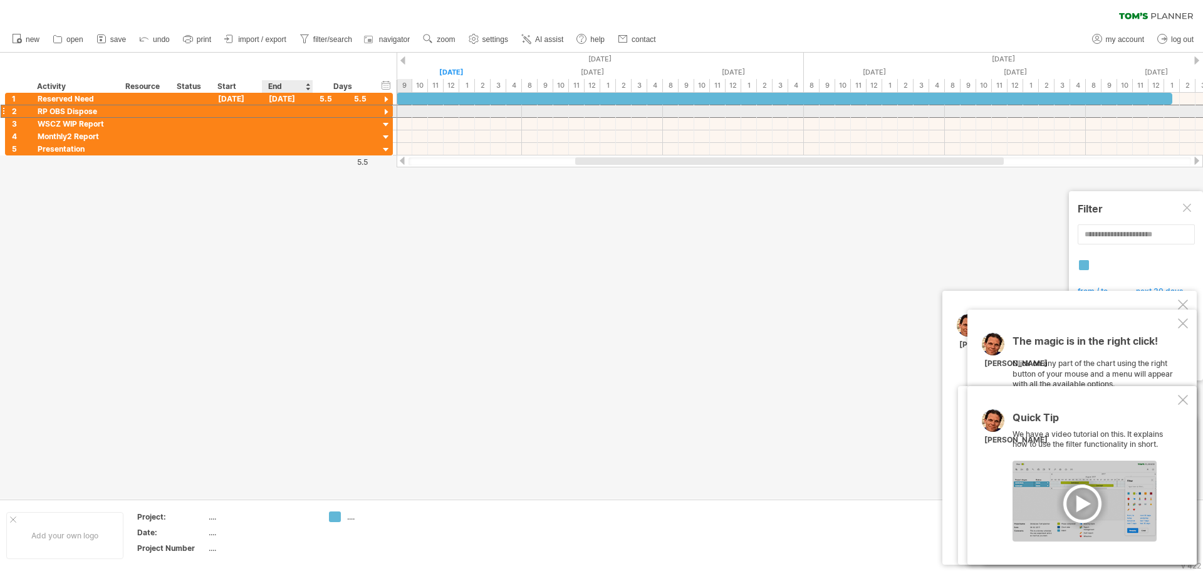
click at [278, 110] on div at bounding box center [287, 111] width 51 height 12
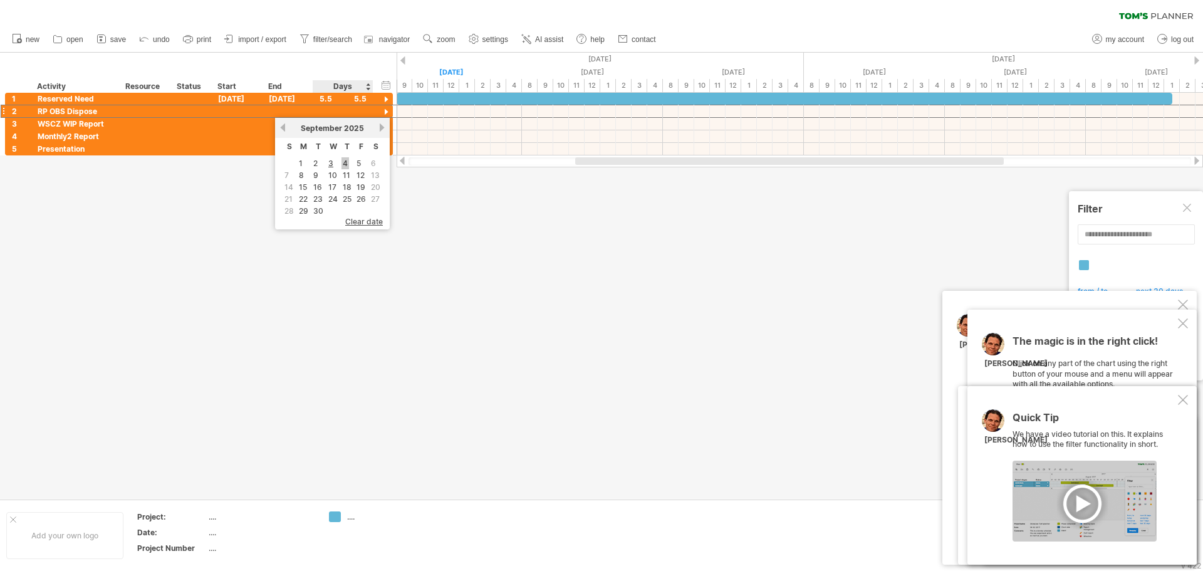
click at [346, 163] on link "4" at bounding box center [345, 163] width 8 height 12
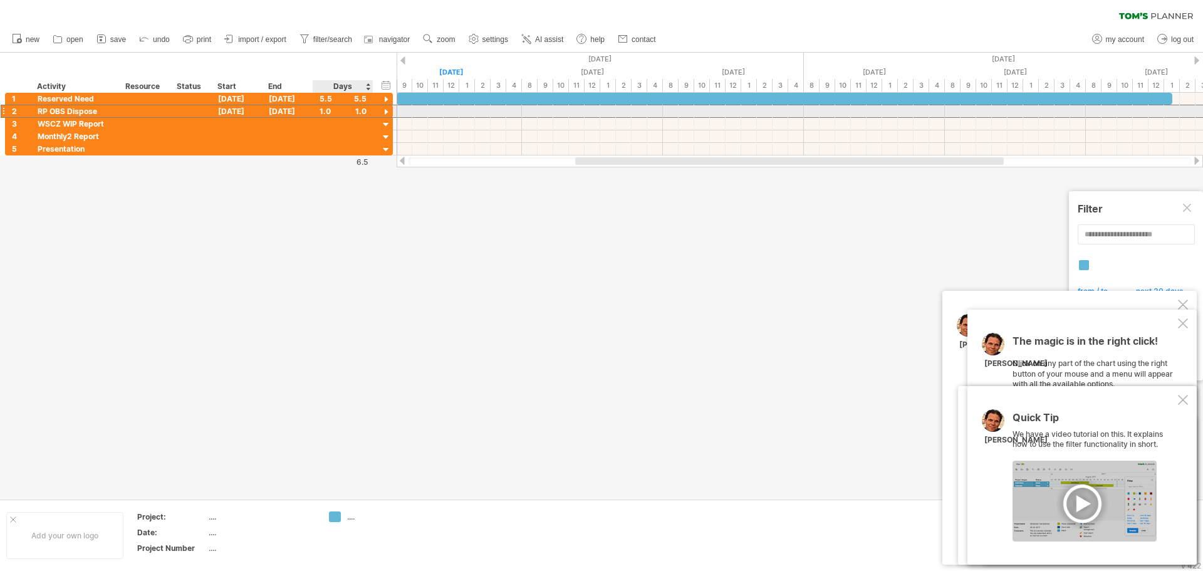
click at [356, 113] on div "1.0" at bounding box center [342, 111] width 47 height 12
click at [267, 111] on div "[DATE]" at bounding box center [287, 111] width 51 height 12
click at [285, 111] on div "[DATE]" at bounding box center [287, 111] width 51 height 12
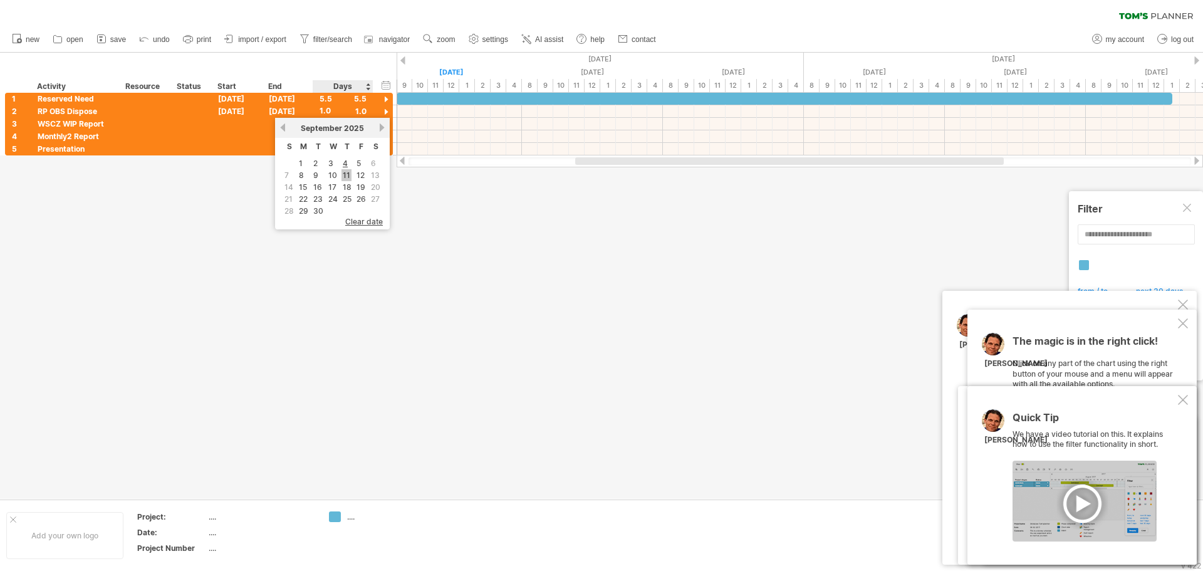
drag, startPoint x: 347, startPoint y: 162, endPoint x: 347, endPoint y: 174, distance: 11.9
click at [347, 174] on tbody "1 2 3 4 5 6 7 8 9 10 11 12 13 14 15 16 17 18 19 20 21 22 23 24 25 26 27 28 29 30" at bounding box center [332, 187] width 100 height 58
click at [347, 174] on link "11" at bounding box center [346, 175] width 10 height 12
click at [347, 174] on div at bounding box center [601, 276] width 1203 height 446
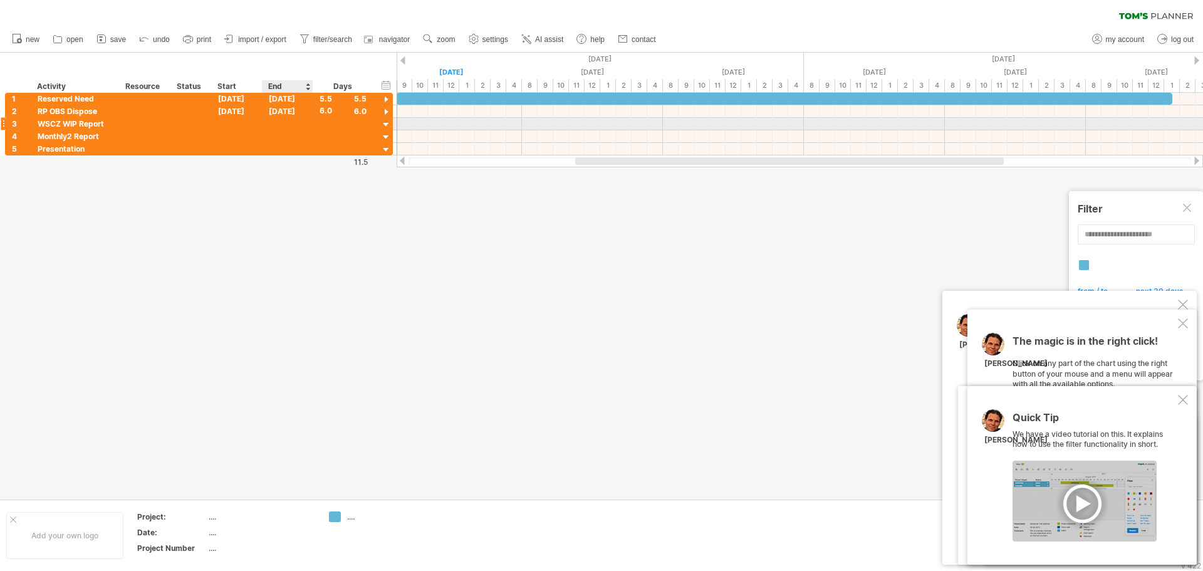
click at [300, 127] on div at bounding box center [287, 124] width 51 height 12
click at [356, 189] on link "12" at bounding box center [360, 188] width 11 height 12
click at [312, 123] on div "[DATE]" at bounding box center [287, 124] width 51 height 12
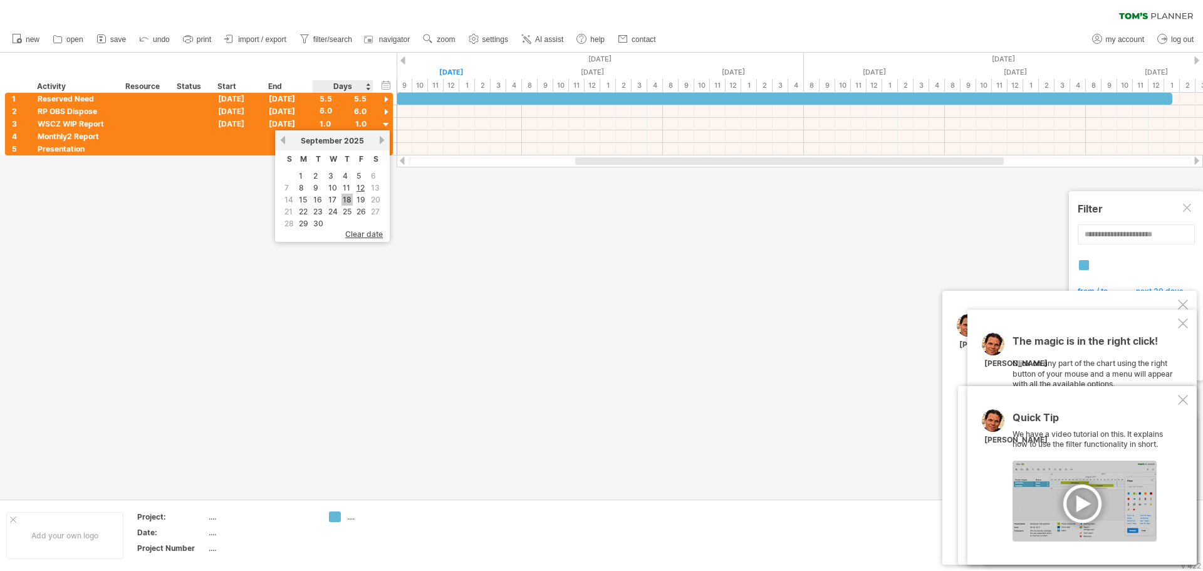
click at [346, 197] on link "18" at bounding box center [346, 200] width 11 height 12
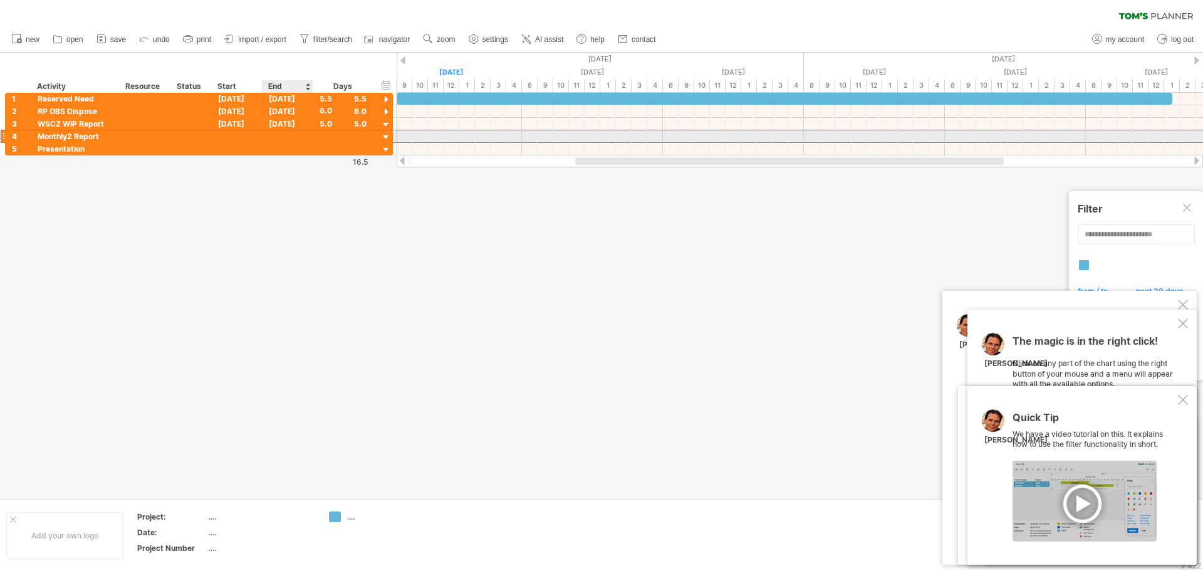
click at [301, 133] on div at bounding box center [287, 136] width 51 height 12
click at [304, 139] on div at bounding box center [287, 136] width 51 height 12
click at [304, 138] on div at bounding box center [287, 136] width 51 height 12
drag, startPoint x: 362, startPoint y: 212, endPoint x: 357, endPoint y: 198, distance: 15.3
click at [363, 212] on link "19" at bounding box center [360, 212] width 11 height 12
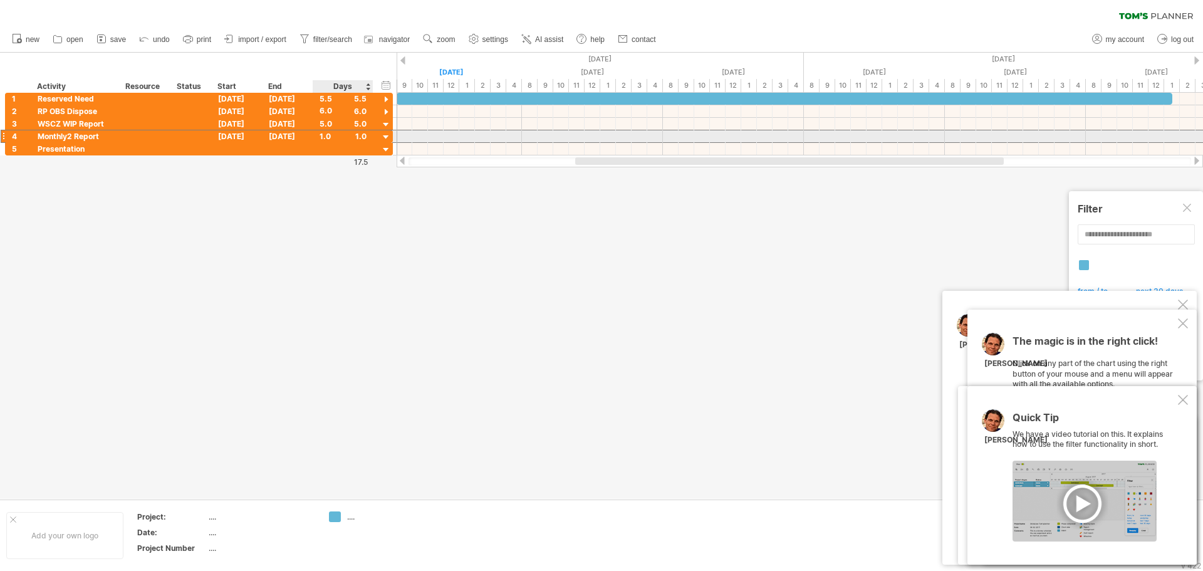
click at [330, 140] on div "1.0" at bounding box center [342, 136] width 47 height 12
click at [296, 138] on div "[DATE]" at bounding box center [287, 136] width 51 height 12
click at [347, 226] on link "25" at bounding box center [346, 224] width 11 height 12
click at [295, 148] on div at bounding box center [287, 149] width 51 height 12
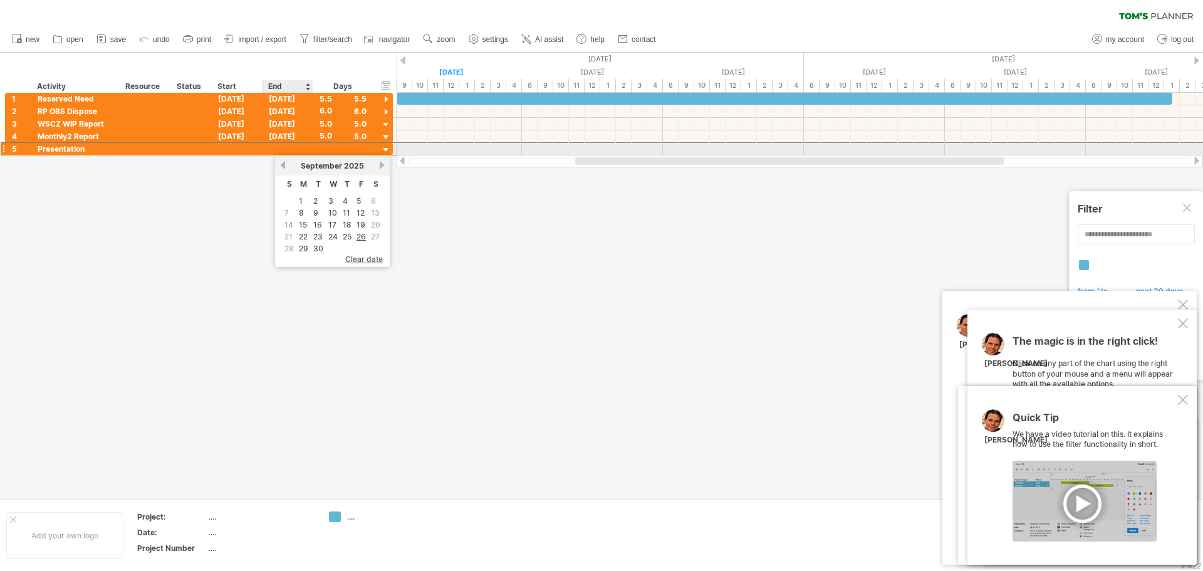
click at [273, 149] on div at bounding box center [287, 149] width 51 height 12
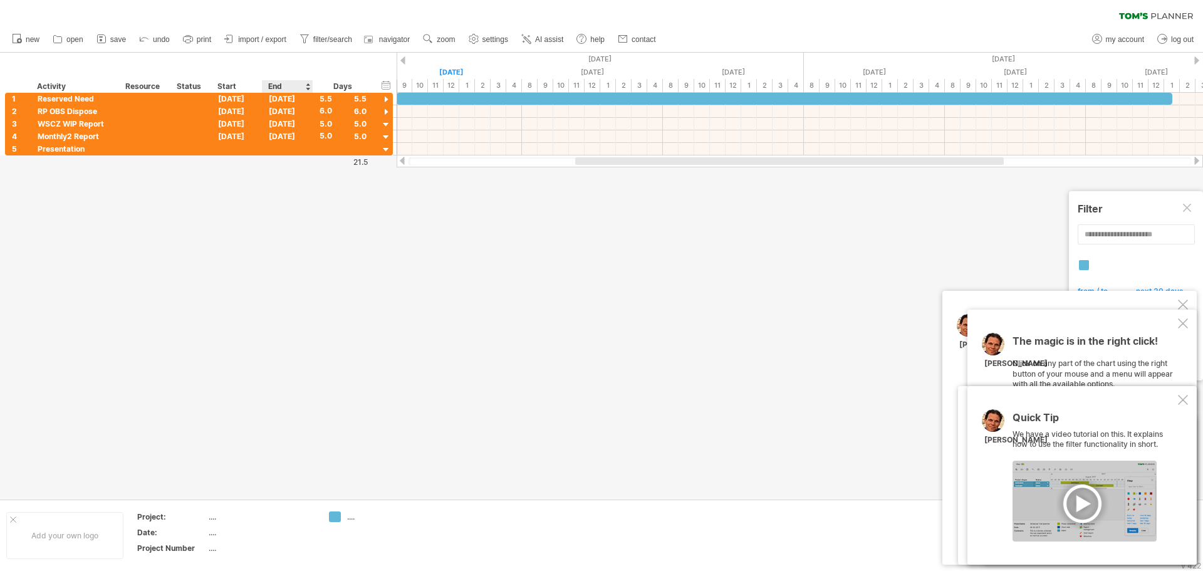
click at [288, 87] on div "End" at bounding box center [287, 86] width 38 height 13
click at [307, 90] on div at bounding box center [307, 86] width 5 height 13
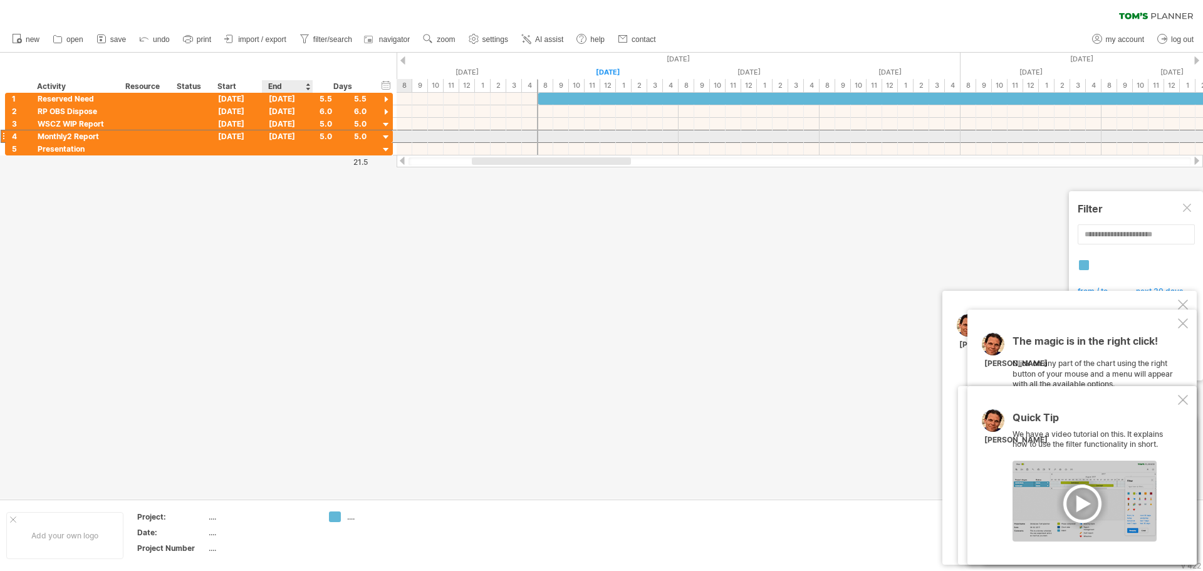
click at [278, 137] on div "[DATE]" at bounding box center [287, 136] width 51 height 12
click at [321, 220] on link "23" at bounding box center [318, 224] width 12 height 12
click at [286, 135] on div "[DATE]" at bounding box center [287, 136] width 51 height 12
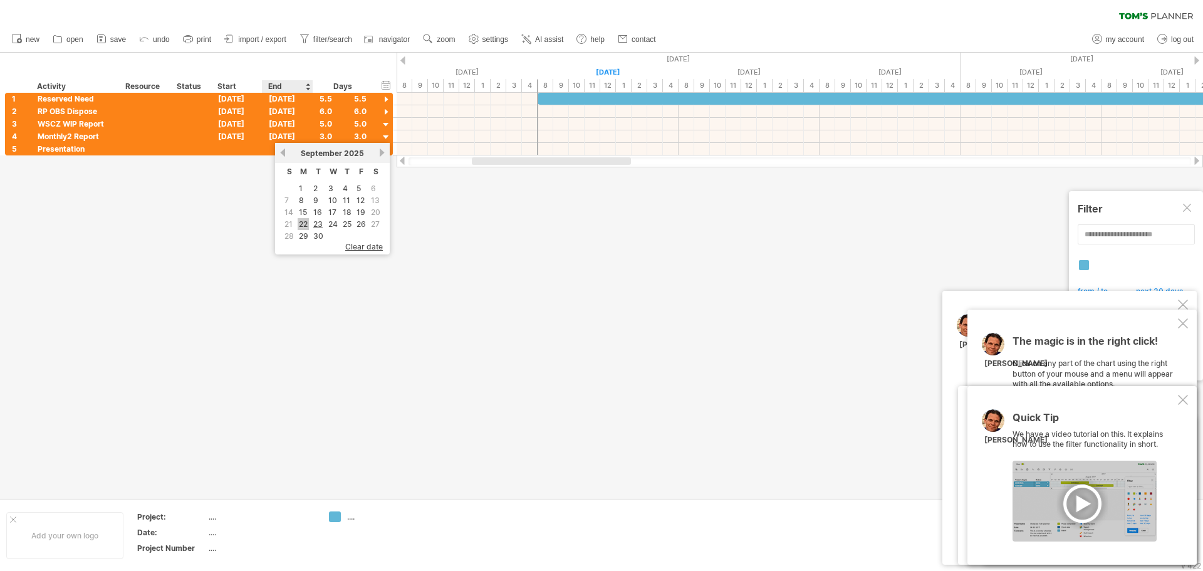
click at [309, 223] on link "22" at bounding box center [303, 224] width 11 height 12
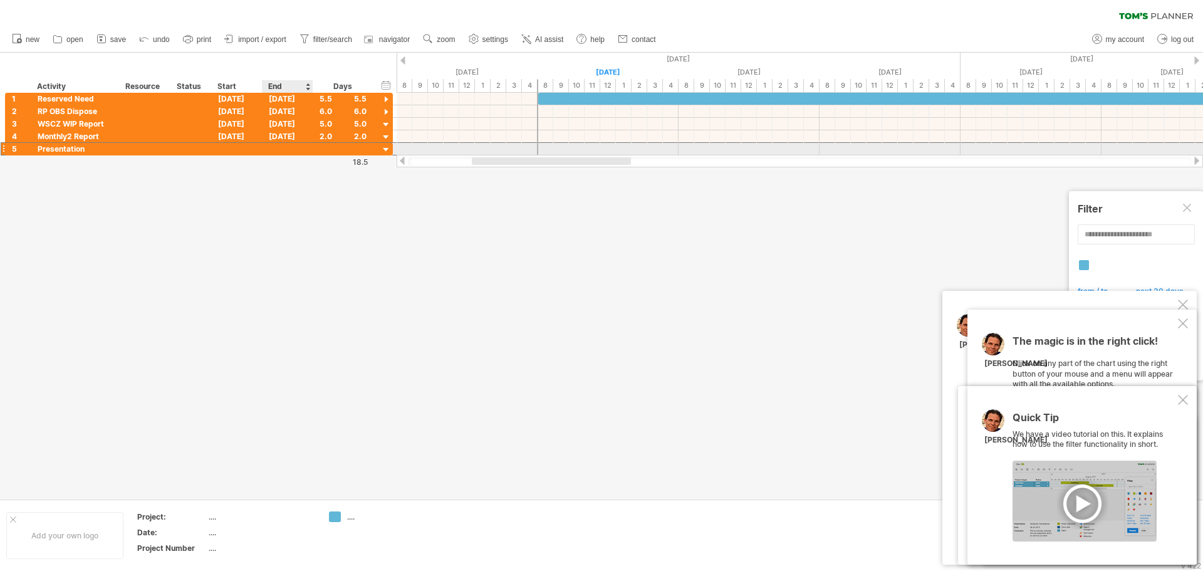
click at [274, 150] on div at bounding box center [287, 149] width 51 height 12
click at [321, 239] on link "23" at bounding box center [318, 237] width 12 height 12
click at [301, 148] on div "[DATE]" at bounding box center [287, 149] width 51 height 12
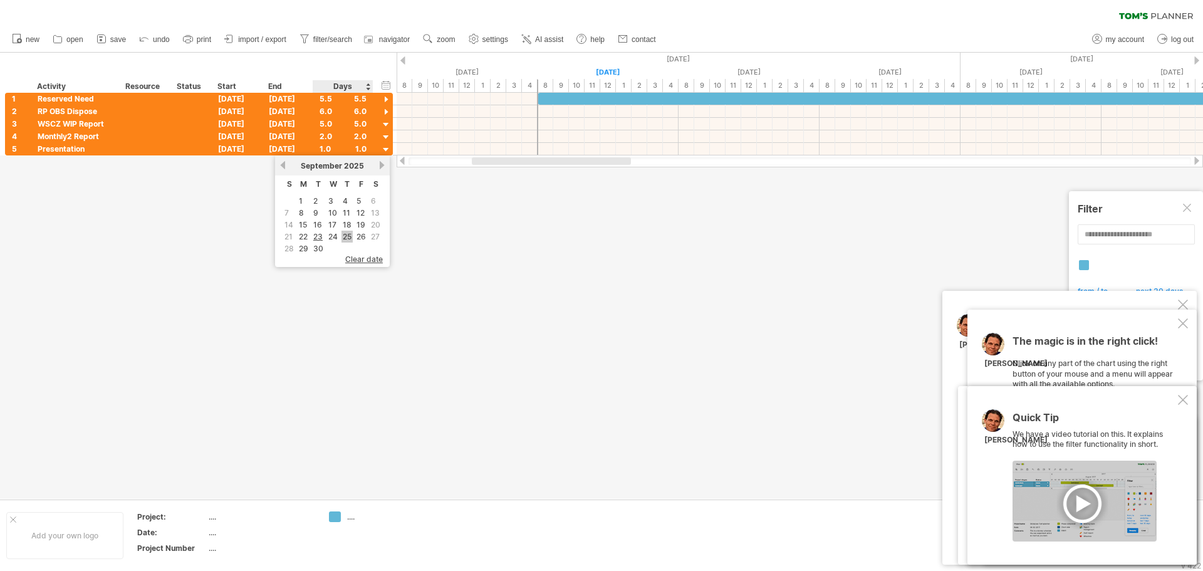
click at [344, 240] on link "25" at bounding box center [346, 237] width 11 height 12
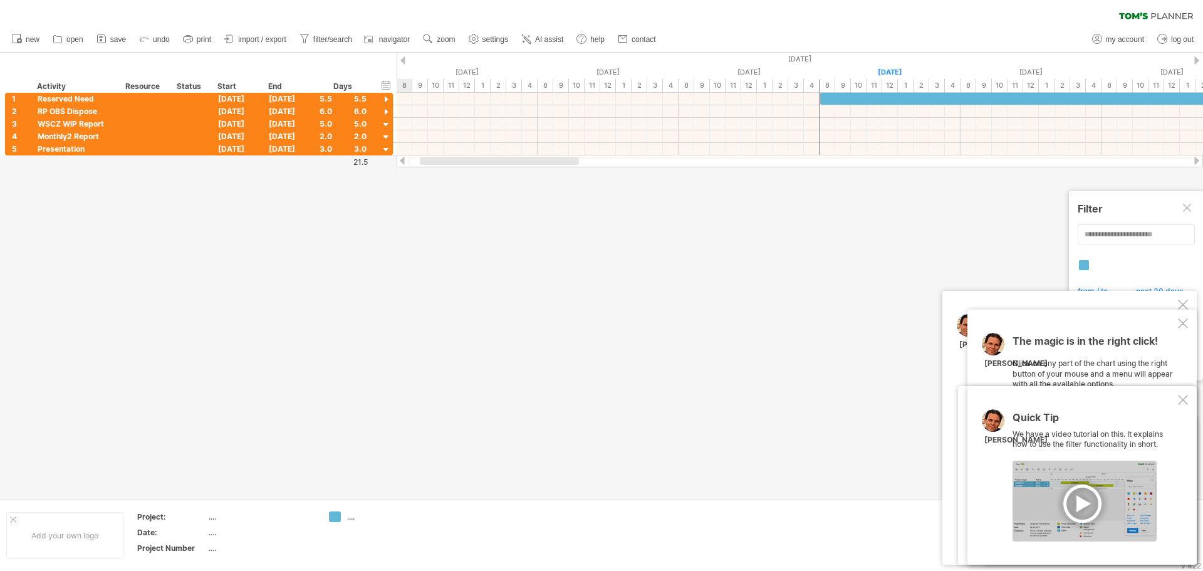
drag, startPoint x: 605, startPoint y: 164, endPoint x: 542, endPoint y: 176, distance: 63.8
click at [544, 179] on div "Trying to reach [DOMAIN_NAME] Connected again... 0% clear filter new 1" at bounding box center [601, 285] width 1203 height 571
click at [491, 43] on span "settings" at bounding box center [495, 39] width 26 height 9
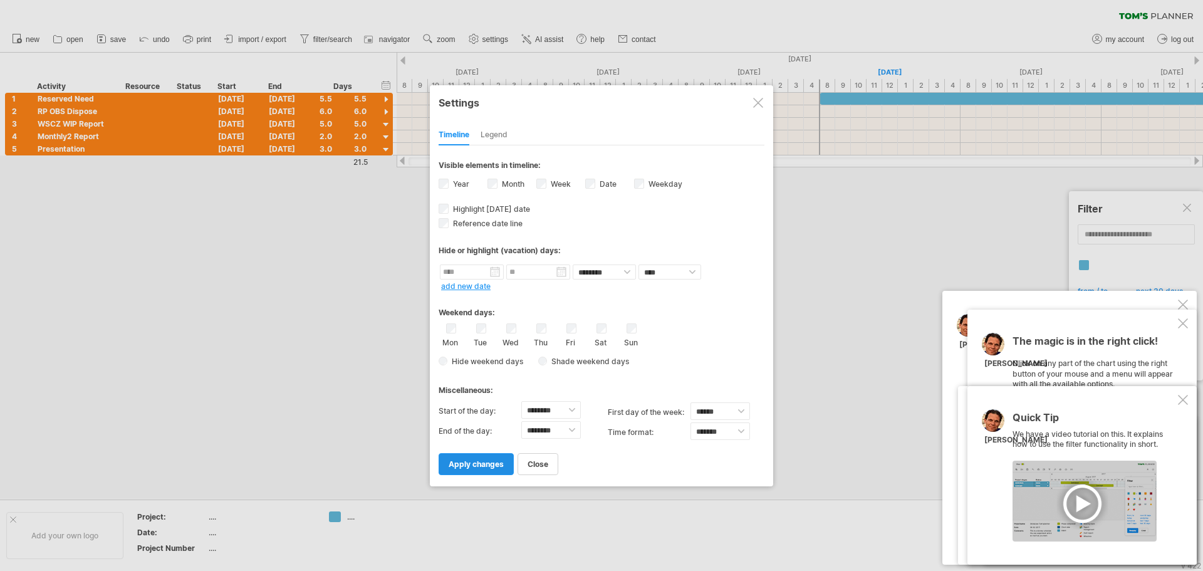
click at [464, 462] on span "apply changes" at bounding box center [475, 463] width 55 height 9
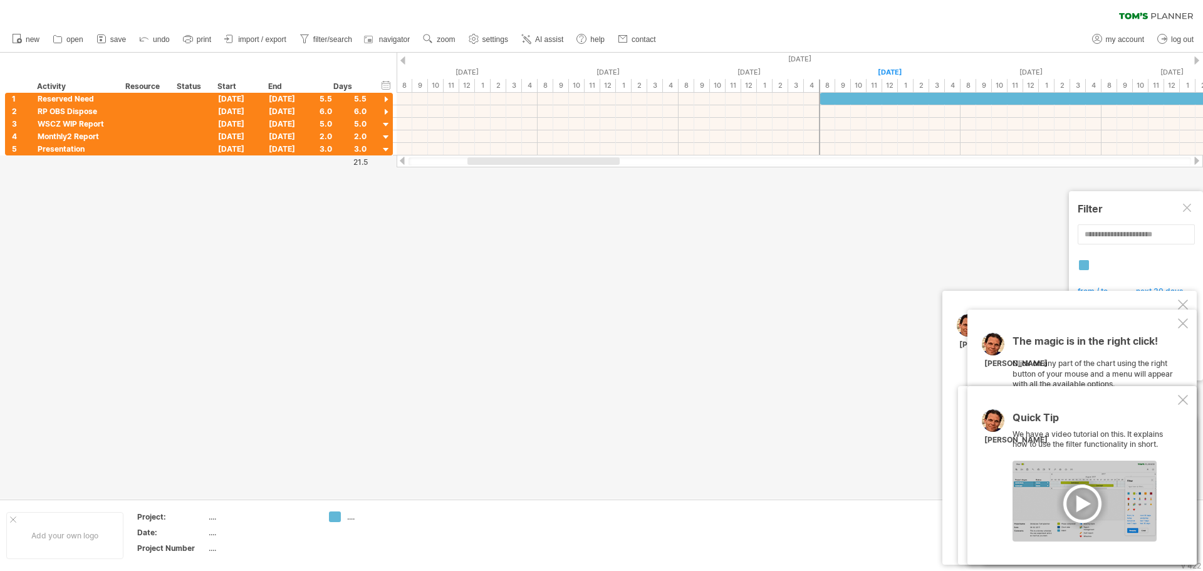
click at [561, 157] on div at bounding box center [543, 161] width 152 height 8
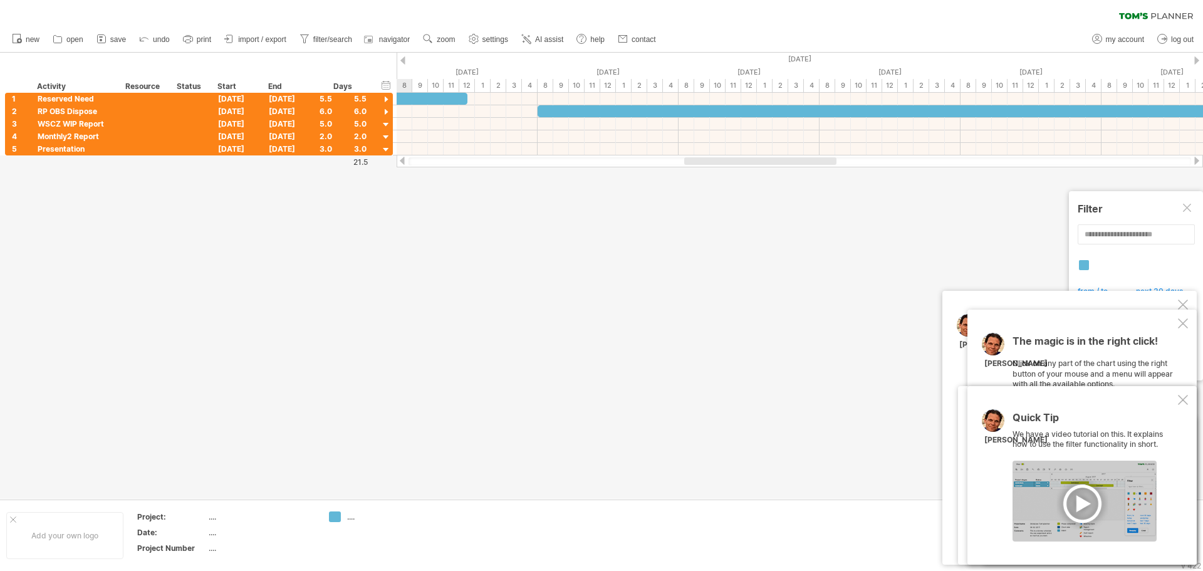
drag, startPoint x: 561, startPoint y: 157, endPoint x: 777, endPoint y: 157, distance: 216.7
click at [777, 157] on div at bounding box center [799, 161] width 806 height 13
click at [733, 105] on div at bounding box center [960, 111] width 846 height 12
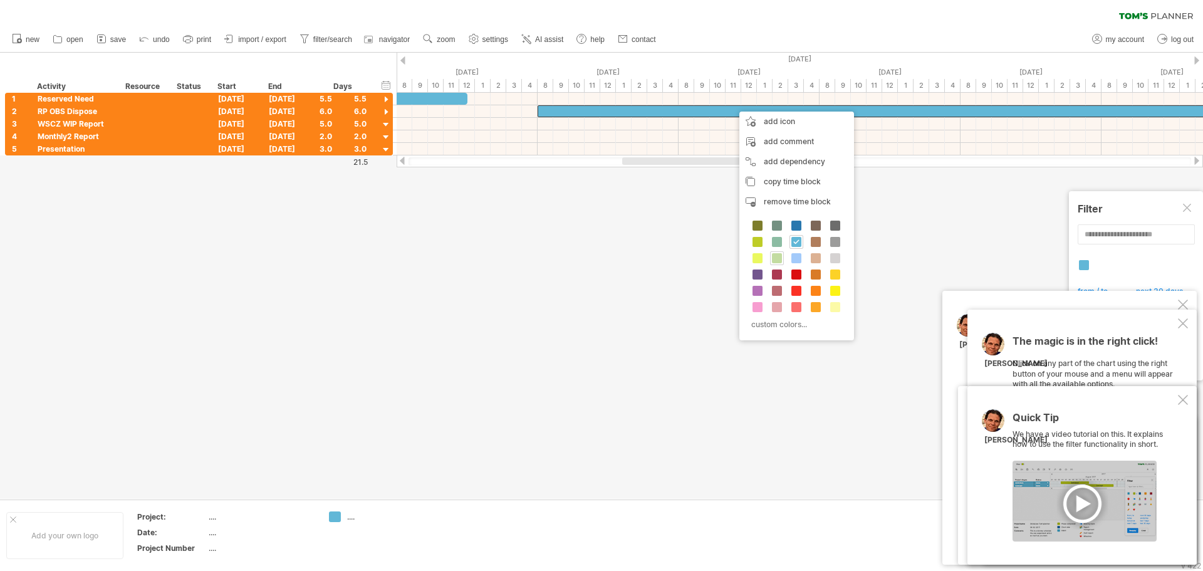
click at [779, 255] on span at bounding box center [777, 258] width 10 height 10
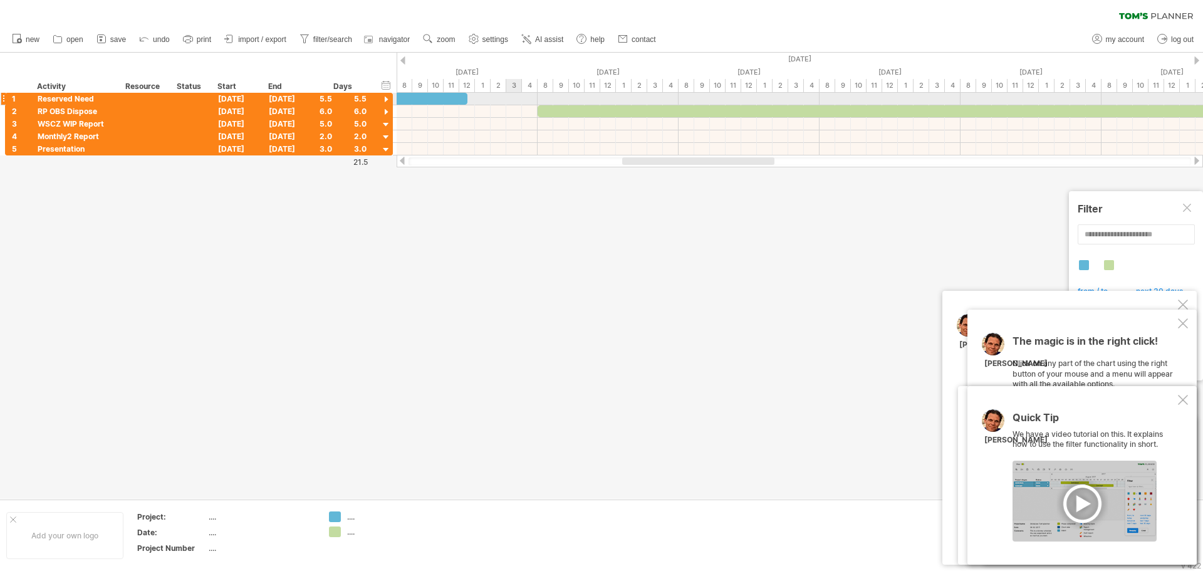
click at [509, 100] on div at bounding box center [799, 99] width 806 height 13
click at [507, 100] on div at bounding box center [799, 99] width 806 height 13
click at [444, 100] on div at bounding box center [79, 99] width 775 height 12
drag, startPoint x: 453, startPoint y: 99, endPoint x: 527, endPoint y: 100, distance: 73.9
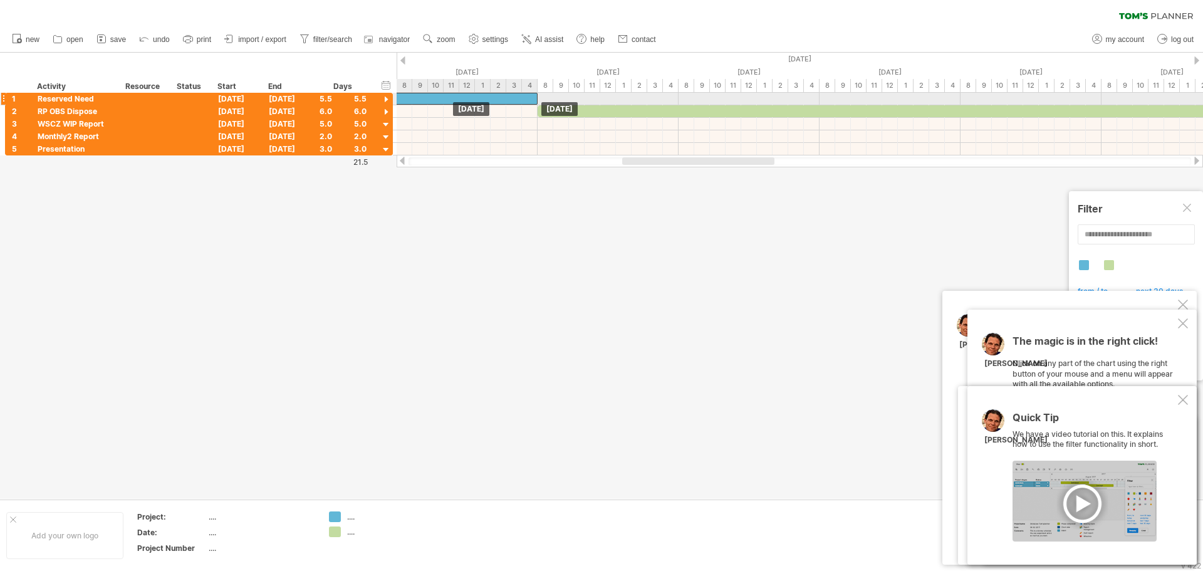
click at [527, 100] on div at bounding box center [149, 99] width 775 height 12
click at [550, 432] on div at bounding box center [601, 276] width 1203 height 446
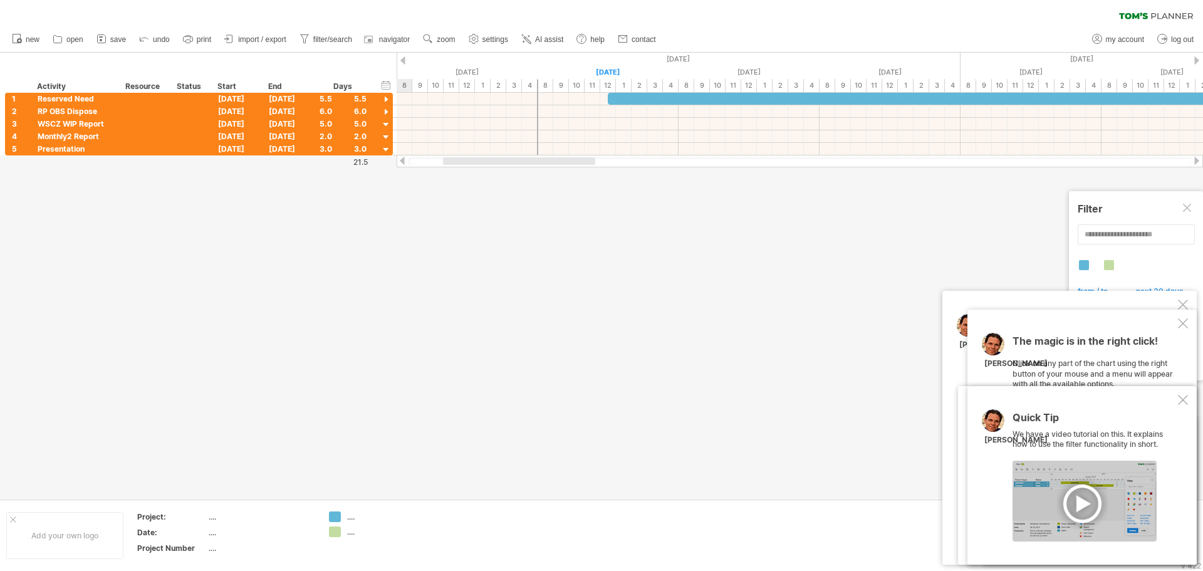
drag, startPoint x: 723, startPoint y: 162, endPoint x: 544, endPoint y: 168, distance: 179.3
click at [544, 168] on div "Trying to reach [DOMAIN_NAME] Connected again... 0% clear filter new 1" at bounding box center [601, 285] width 1203 height 571
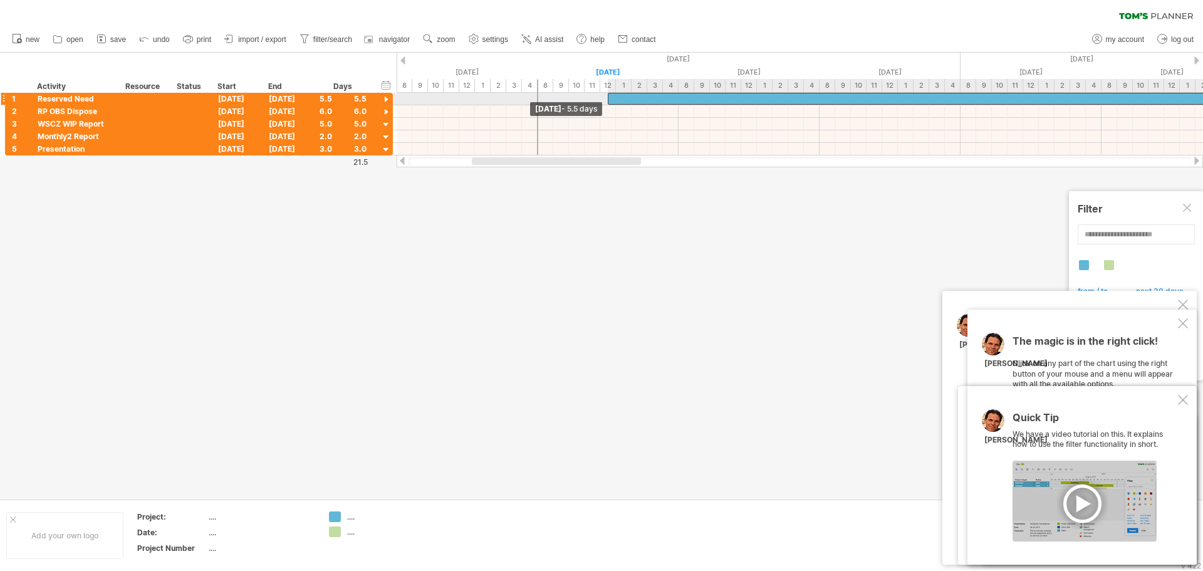
click at [609, 97] on span at bounding box center [607, 99] width 5 height 12
drag, startPoint x: 607, startPoint y: 98, endPoint x: 566, endPoint y: 98, distance: 41.3
click at [566, 98] on div at bounding box center [960, 99] width 846 height 12
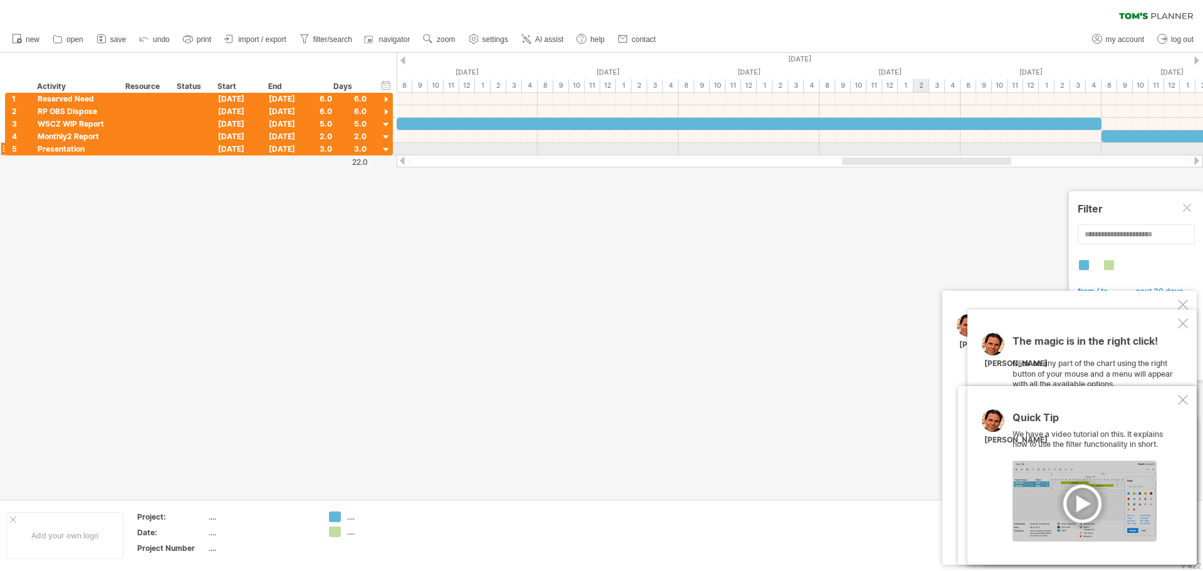
drag, startPoint x: 559, startPoint y: 162, endPoint x: 927, endPoint y: 153, distance: 368.4
click at [927, 154] on div "Trying to reach [DOMAIN_NAME] Connected again... 0% clear filter new 1" at bounding box center [601, 285] width 1203 height 571
click at [930, 125] on div at bounding box center [748, 124] width 705 height 12
click at [1016, 278] on span at bounding box center [1013, 278] width 10 height 10
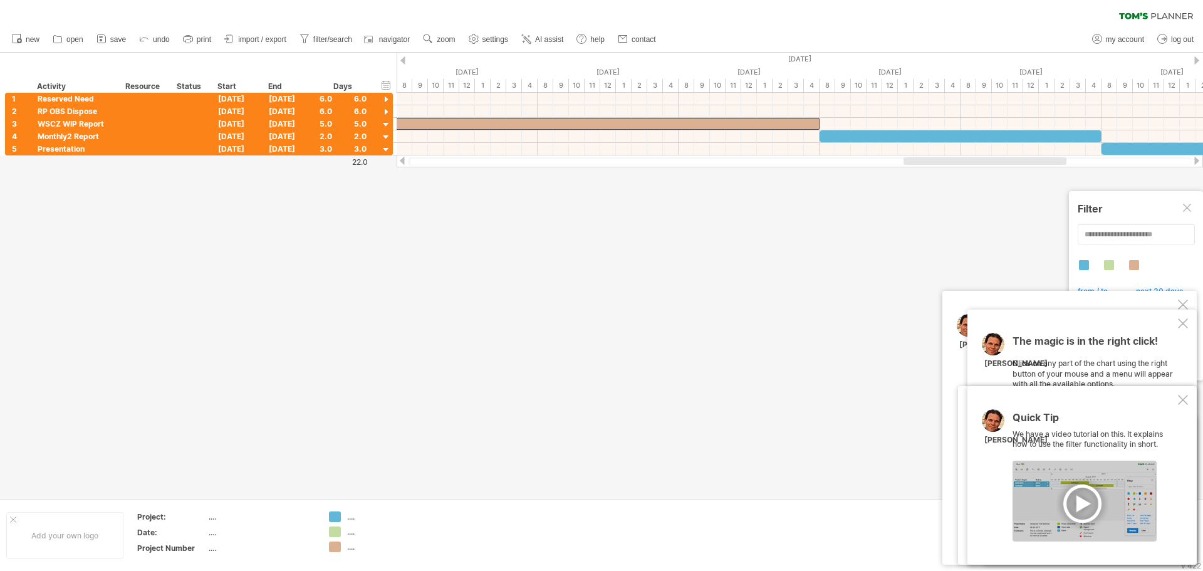
drag, startPoint x: 918, startPoint y: 161, endPoint x: 992, endPoint y: 158, distance: 74.0
click at [992, 158] on div at bounding box center [984, 161] width 163 height 8
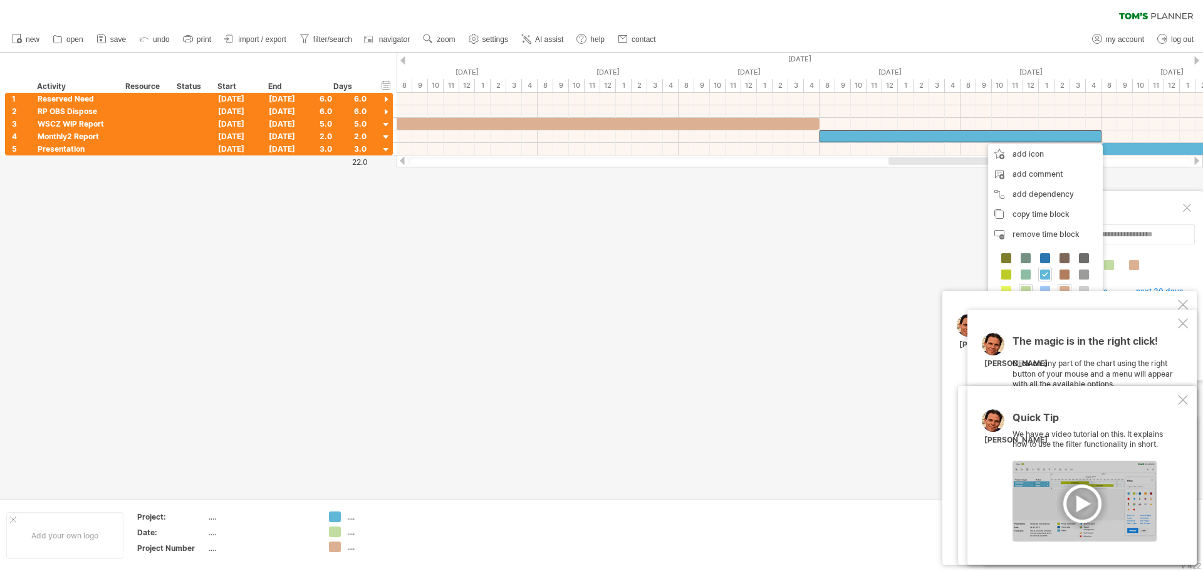
click at [1186, 396] on div at bounding box center [1183, 400] width 10 height 10
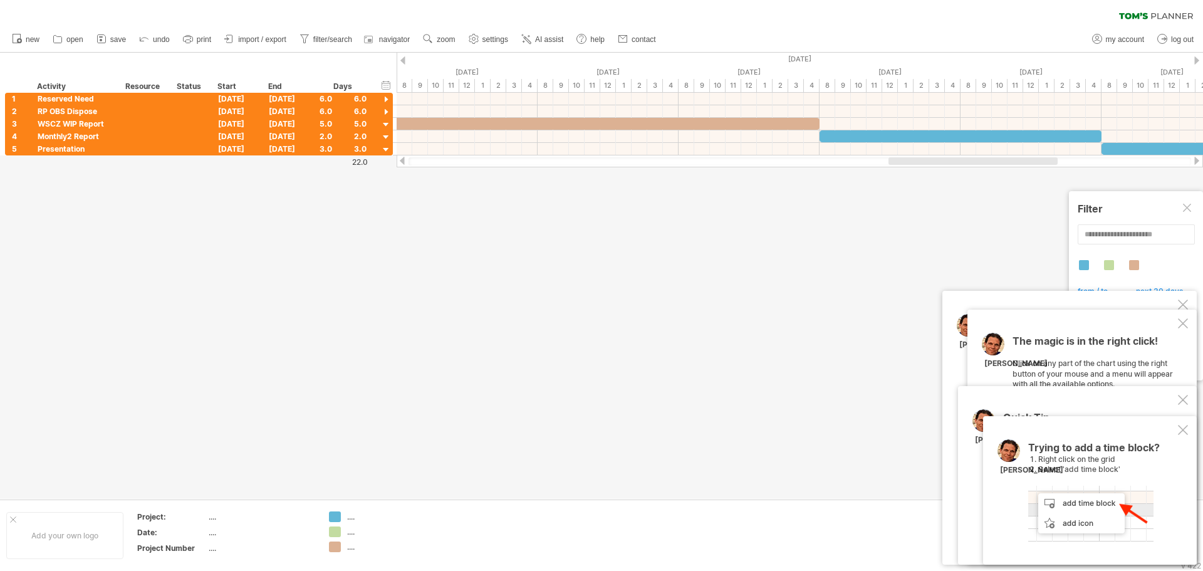
click at [1180, 323] on div at bounding box center [1183, 323] width 10 height 10
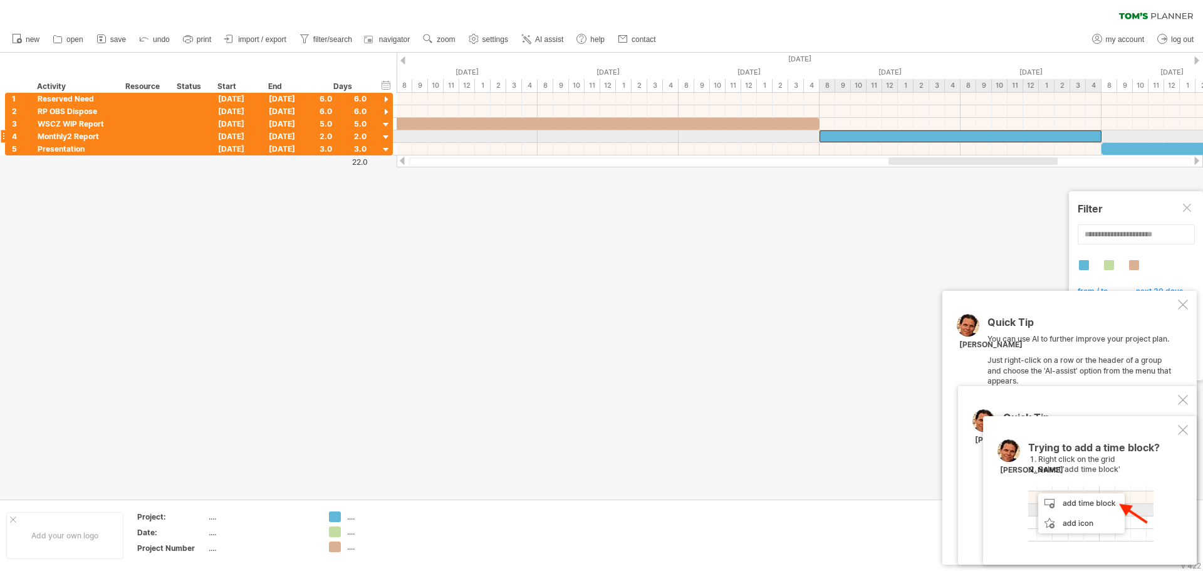
click at [998, 134] on div at bounding box center [960, 136] width 282 height 12
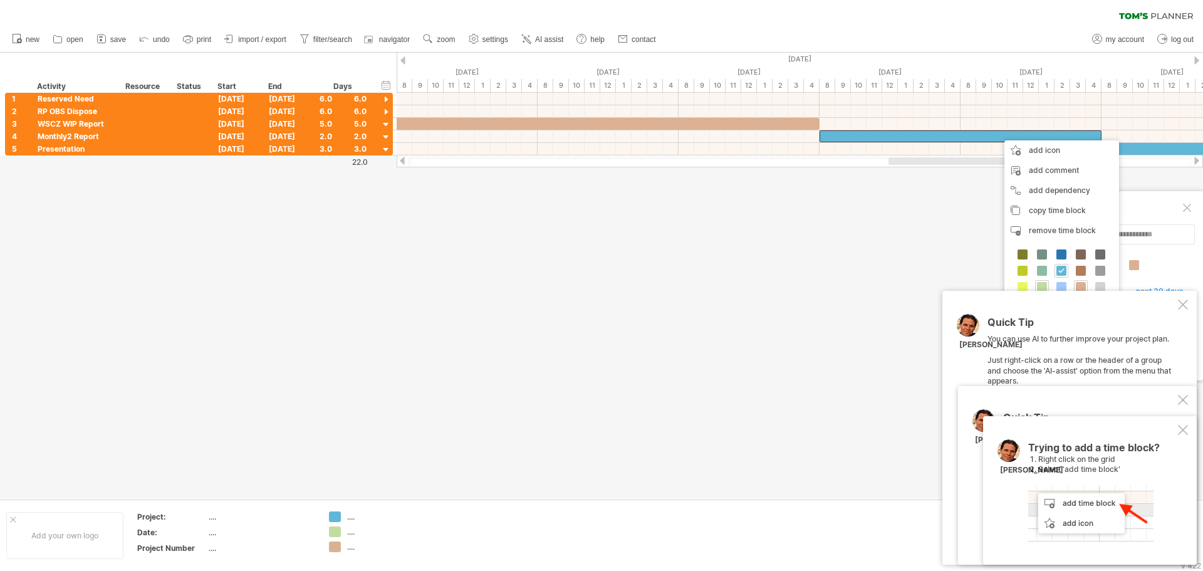
click at [1189, 306] on div "Quick Tip You can use AI to further improve your project plan. Just right-click…" at bounding box center [1069, 428] width 254 height 274
click at [1075, 138] on div at bounding box center [960, 136] width 282 height 12
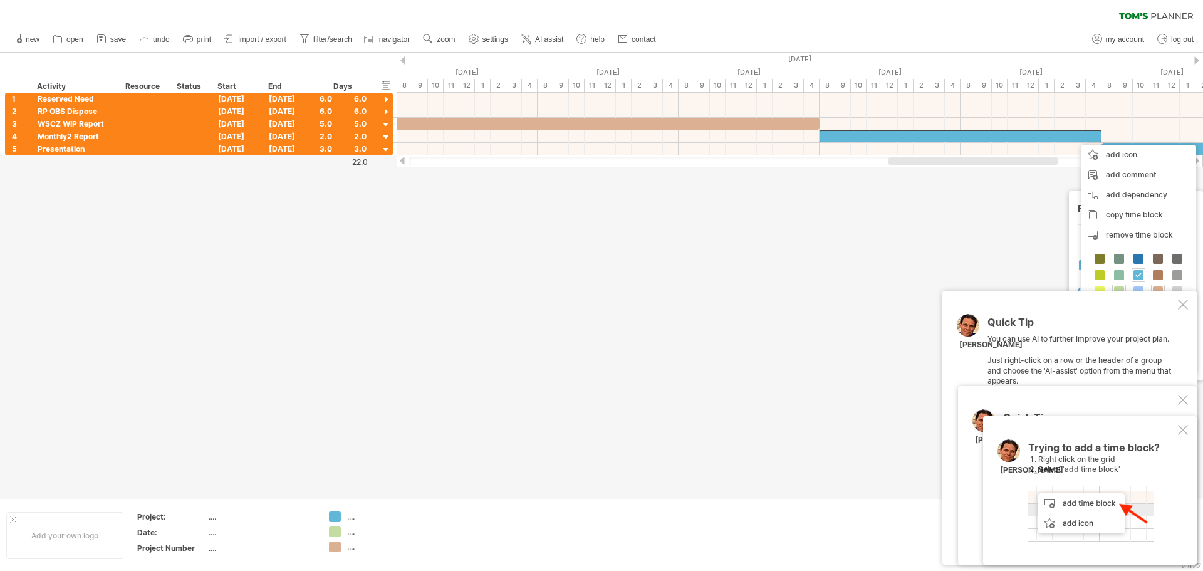
click at [1181, 299] on div at bounding box center [1183, 304] width 10 height 10
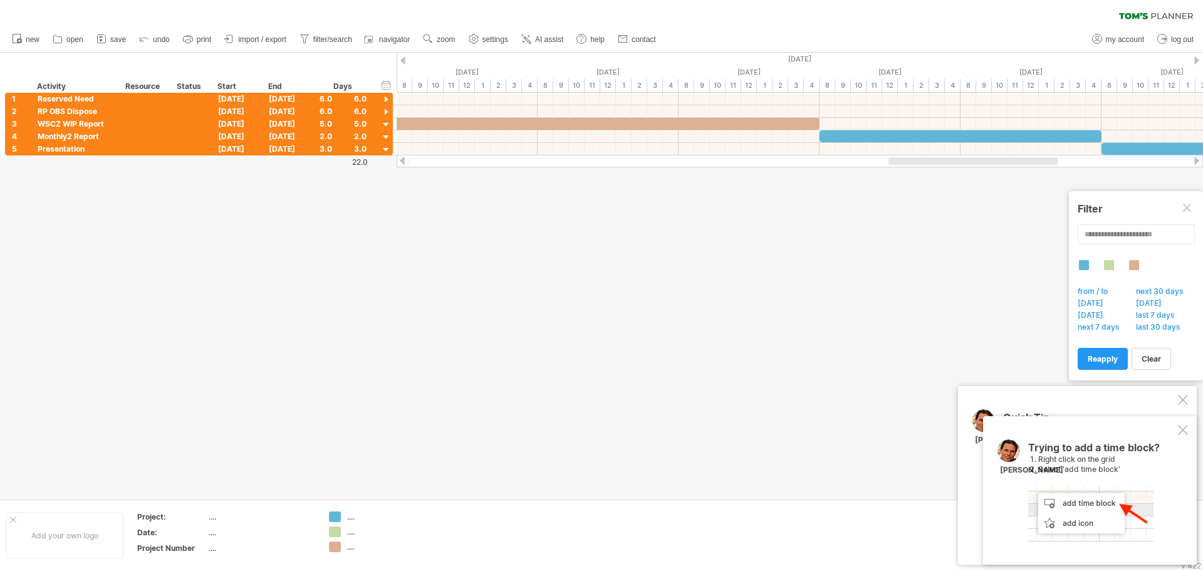
click at [1181, 402] on div at bounding box center [1183, 400] width 10 height 10
drag, startPoint x: 1184, startPoint y: 447, endPoint x: 1186, endPoint y: 435, distance: 12.0
click at [1184, 446] on div "Trying to add a time block? Right click on the grid Select 'add time block' [PE…" at bounding box center [1090, 490] width 214 height 148
click at [1186, 435] on div "Trying to add a time block? Right click on the grid Select 'add time block' [PE…" at bounding box center [1090, 490] width 214 height 148
click at [975, 132] on div at bounding box center [960, 136] width 282 height 12
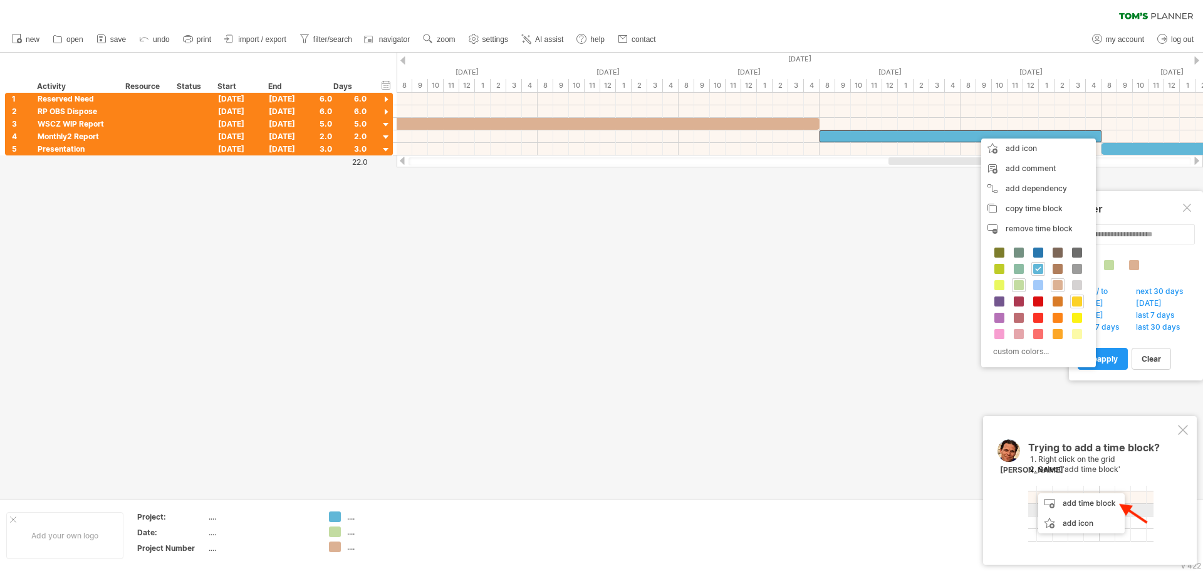
click at [1074, 298] on span at bounding box center [1077, 301] width 10 height 10
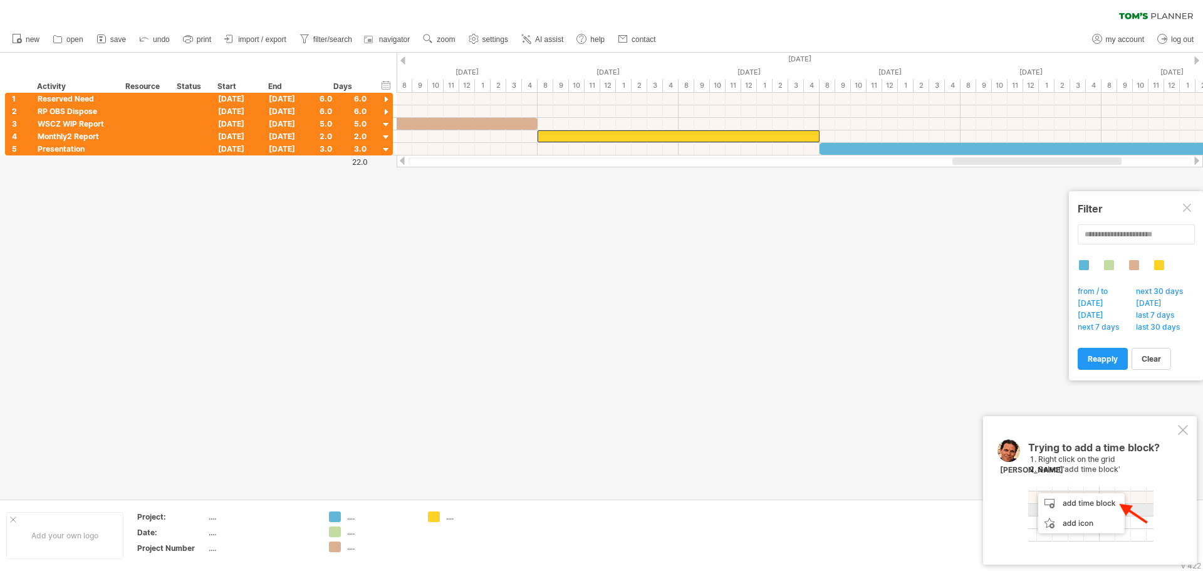
drag, startPoint x: 1030, startPoint y: 160, endPoint x: 1101, endPoint y: 160, distance: 70.8
click at [1101, 160] on div at bounding box center [1036, 161] width 169 height 8
click at [1057, 148] on div at bounding box center [1030, 149] width 423 height 12
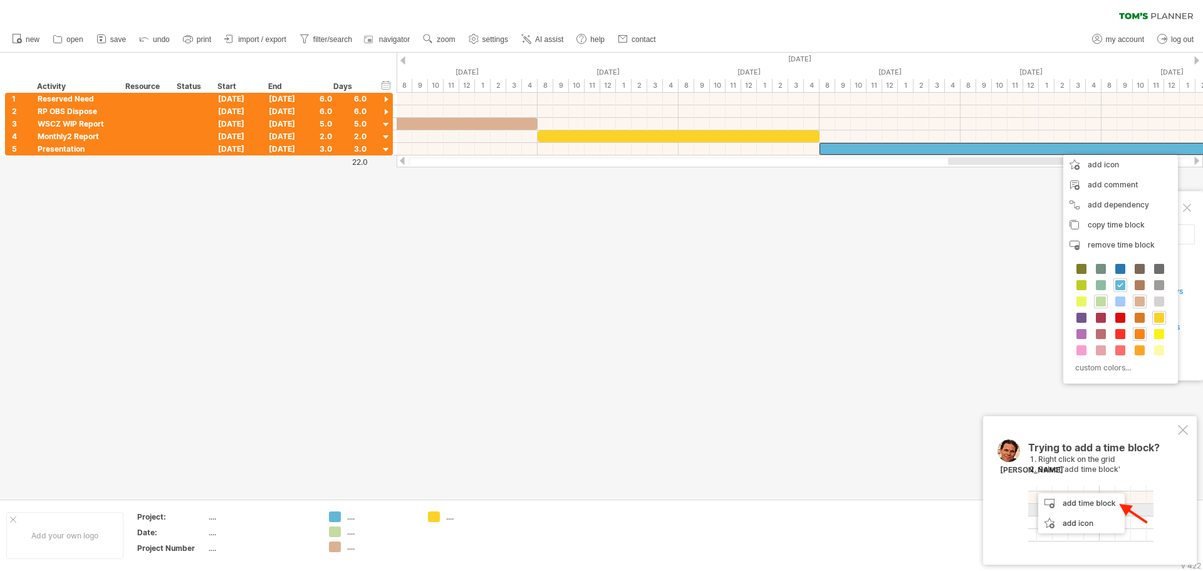
click at [1144, 336] on div at bounding box center [1139, 334] width 14 height 14
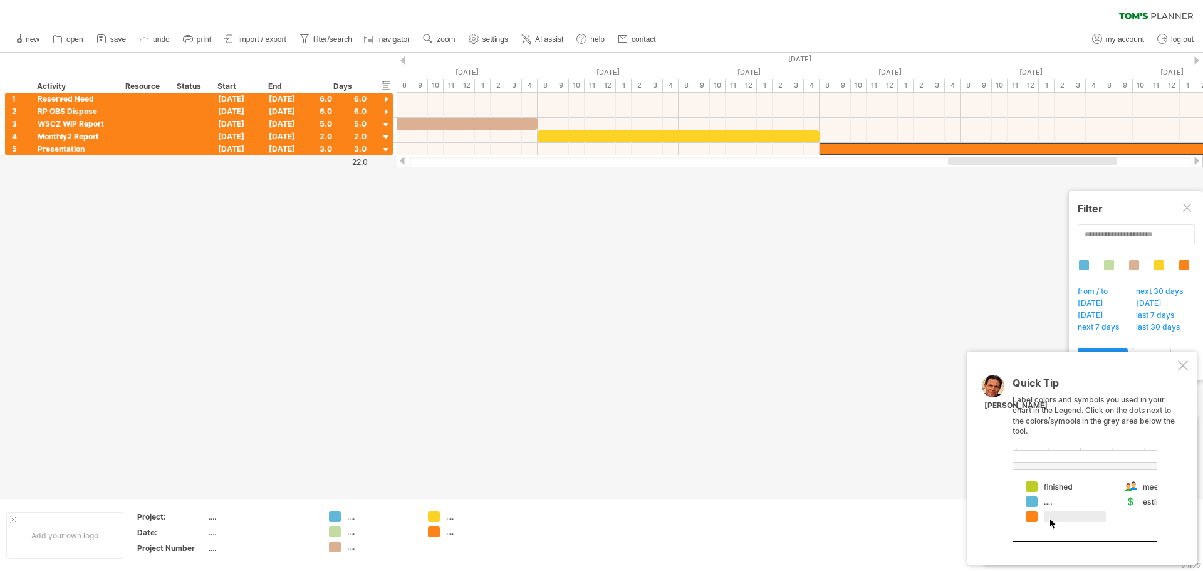
click at [1178, 362] on div at bounding box center [1183, 365] width 10 height 10
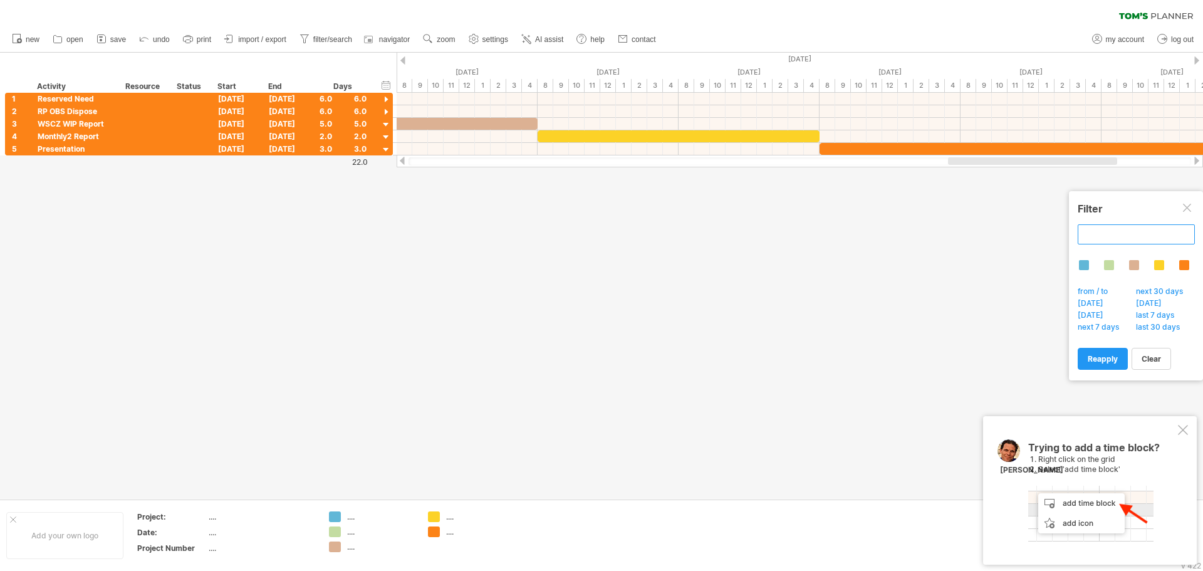
click at [1160, 225] on input "text" at bounding box center [1135, 234] width 117 height 20
type input "**********"
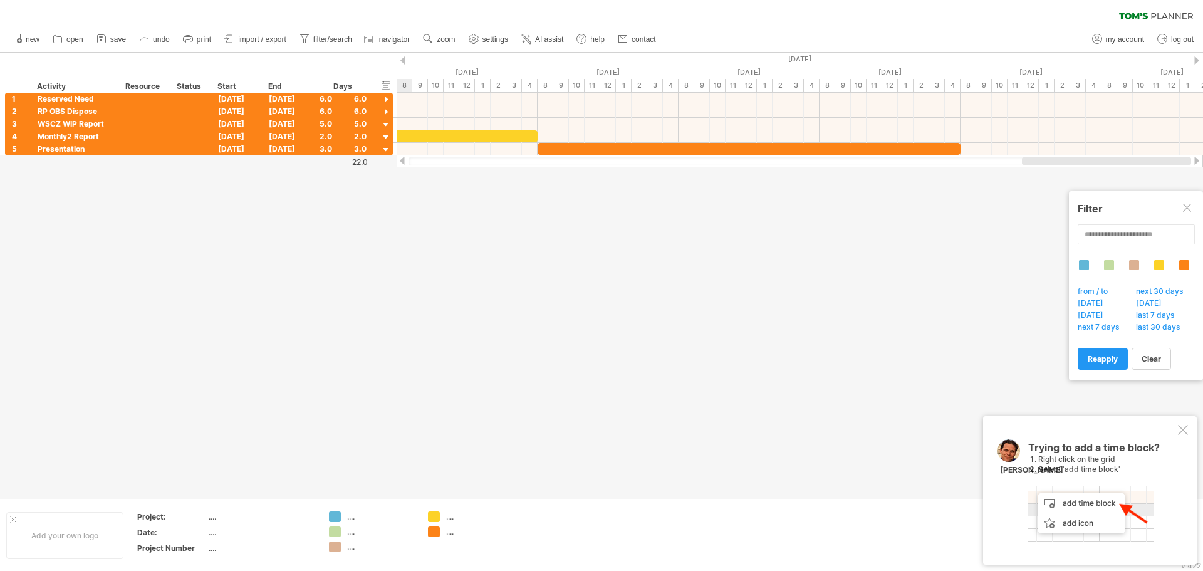
drag, startPoint x: 990, startPoint y: 159, endPoint x: 1101, endPoint y: 166, distance: 111.1
click at [1101, 166] on div at bounding box center [799, 161] width 806 height 13
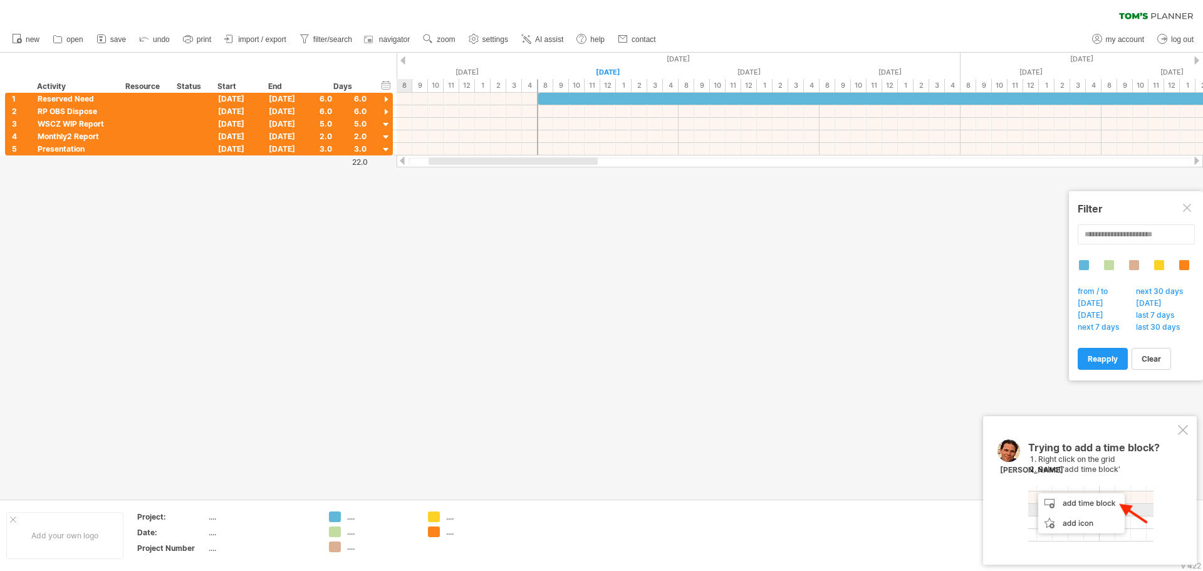
drag, startPoint x: 986, startPoint y: 160, endPoint x: 444, endPoint y: 179, distance: 542.1
click at [444, 179] on div "Trying to reach [DOMAIN_NAME] Connected again... 0% clear filter new 1" at bounding box center [601, 285] width 1203 height 571
